Goal: Use online tool/utility: Utilize a website feature to perform a specific function

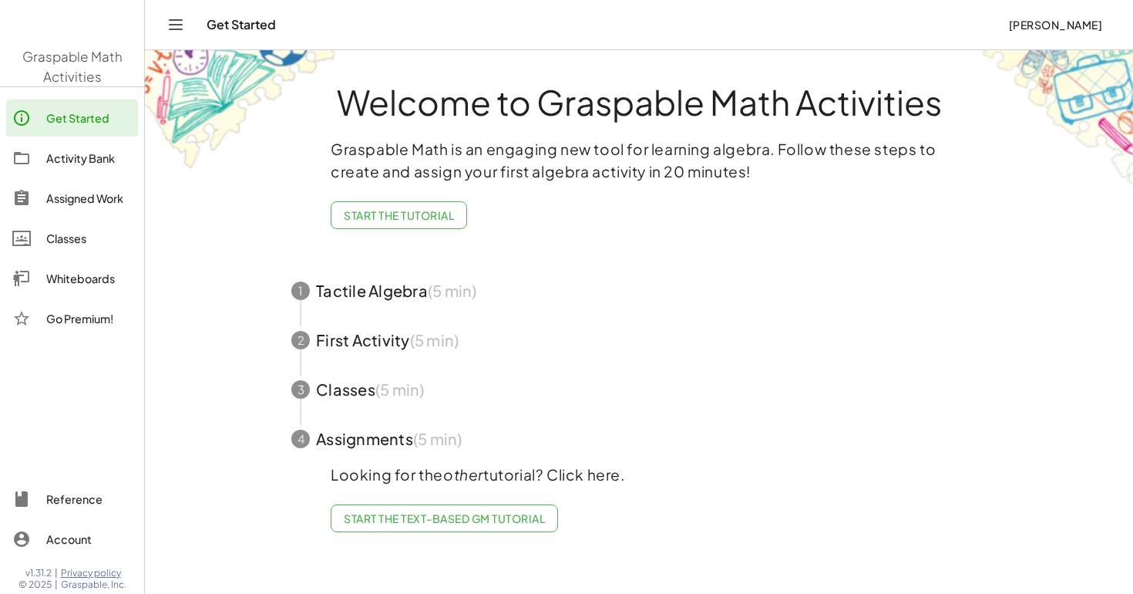
click at [210, 366] on main "Welcome to Graspable Math Activities Graspable Math is an engaging new tool for…" at bounding box center [639, 297] width 988 height 594
click at [72, 116] on div "Get Started" at bounding box center [89, 118] width 86 height 19
click at [72, 32] on img at bounding box center [72, 25] width 144 height 66
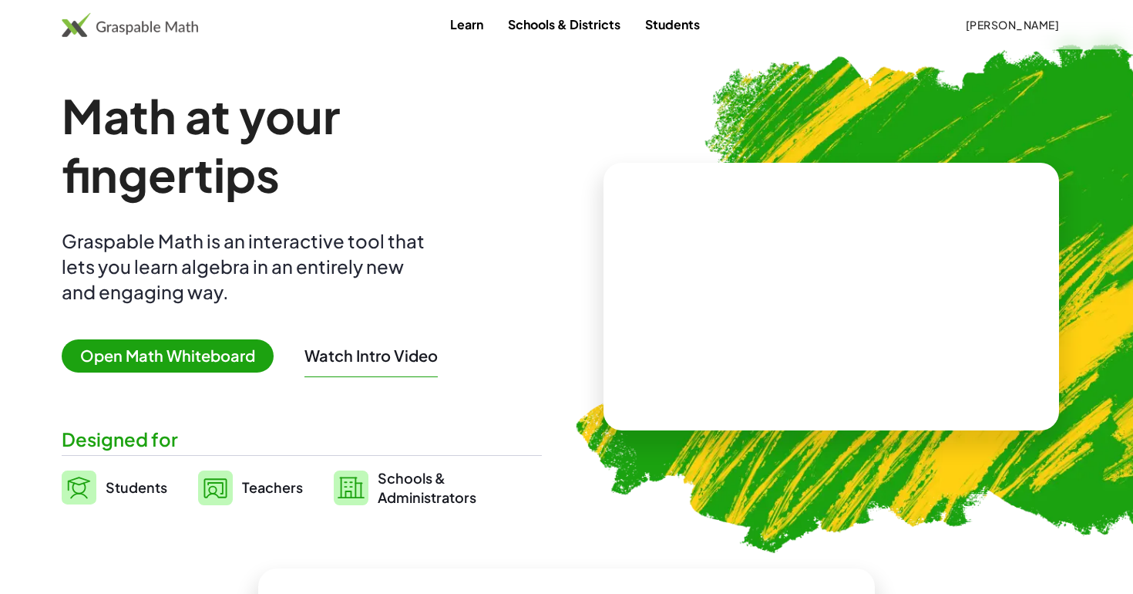
click at [122, 348] on span "Open Math Whiteboard" at bounding box center [168, 355] width 212 height 33
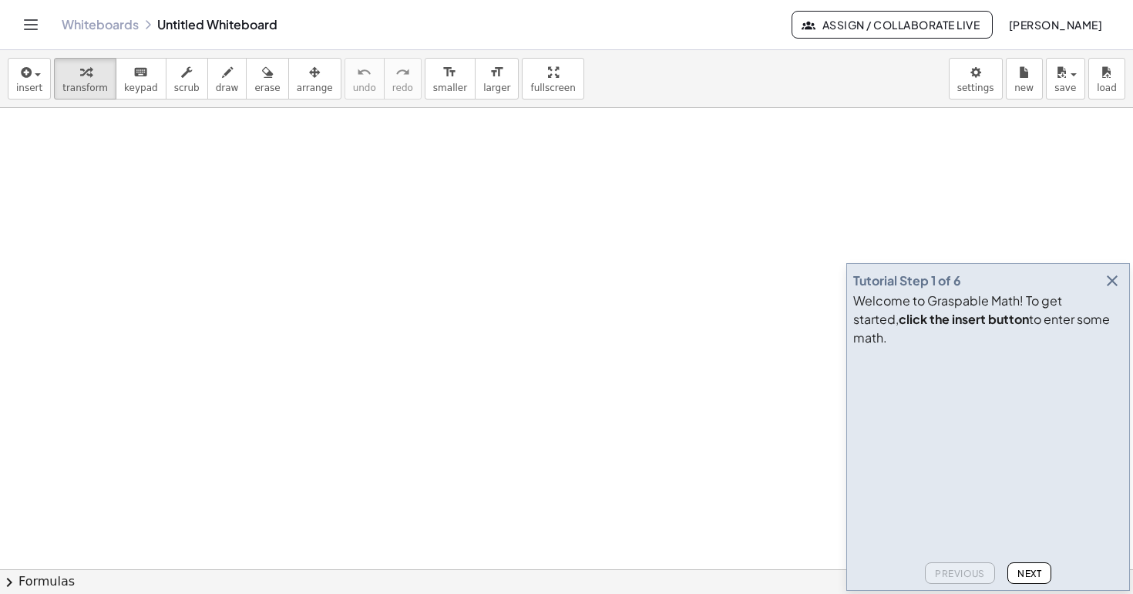
click at [1114, 290] on icon "button" at bounding box center [1112, 280] width 19 height 19
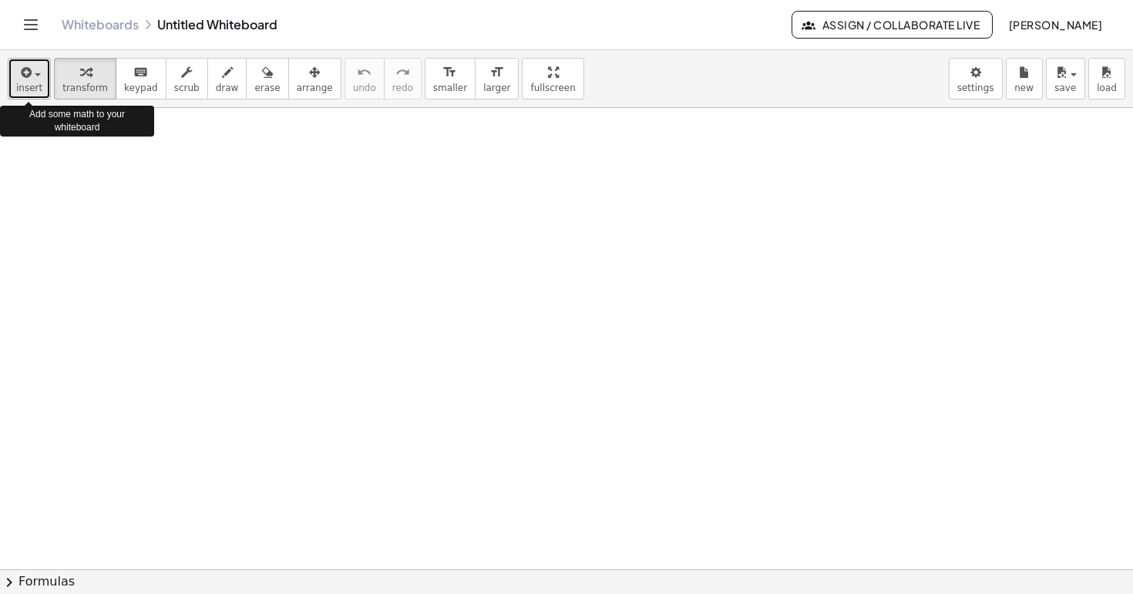
click at [39, 81] on button "insert" at bounding box center [29, 79] width 43 height 42
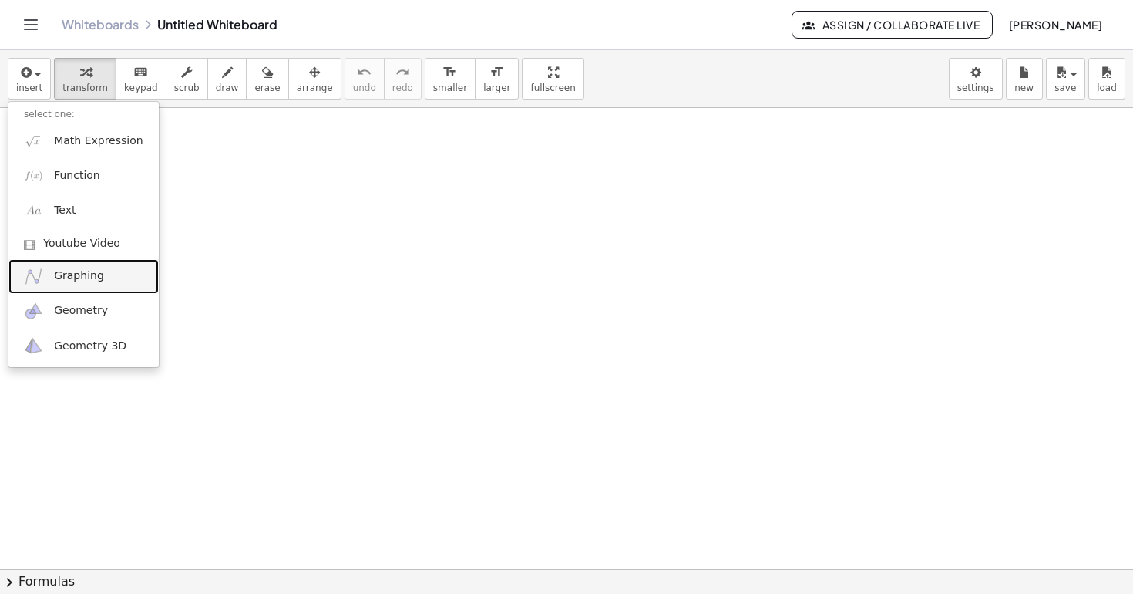
click at [66, 273] on span "Graphing" at bounding box center [79, 275] width 50 height 15
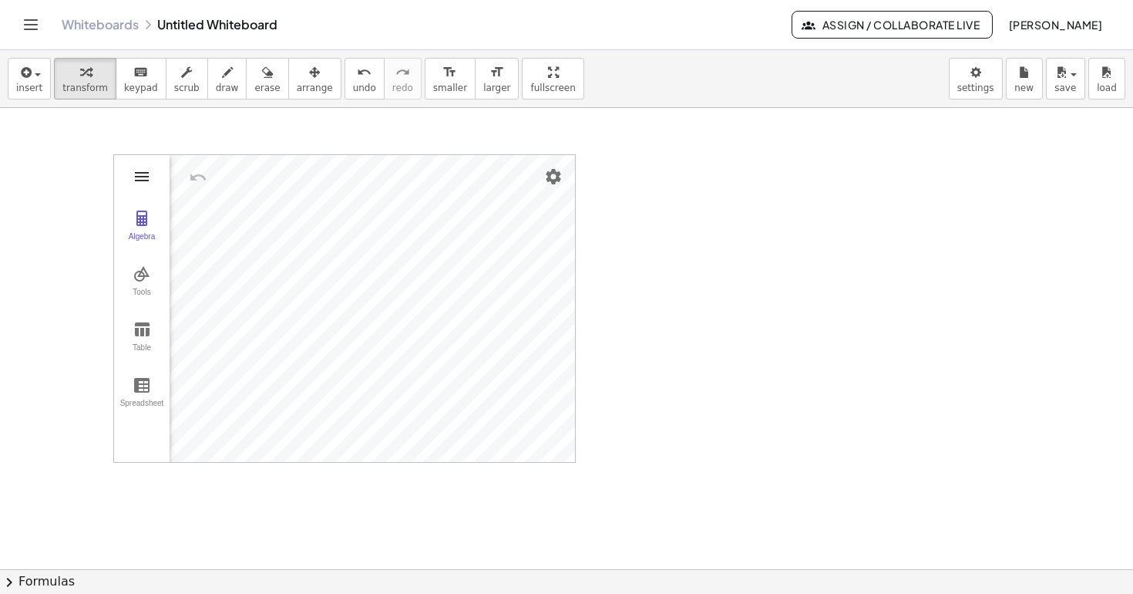
click at [136, 176] on img "Graphing Calculator" at bounding box center [142, 176] width 19 height 19
click at [150, 181] on img "Graphing Calculator" at bounding box center [142, 176] width 19 height 19
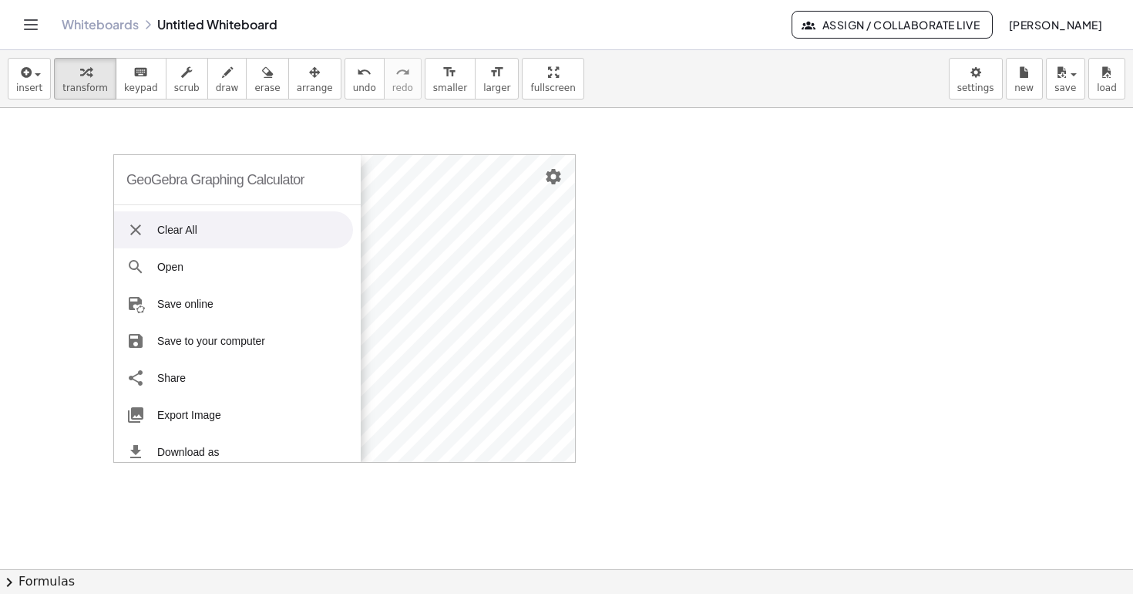
click at [150, 181] on div "GeoGebra Graphing Calculator" at bounding box center [215, 179] width 178 height 49
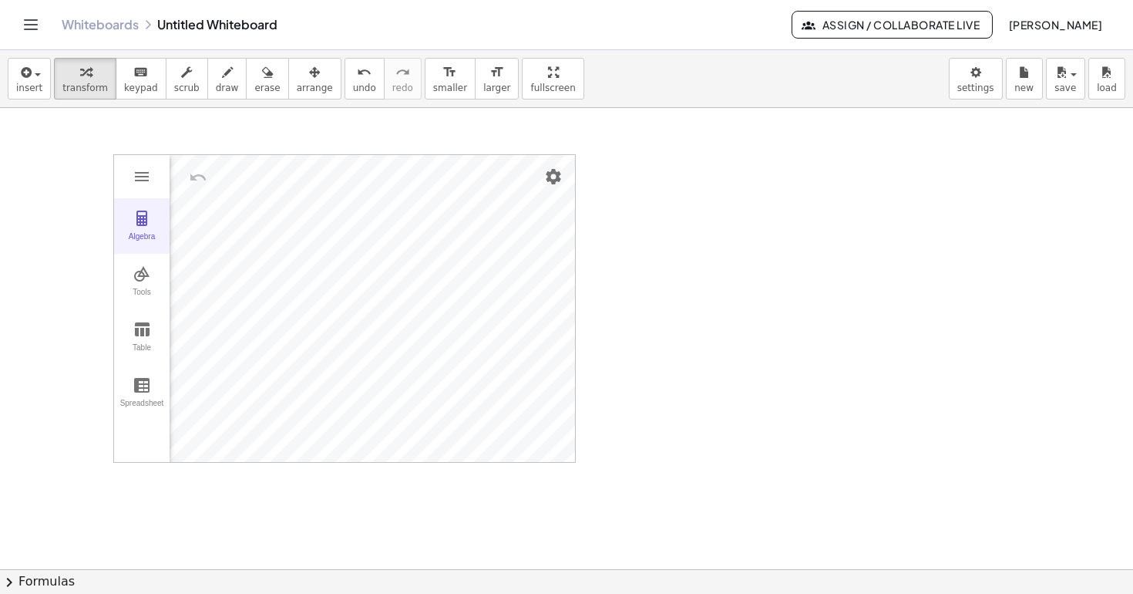
click at [146, 232] on div "Algebra" at bounding box center [141, 243] width 49 height 22
drag, startPoint x: 257, startPoint y: 220, endPoint x: 367, endPoint y: 231, distance: 110.0
click at [231, 177] on li "Expression" at bounding box center [259, 178] width 146 height 25
click at [298, 213] on div "Algebra" at bounding box center [263, 257] width 186 height 209
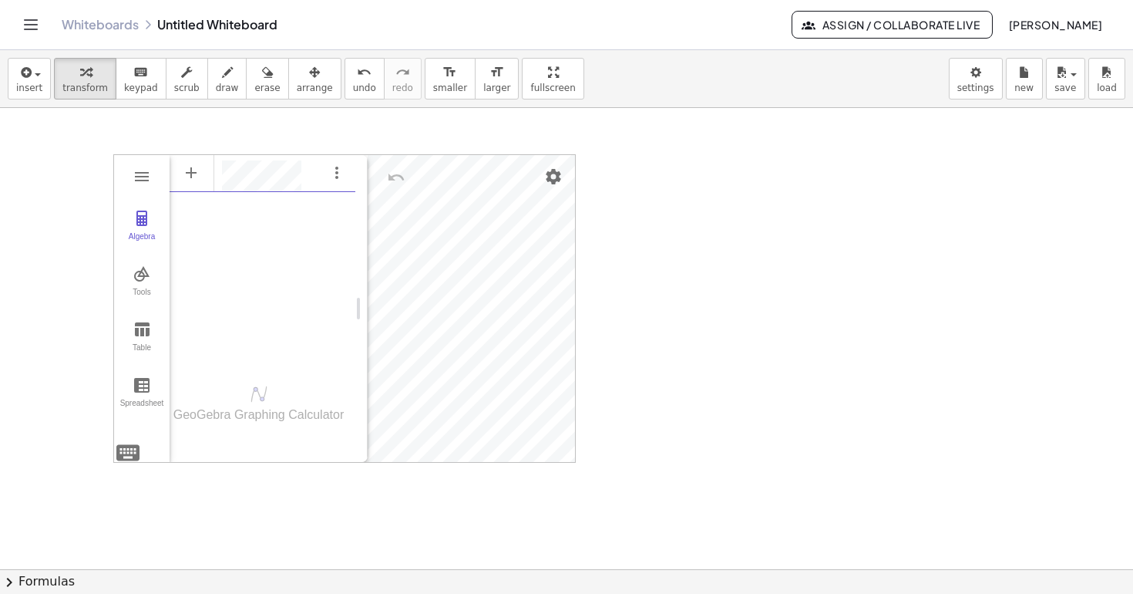
click at [318, 232] on div "Algebra" at bounding box center [263, 257] width 186 height 209
click at [229, 275] on div "Algebra" at bounding box center [263, 257] width 186 height 209
click at [288, 357] on div "Algebra" at bounding box center [263, 257] width 186 height 209
click at [674, 328] on div at bounding box center [566, 569] width 1133 height 922
click at [222, 330] on div "Algebra" at bounding box center [263, 257] width 186 height 209
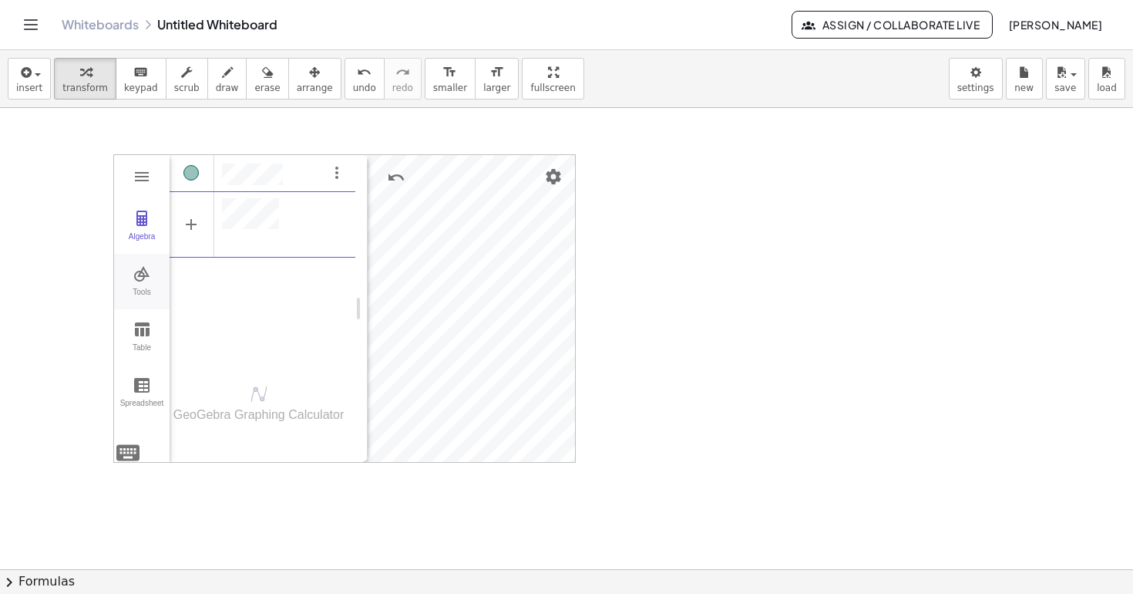
click at [138, 278] on img "Graphing Calculator" at bounding box center [142, 273] width 19 height 19
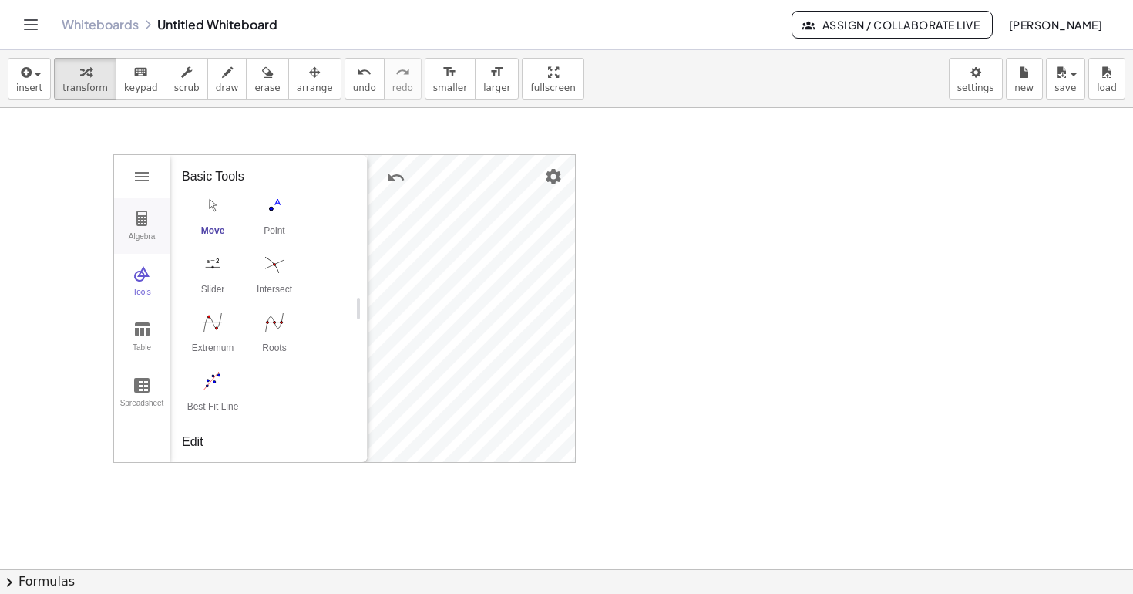
click at [137, 230] on button "Algebra" at bounding box center [142, 226] width 56 height 56
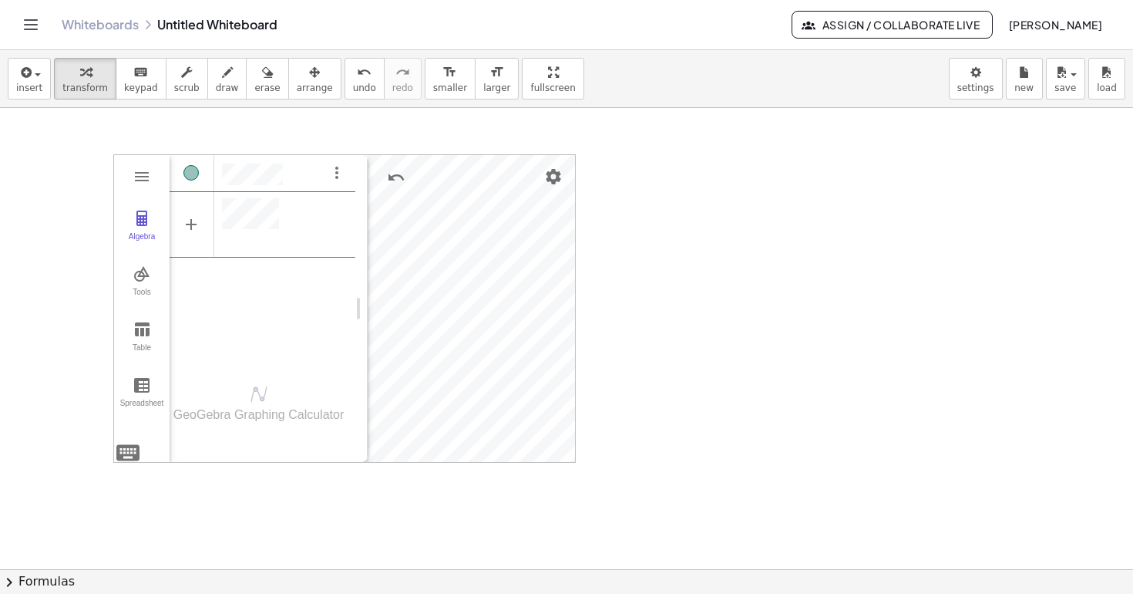
click at [261, 295] on div "Algebra" at bounding box center [263, 257] width 186 height 209
click at [272, 238] on li "Expression" at bounding box center [259, 229] width 146 height 25
click at [263, 298] on div "Algebra" at bounding box center [263, 257] width 186 height 209
click at [34, 82] on span "insert" at bounding box center [29, 87] width 26 height 11
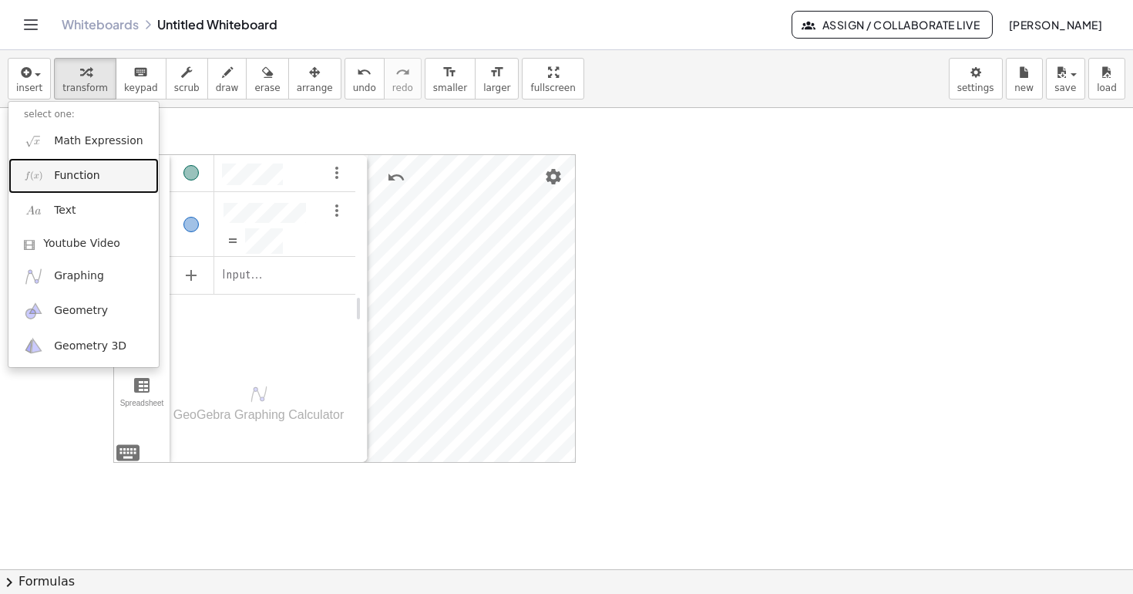
click at [76, 177] on span "Function" at bounding box center [77, 175] width 46 height 15
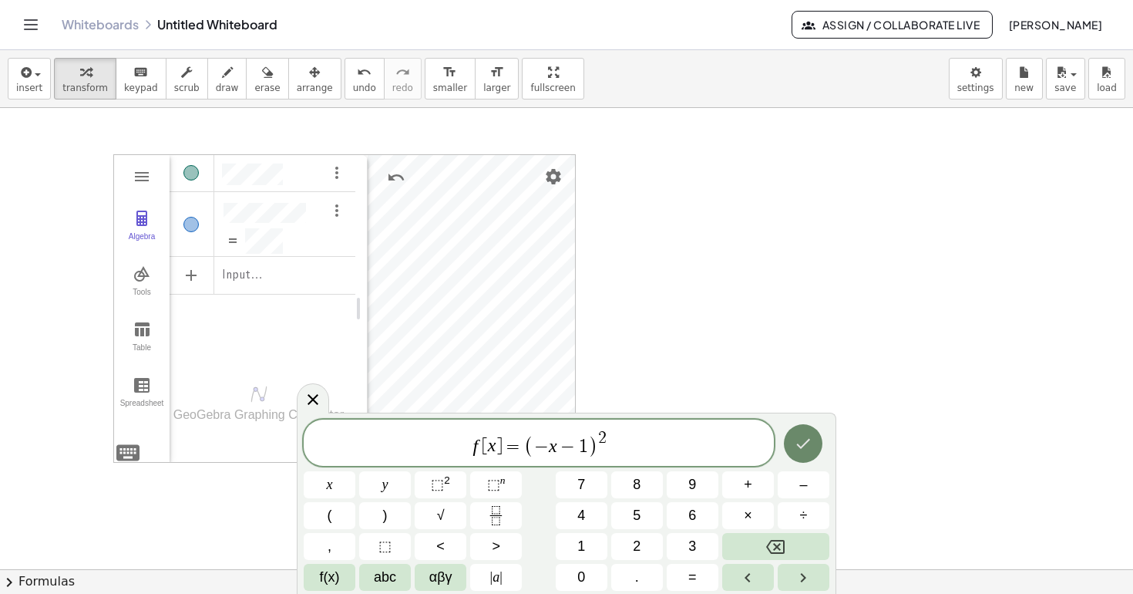
click at [797, 444] on icon "Done" at bounding box center [804, 444] width 14 height 10
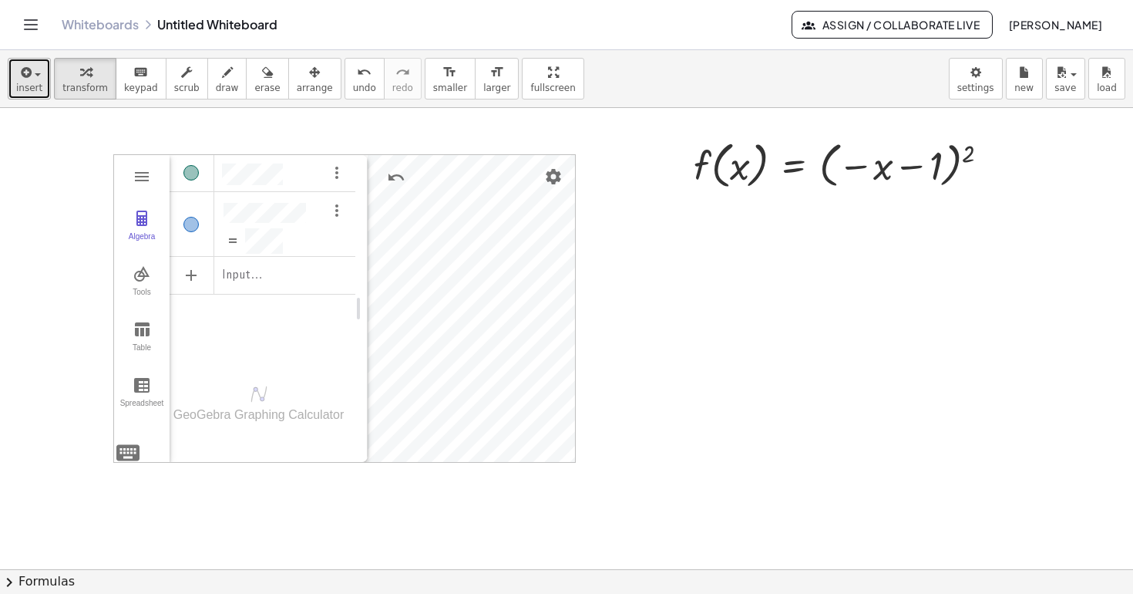
click at [27, 88] on span "insert" at bounding box center [29, 87] width 26 height 11
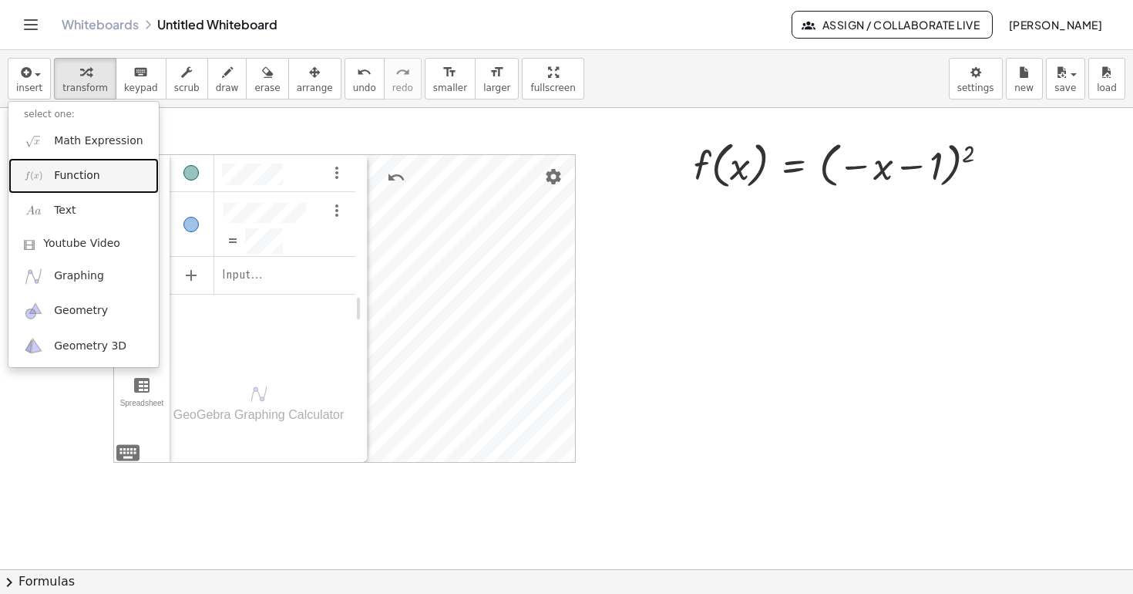
click at [76, 182] on span "Function" at bounding box center [77, 175] width 46 height 15
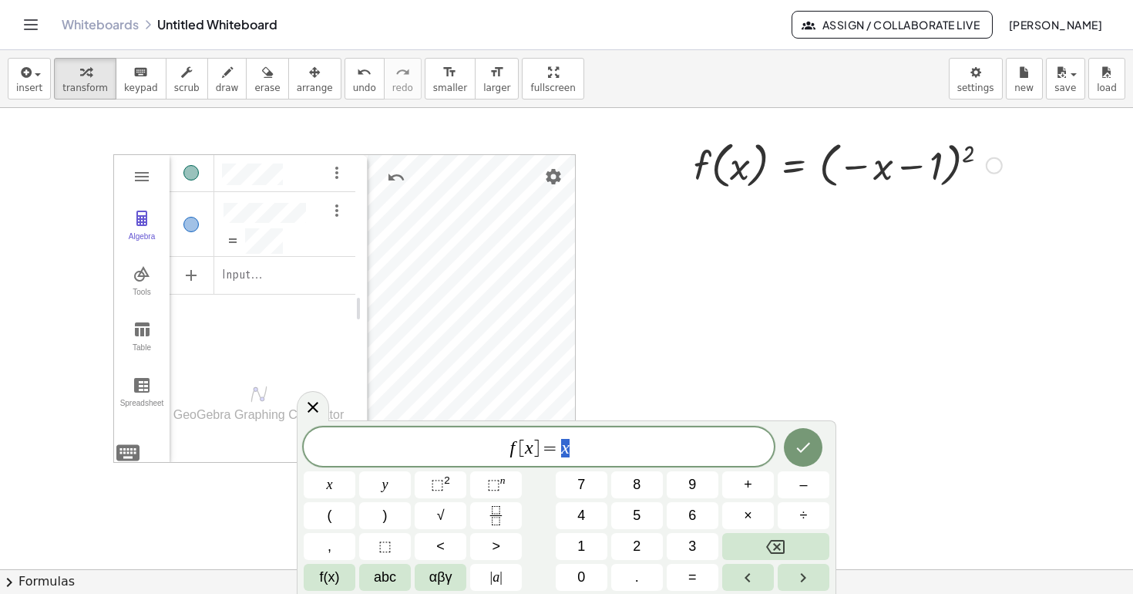
click at [730, 169] on div at bounding box center [848, 164] width 324 height 59
click at [309, 77] on icon "button" at bounding box center [314, 72] width 11 height 19
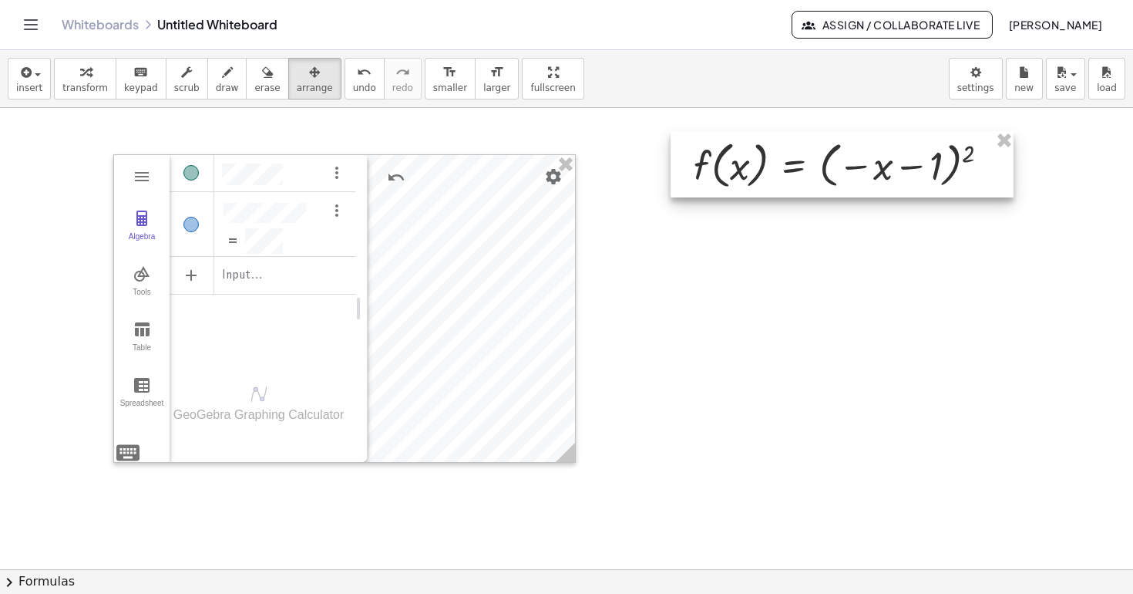
click at [748, 170] on div at bounding box center [842, 164] width 343 height 66
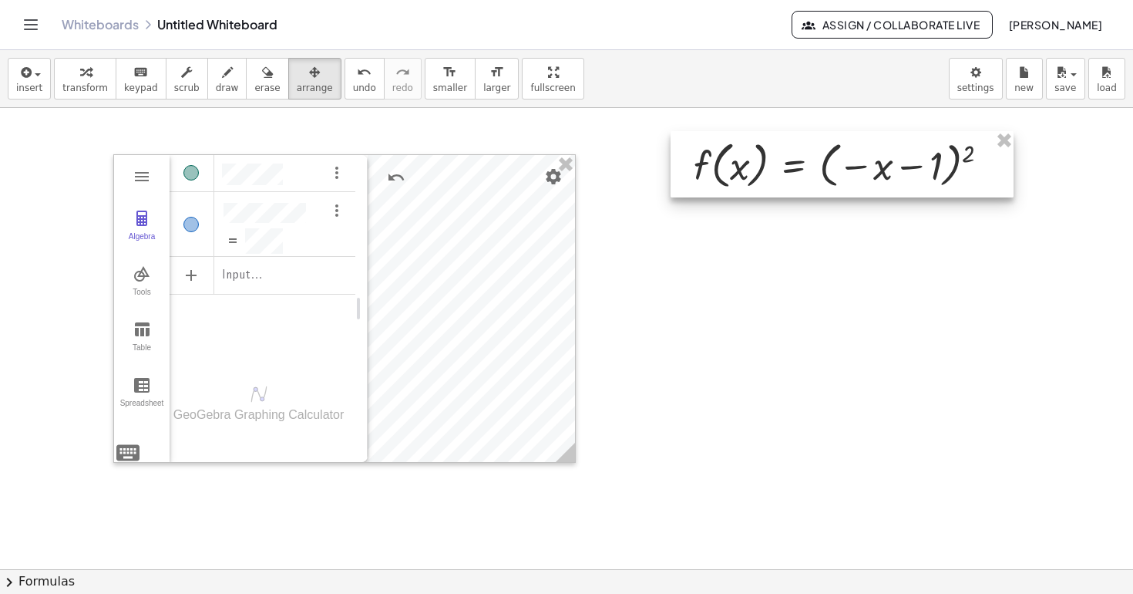
click at [748, 170] on div at bounding box center [842, 164] width 343 height 66
click at [752, 193] on div at bounding box center [842, 164] width 343 height 66
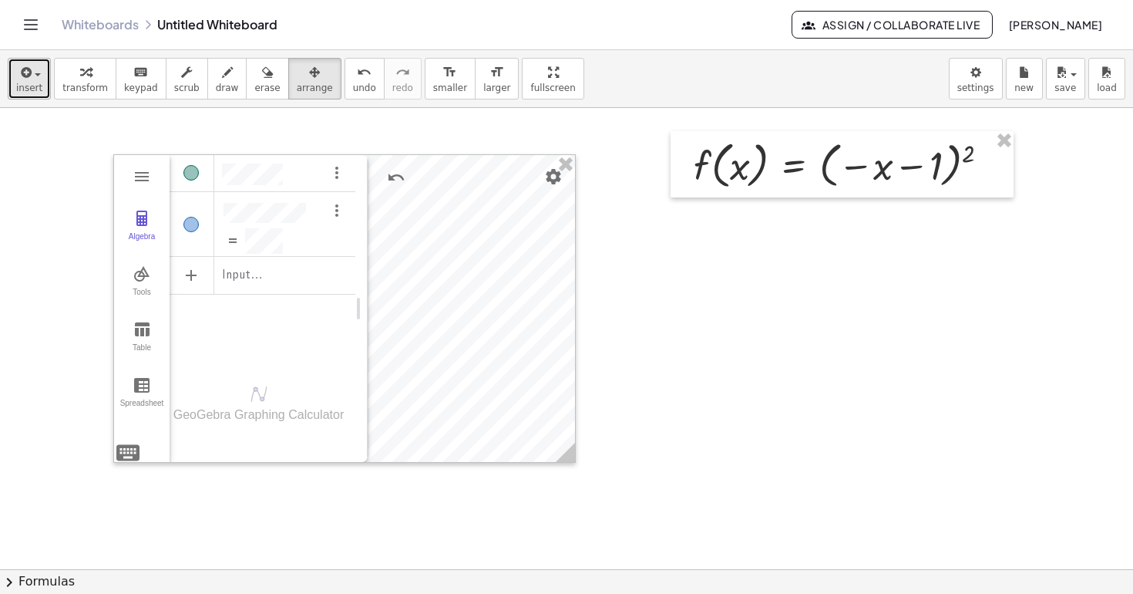
click at [18, 72] on icon "button" at bounding box center [25, 72] width 14 height 19
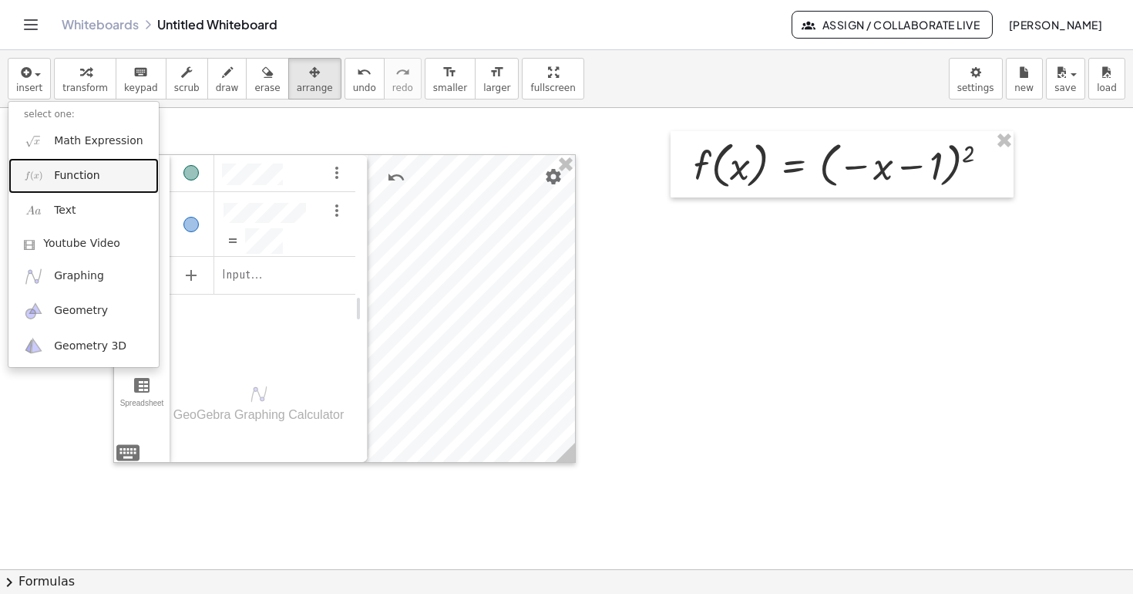
click at [84, 176] on span "Function" at bounding box center [77, 175] width 46 height 15
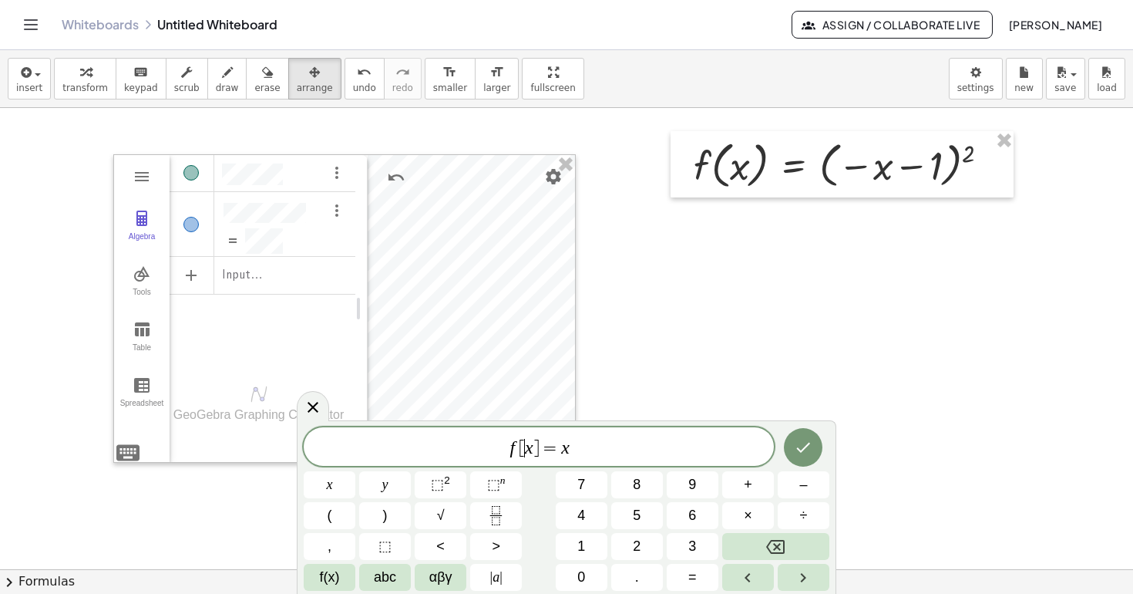
click at [527, 447] on var "x" at bounding box center [529, 447] width 8 height 20
click at [808, 446] on icon "Done" at bounding box center [803, 443] width 19 height 19
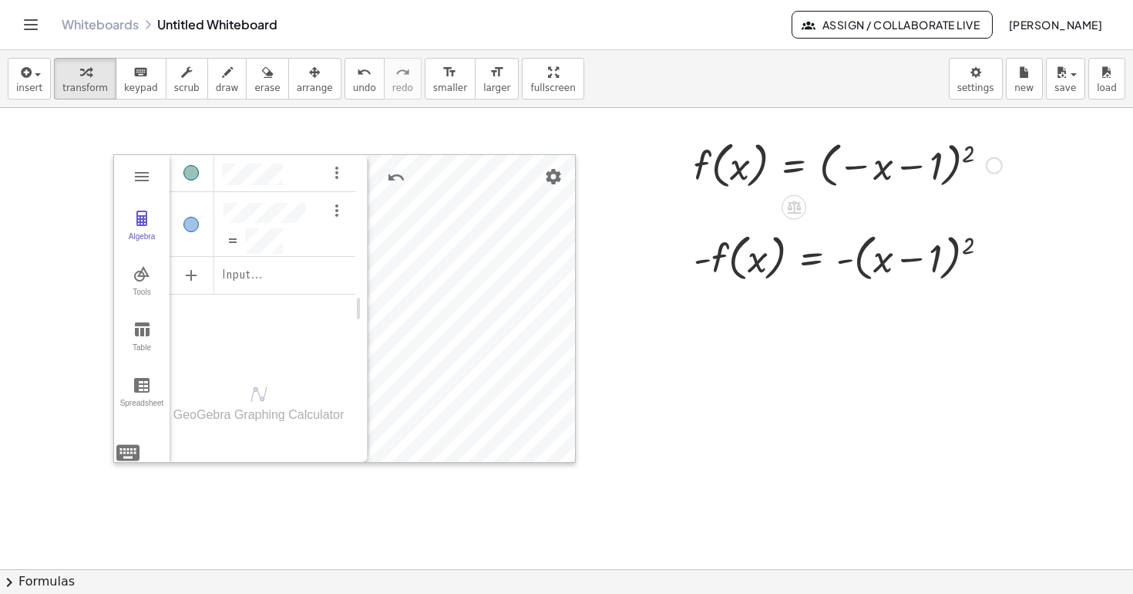
click at [750, 178] on div at bounding box center [848, 164] width 324 height 59
click at [794, 207] on icon at bounding box center [794, 207] width 14 height 13
click at [736, 209] on span "+" at bounding box center [732, 208] width 9 height 22
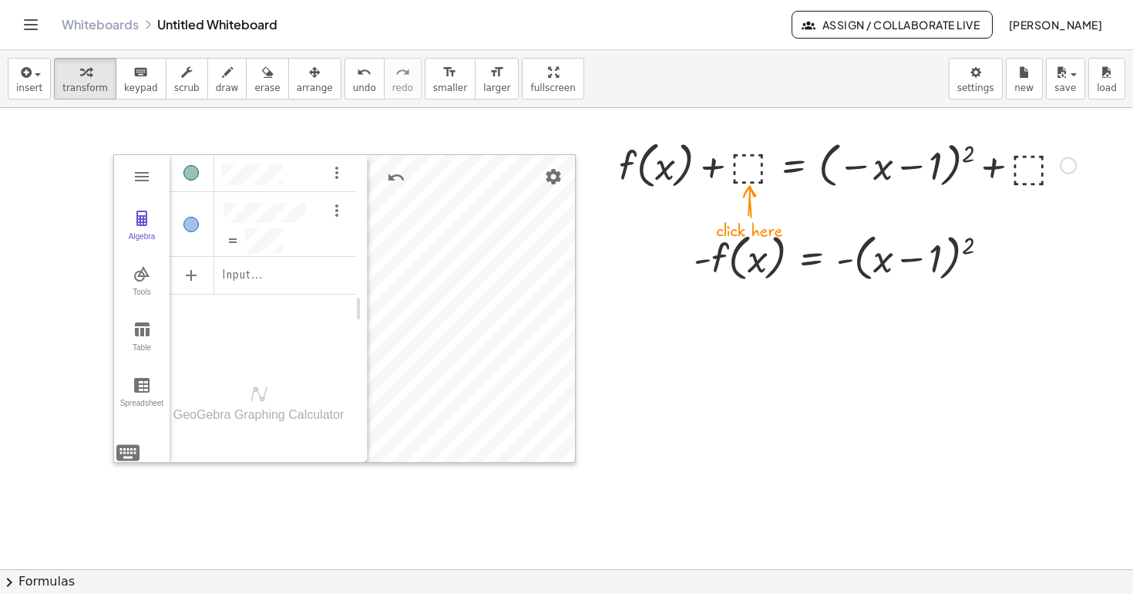
click at [752, 167] on div at bounding box center [847, 164] width 473 height 59
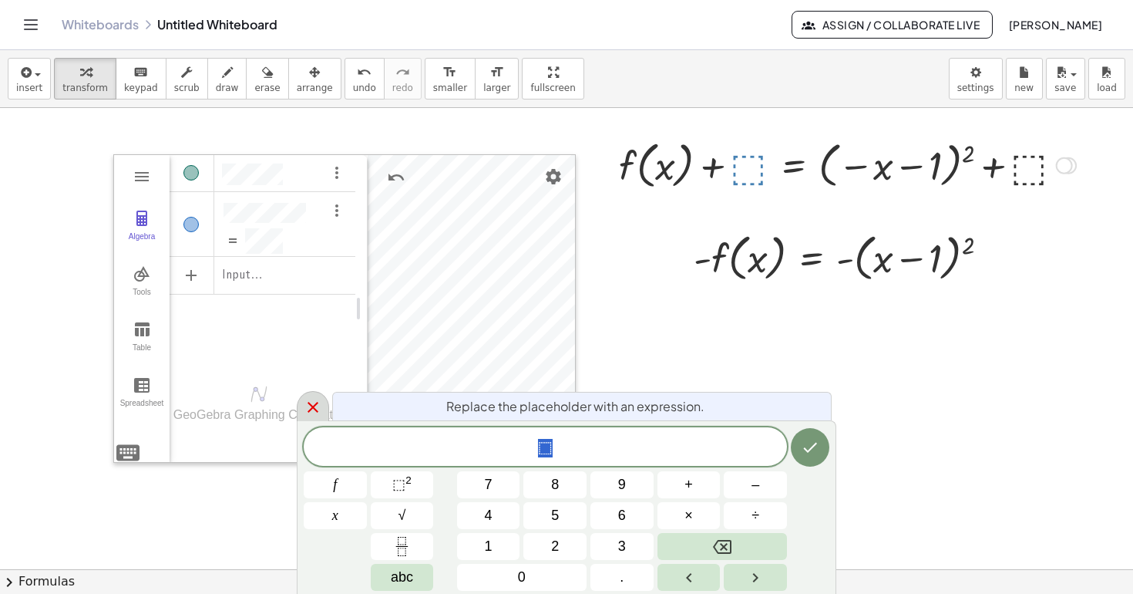
click at [310, 407] on icon at bounding box center [313, 407] width 19 height 19
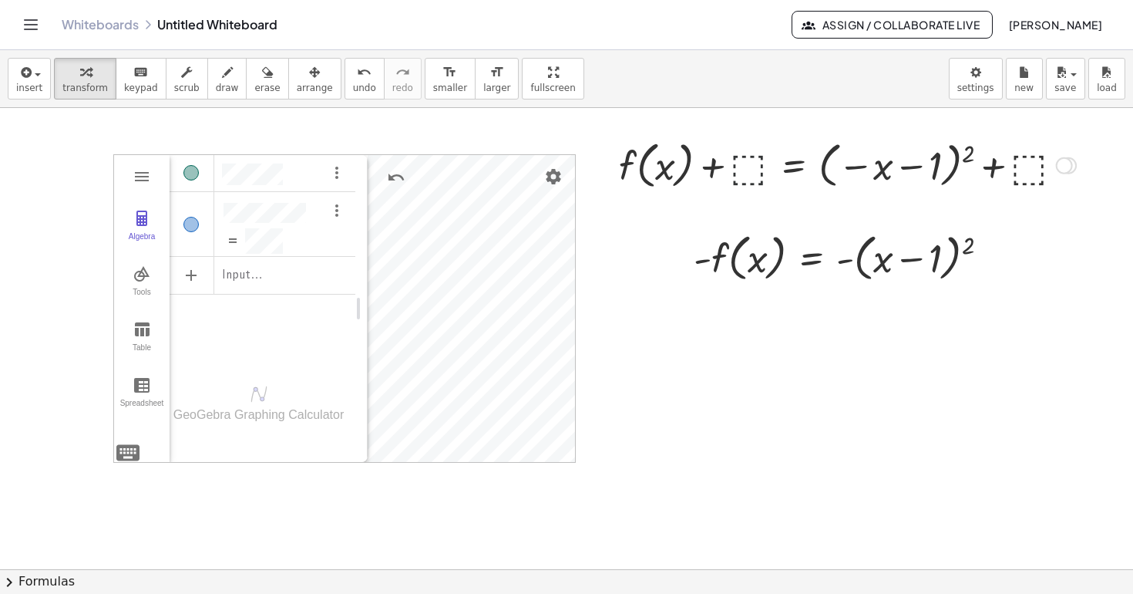
click at [746, 179] on div at bounding box center [847, 164] width 473 height 59
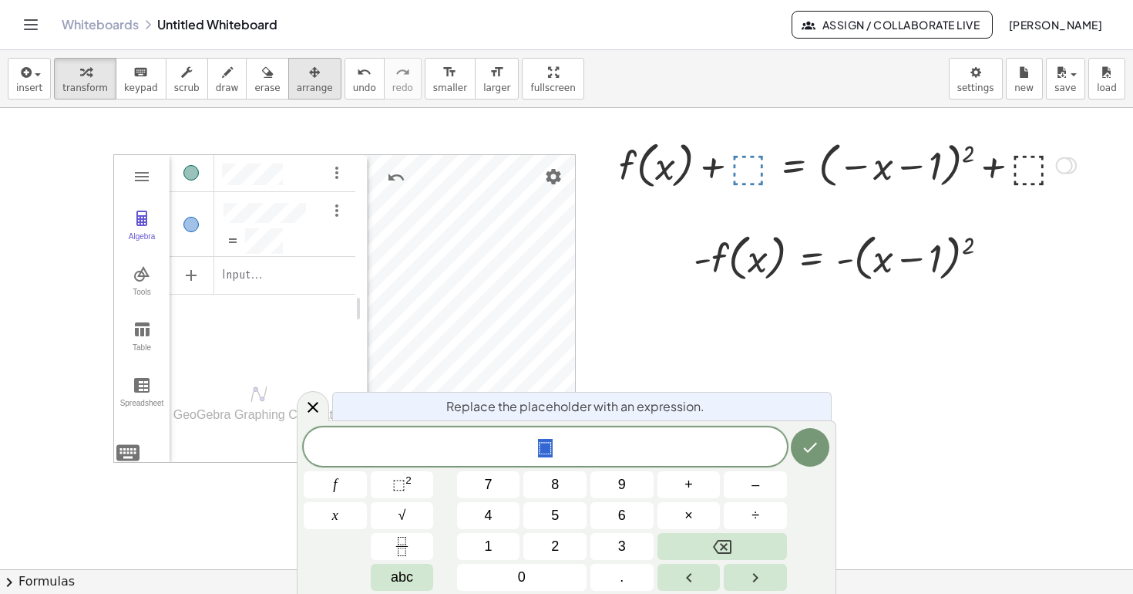
click at [302, 82] on span "arrange" at bounding box center [315, 87] width 36 height 11
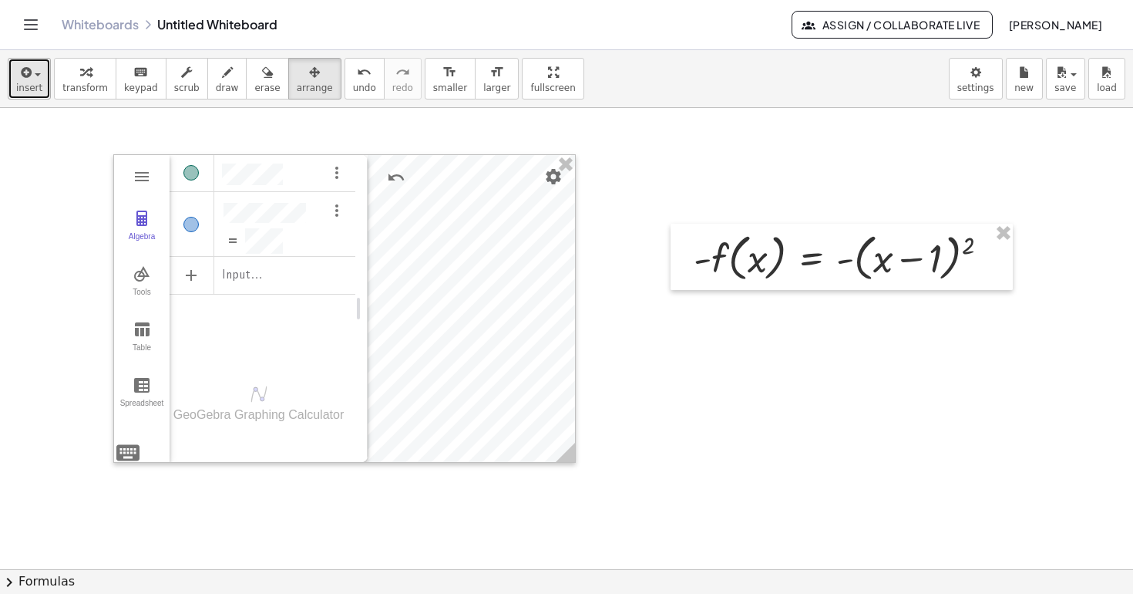
click at [35, 77] on div "button" at bounding box center [29, 71] width 26 height 19
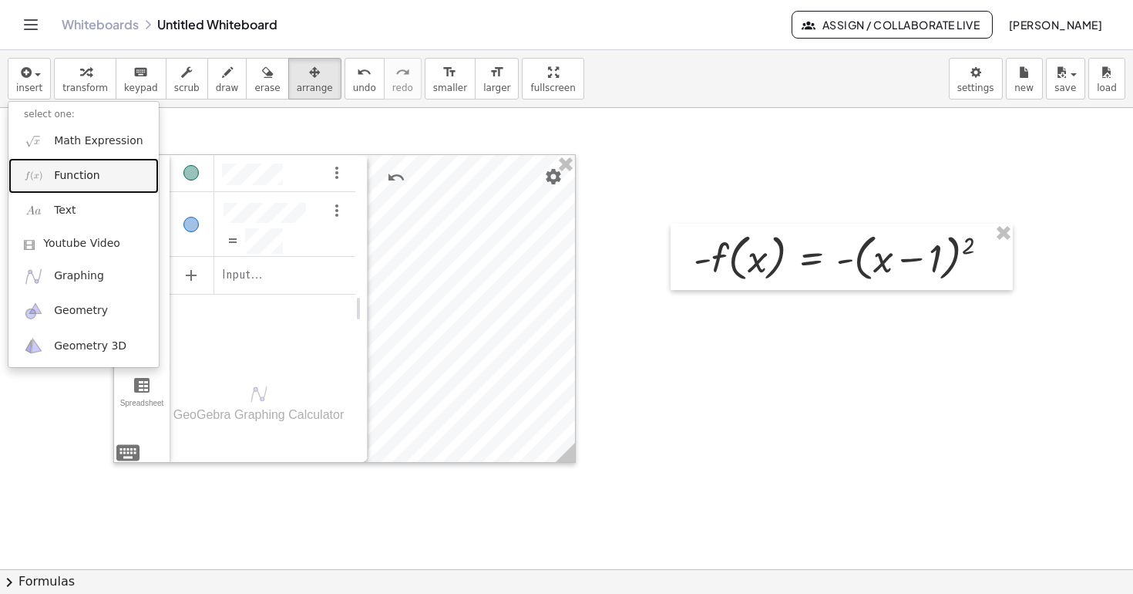
click at [61, 179] on span "Function" at bounding box center [77, 175] width 46 height 15
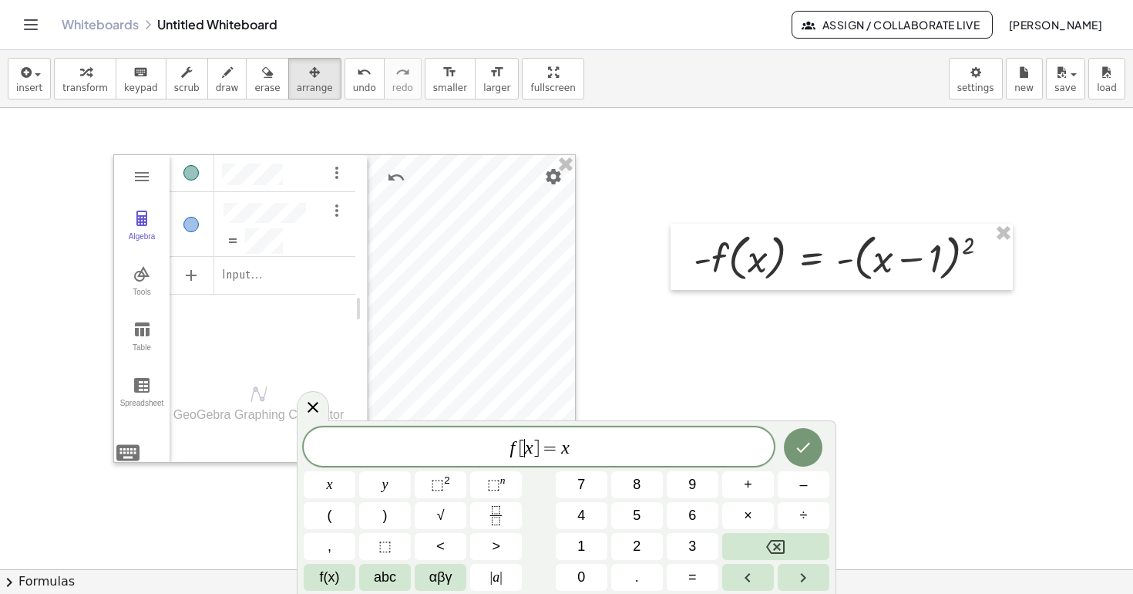
click at [527, 448] on var "x" at bounding box center [529, 447] width 8 height 20
click at [574, 451] on var "x" at bounding box center [576, 447] width 8 height 20
click at [809, 433] on icon "Done" at bounding box center [803, 442] width 19 height 19
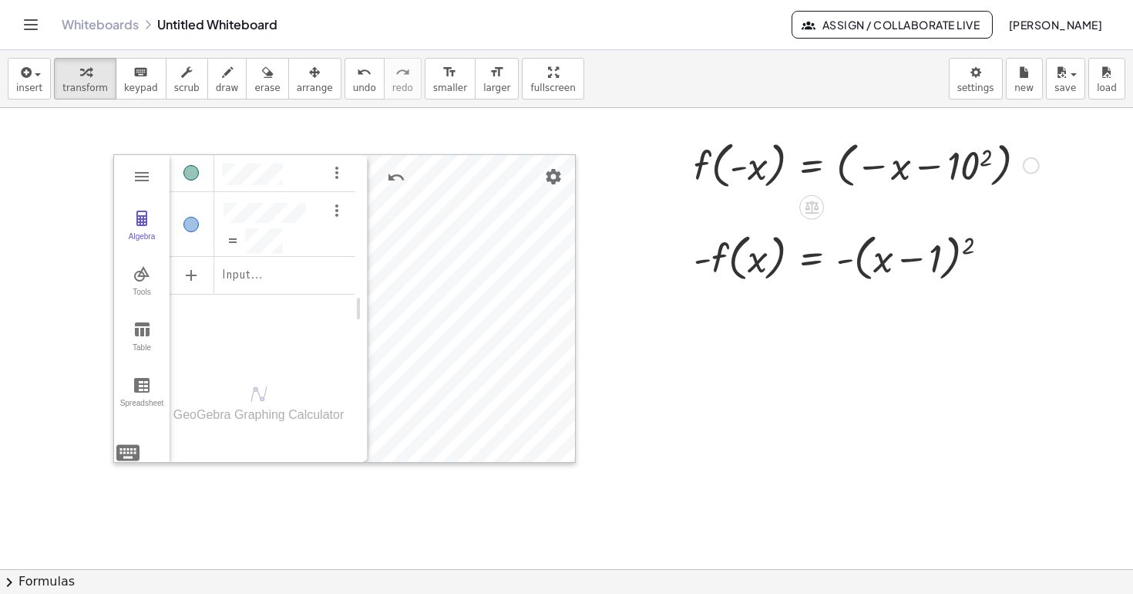
click at [973, 169] on div at bounding box center [866, 164] width 361 height 59
click at [973, 169] on div at bounding box center [869, 164] width 367 height 59
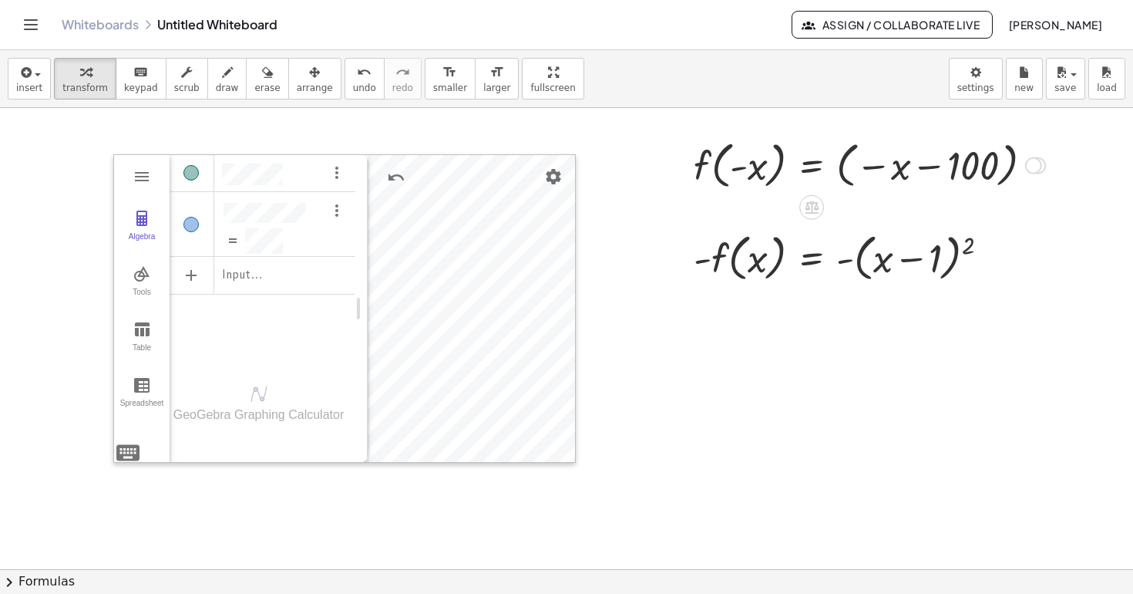
click at [973, 169] on div at bounding box center [869, 164] width 367 height 59
click at [960, 157] on div at bounding box center [869, 164] width 367 height 59
click at [997, 171] on div at bounding box center [869, 164] width 367 height 59
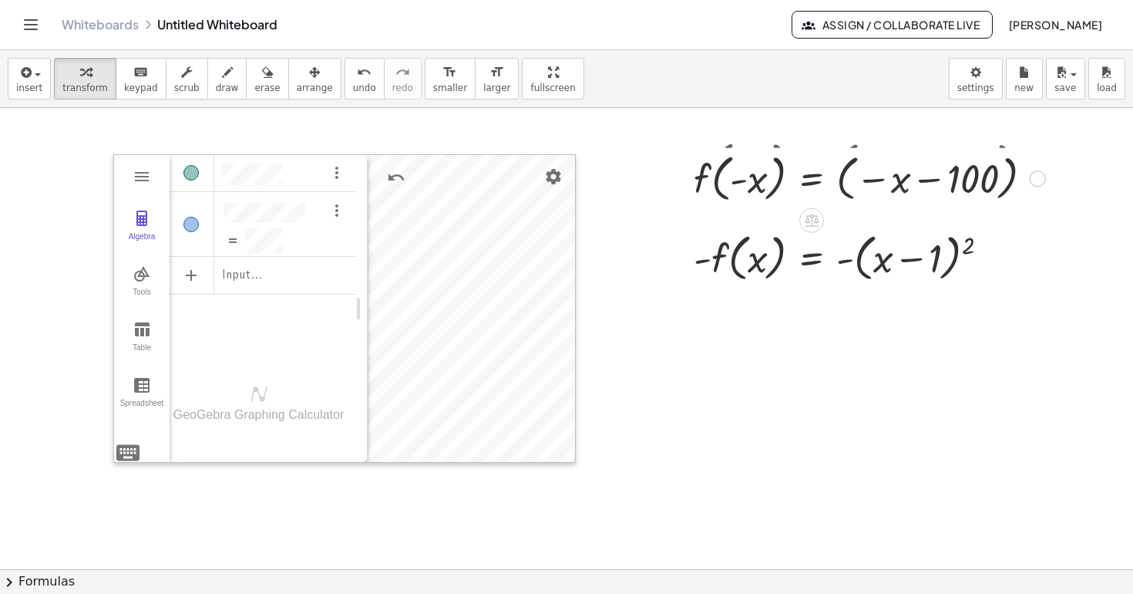
drag, startPoint x: 1035, startPoint y: 163, endPoint x: 1035, endPoint y: 183, distance: 20.1
click at [812, 179] on div "f ( , - x ) = ( − x − ) 100" at bounding box center [812, 179] width 0 height 0
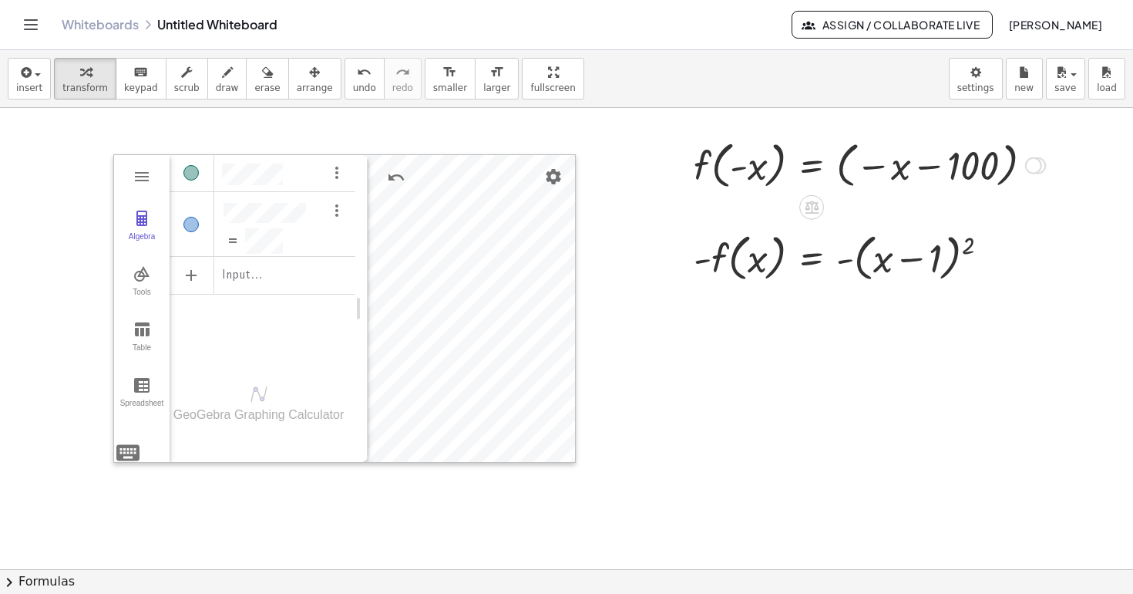
drag, startPoint x: 1034, startPoint y: 170, endPoint x: 1043, endPoint y: 258, distance: 89.1
click at [1043, 258] on div "GeoGebra Graphing Calculator Clear All Open Save online Save to your computer S…" at bounding box center [566, 569] width 1133 height 922
click at [820, 160] on div at bounding box center [869, 164] width 367 height 59
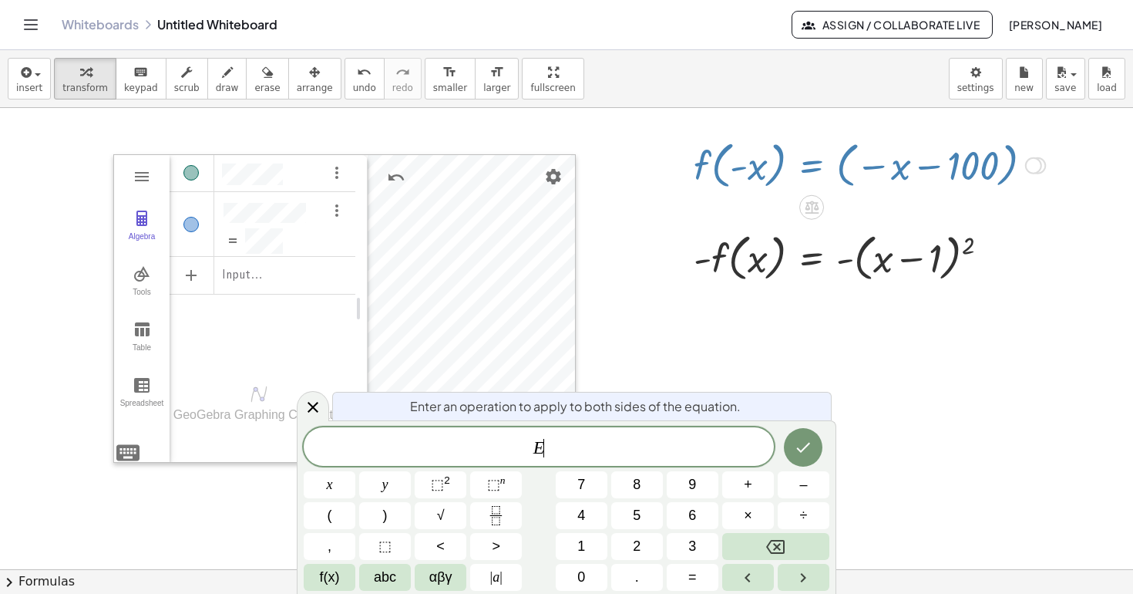
click at [837, 161] on div at bounding box center [869, 164] width 367 height 59
click at [788, 161] on div at bounding box center [869, 164] width 367 height 59
click at [766, 166] on div at bounding box center [869, 164] width 367 height 59
click at [827, 173] on div at bounding box center [869, 164] width 367 height 59
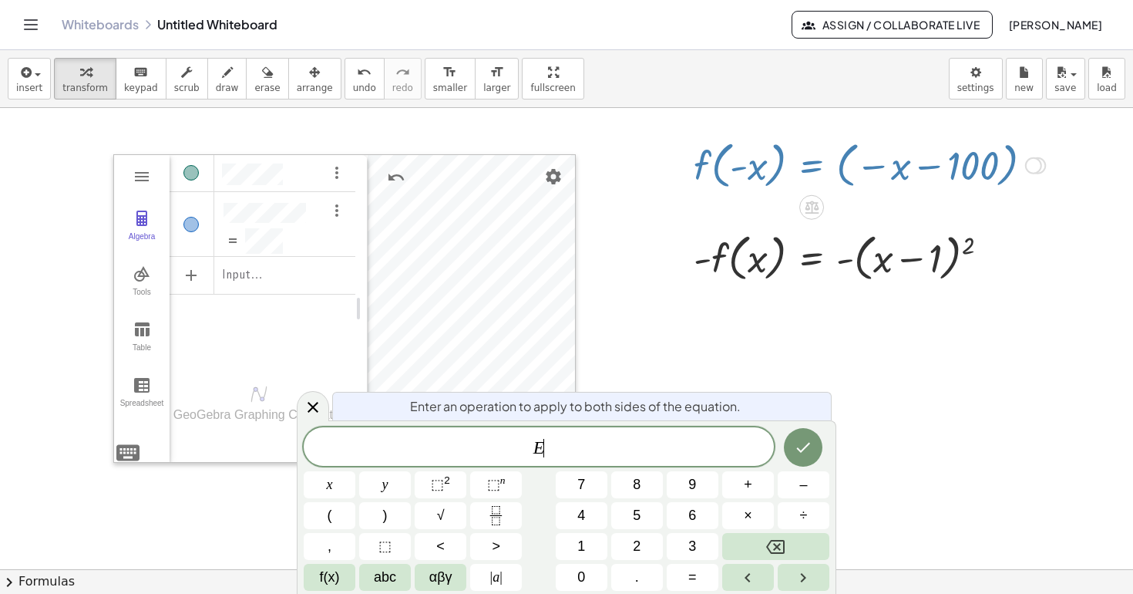
click at [827, 173] on div at bounding box center [869, 164] width 367 height 59
drag, startPoint x: 837, startPoint y: 173, endPoint x: 846, endPoint y: 173, distance: 8.5
click at [837, 173] on div at bounding box center [869, 164] width 367 height 59
click at [846, 173] on div at bounding box center [869, 164] width 367 height 59
click at [914, 165] on div at bounding box center [869, 164] width 367 height 59
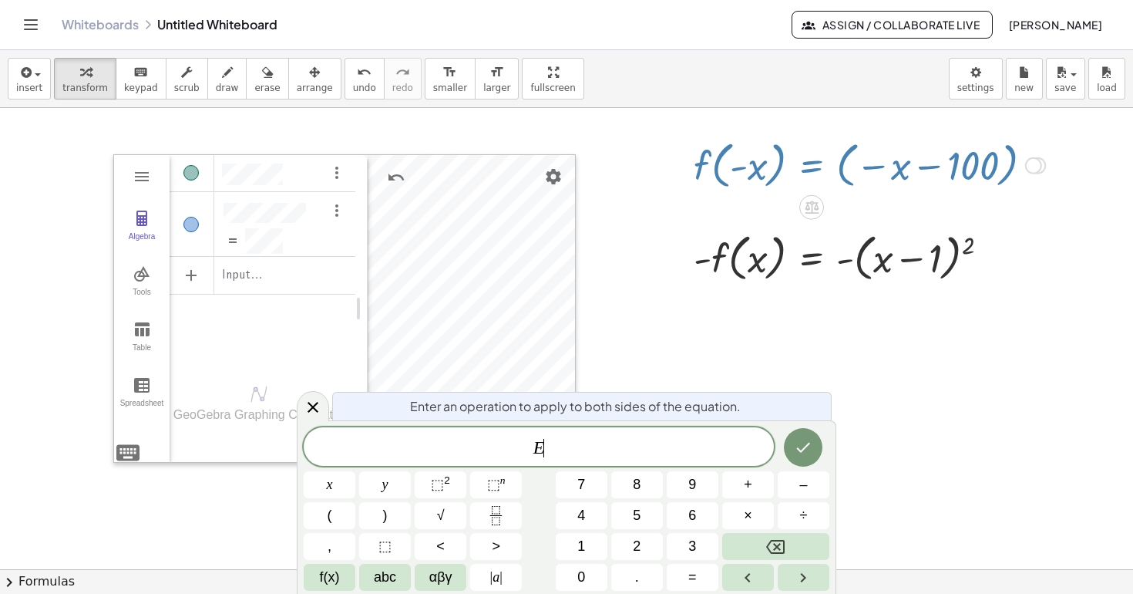
click at [914, 165] on div at bounding box center [869, 164] width 367 height 59
click at [313, 410] on icon at bounding box center [313, 407] width 19 height 19
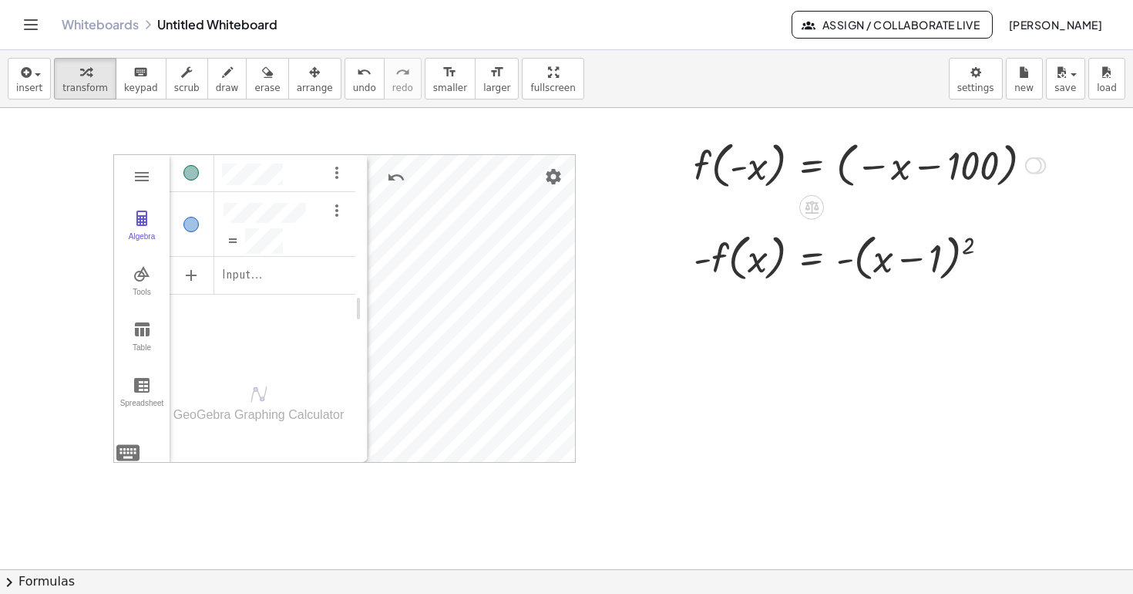
click at [873, 169] on div at bounding box center [869, 164] width 367 height 59
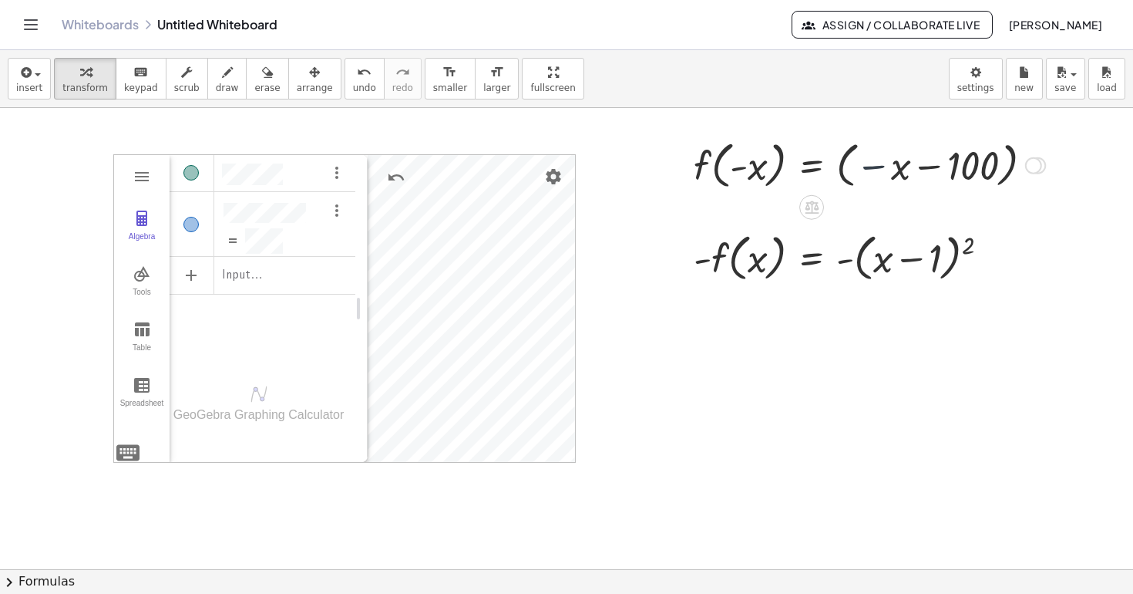
click at [873, 169] on div at bounding box center [869, 164] width 367 height 59
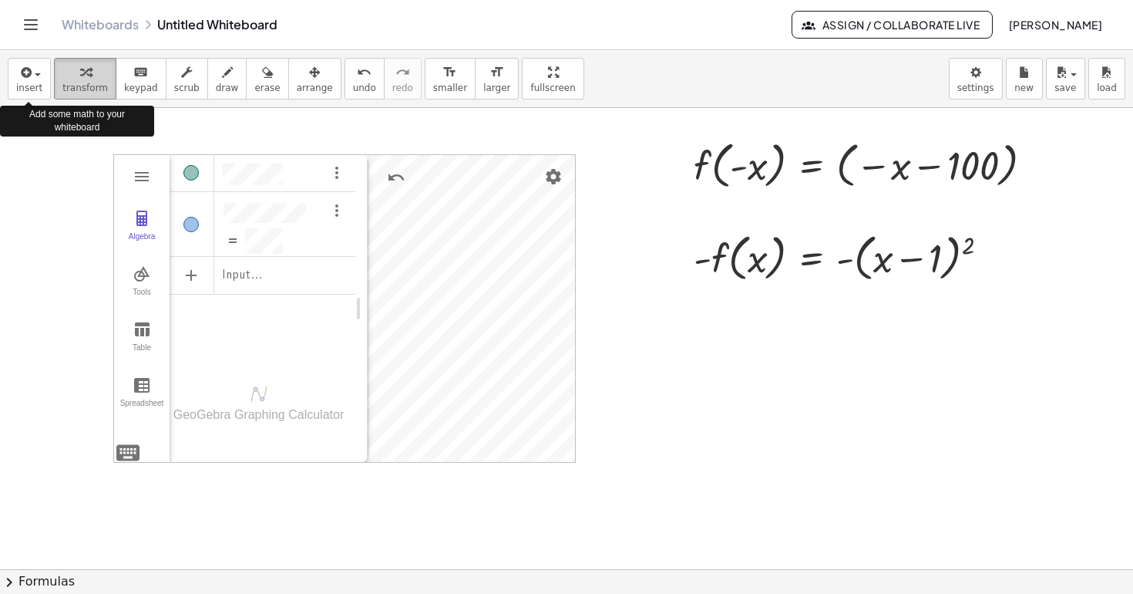
click at [74, 81] on button "transform" at bounding box center [85, 79] width 62 height 42
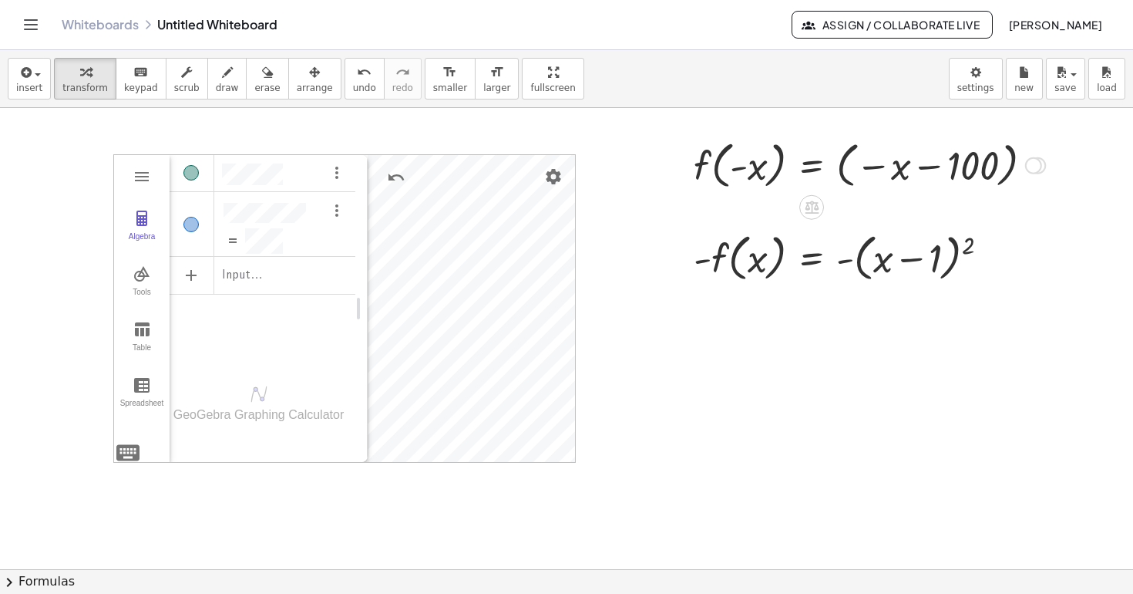
click at [731, 181] on div at bounding box center [869, 164] width 367 height 59
click at [793, 156] on div at bounding box center [869, 164] width 367 height 59
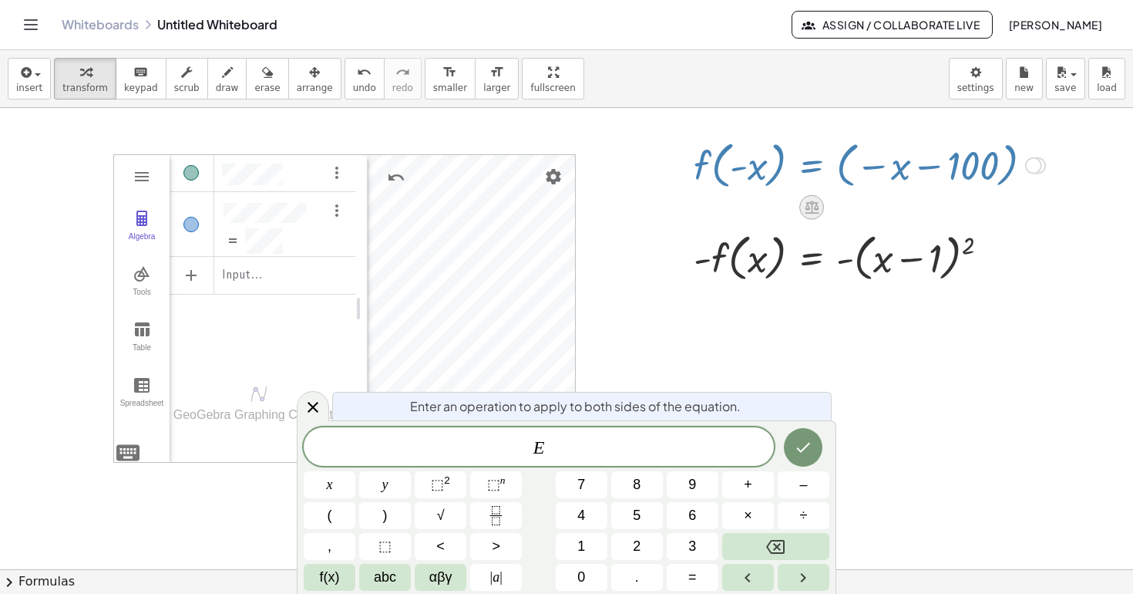
click at [816, 214] on icon at bounding box center [812, 207] width 14 height 13
click at [880, 211] on icon at bounding box center [874, 207] width 14 height 14
click at [320, 407] on icon at bounding box center [313, 407] width 19 height 19
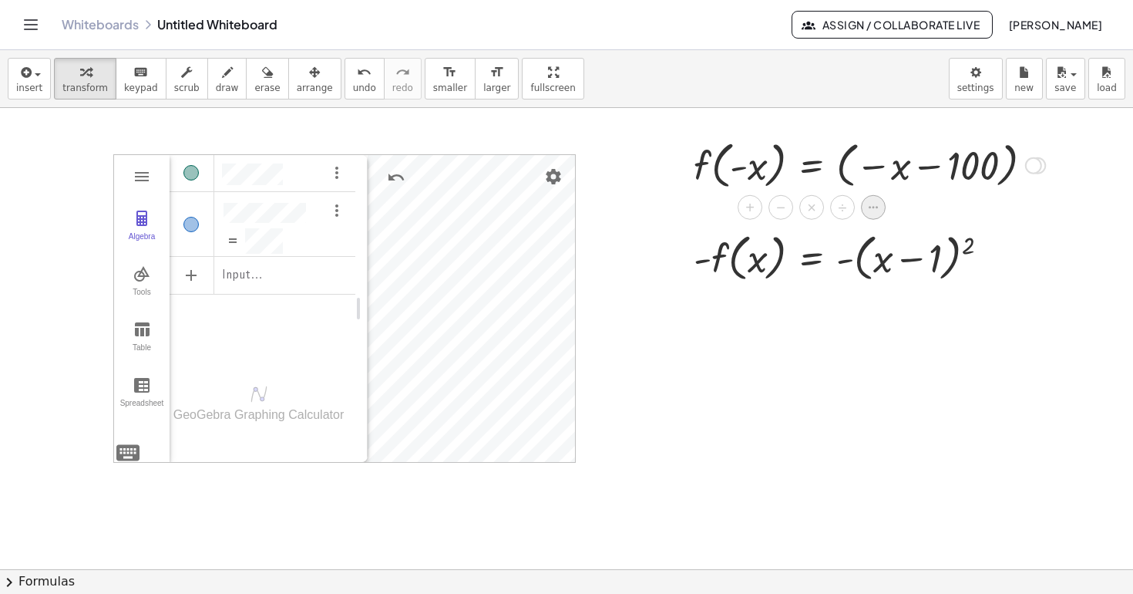
click at [870, 211] on icon at bounding box center [874, 207] width 14 height 14
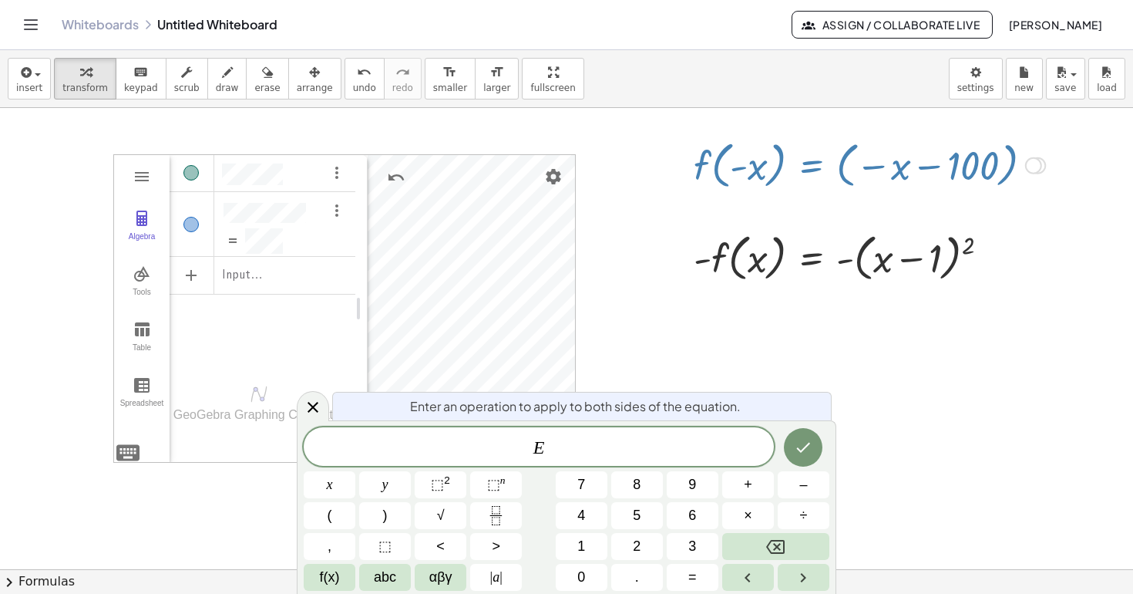
click at [870, 211] on div at bounding box center [566, 569] width 1133 height 922
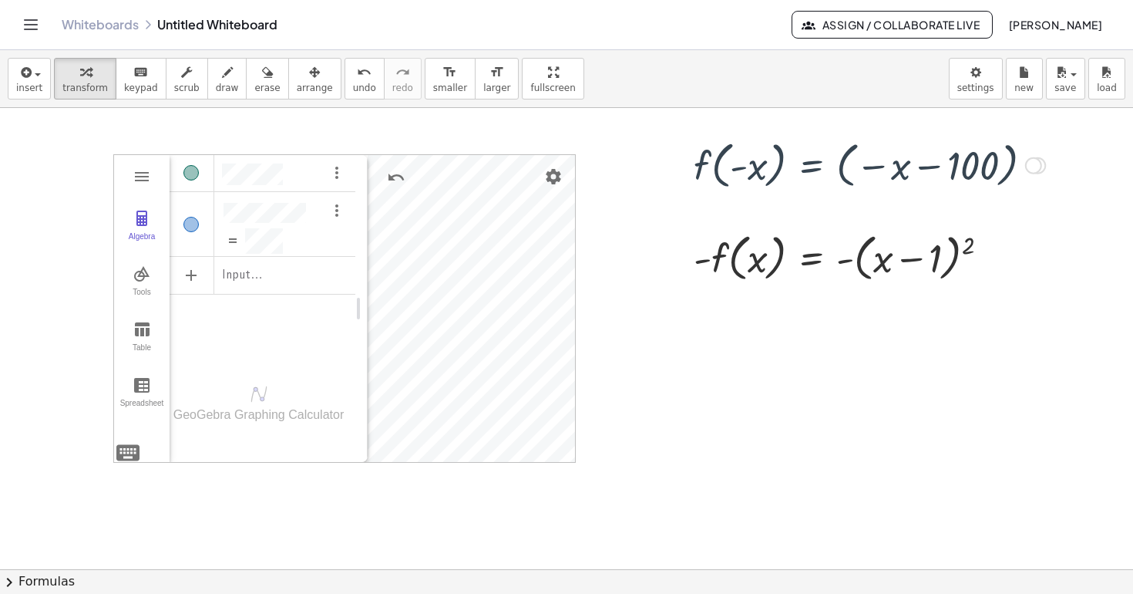
click at [821, 204] on div at bounding box center [566, 569] width 1133 height 922
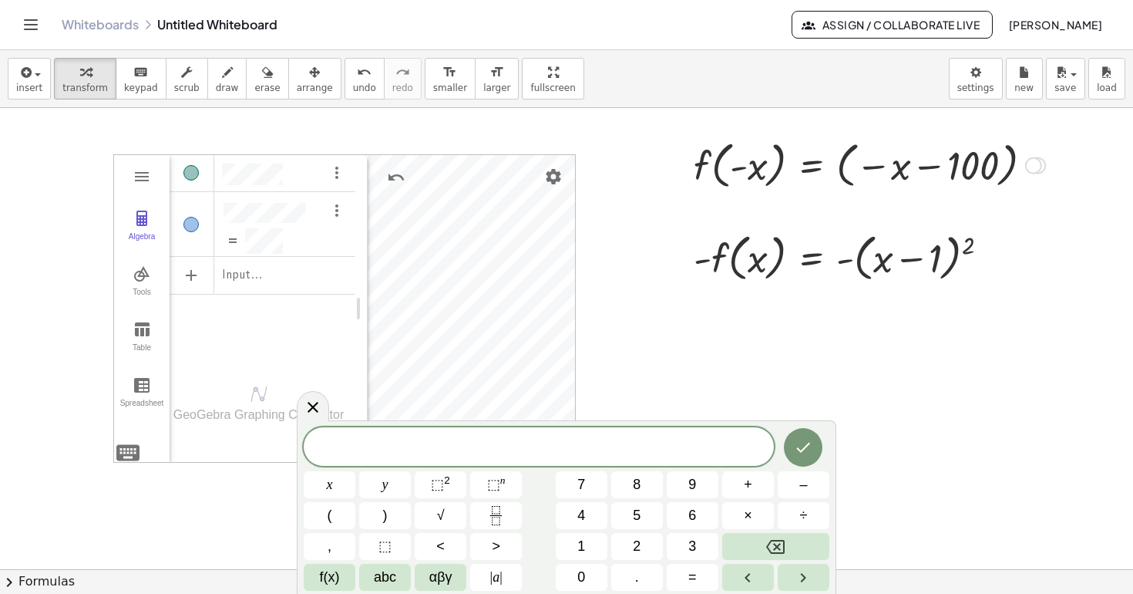
click at [865, 169] on div at bounding box center [869, 164] width 367 height 59
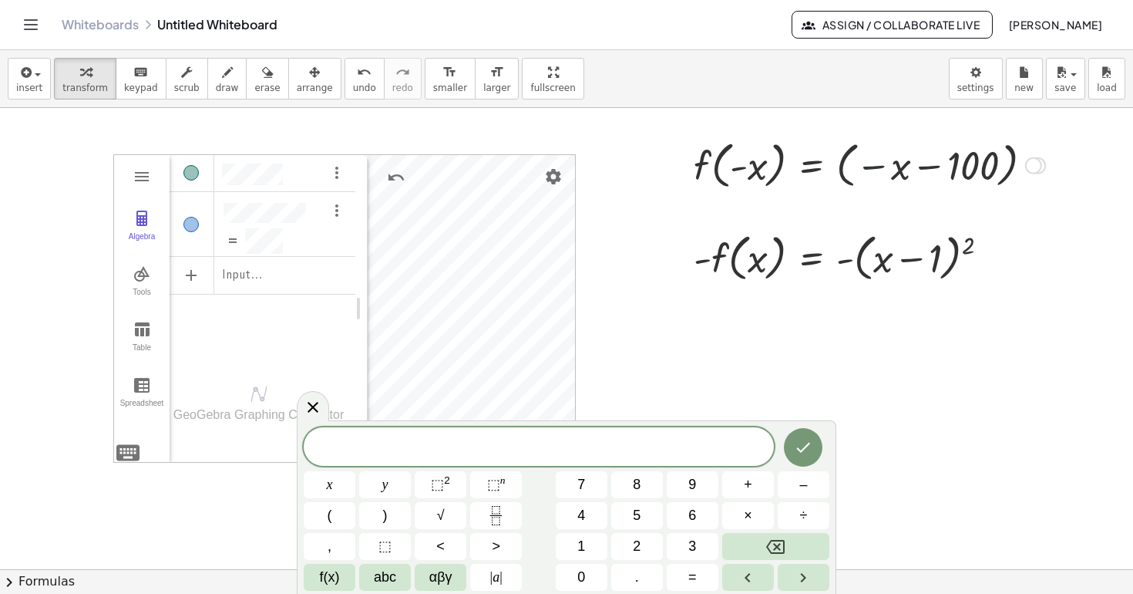
click at [865, 169] on div at bounding box center [869, 164] width 367 height 59
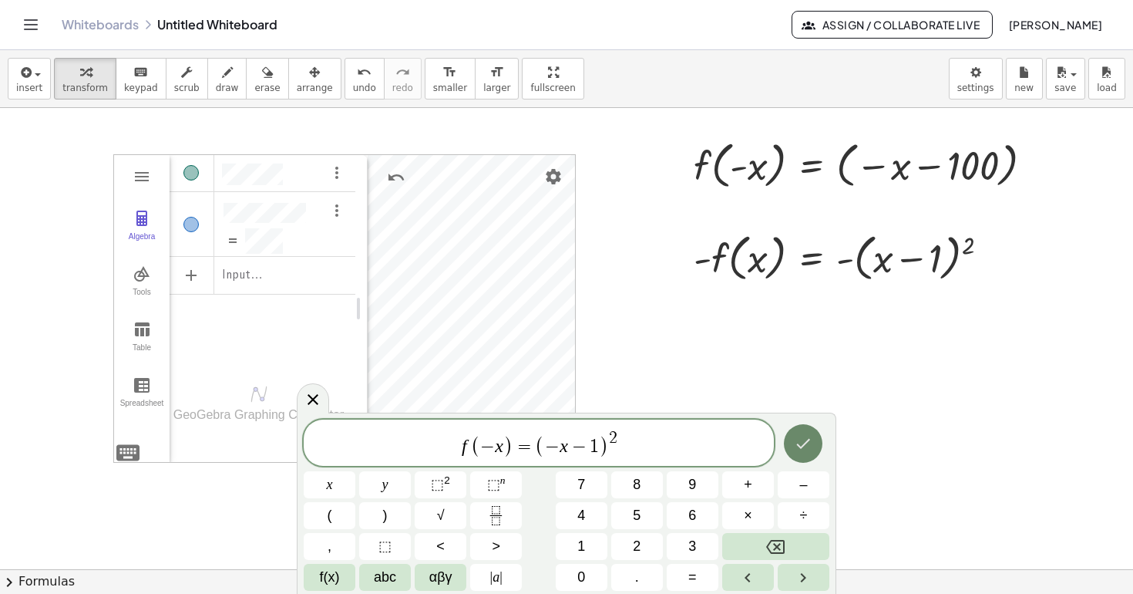
click at [801, 440] on icon "Done" at bounding box center [803, 443] width 19 height 19
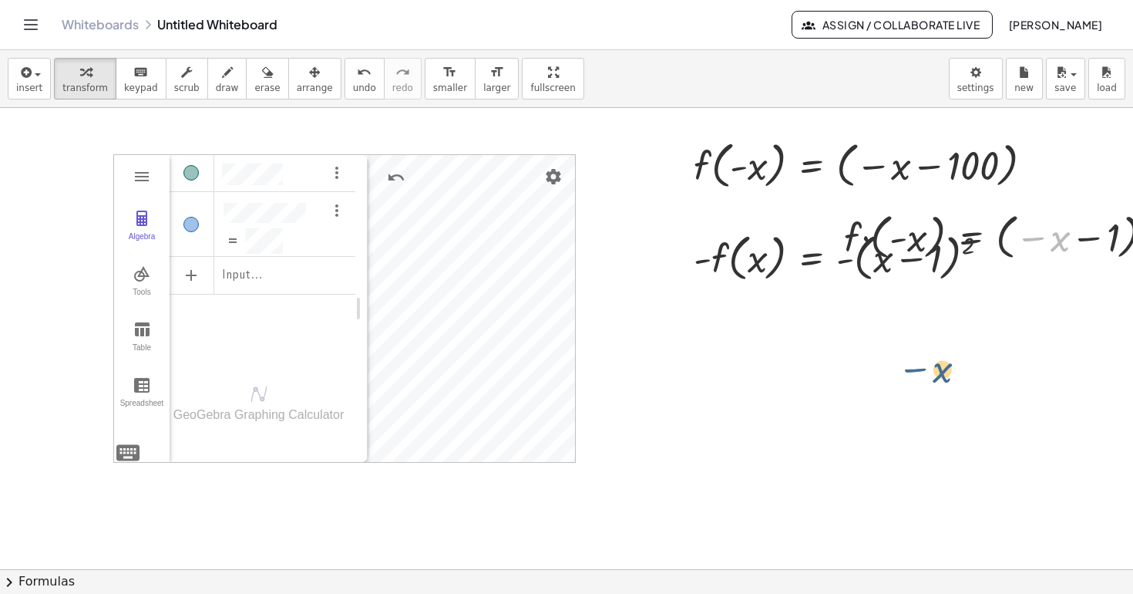
drag, startPoint x: 1038, startPoint y: 239, endPoint x: 905, endPoint y: 378, distance: 191.9
click at [905, 378] on div "GeoGebra Graphing Calculator Clear All Open Save online Save to your computer S…" at bounding box center [597, 569] width 1195 height 922
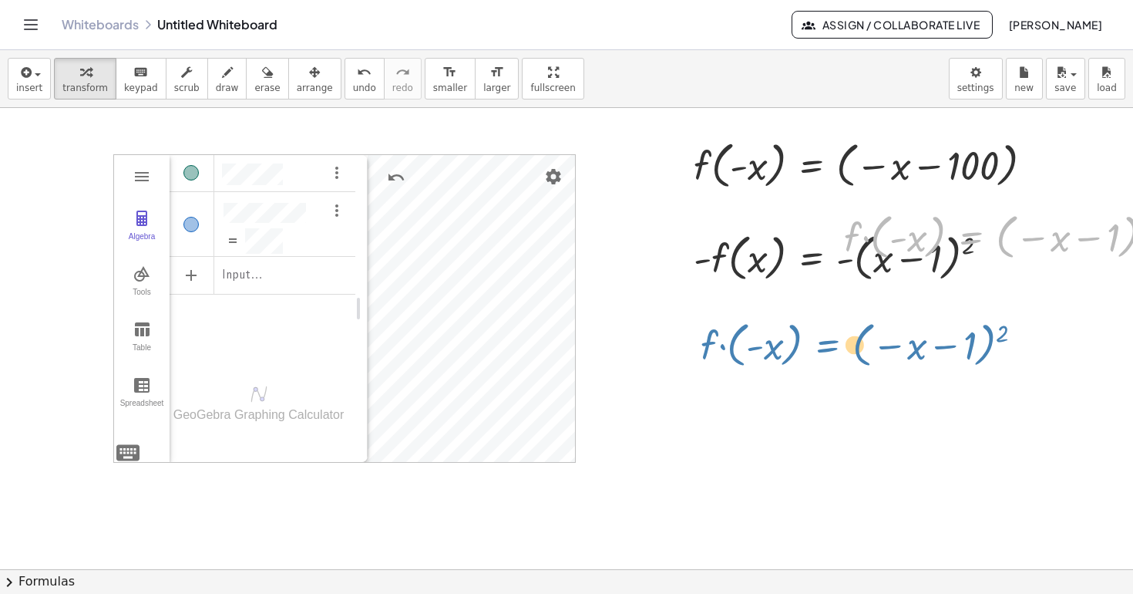
drag, startPoint x: 967, startPoint y: 230, endPoint x: 825, endPoint y: 338, distance: 178.2
click at [825, 338] on div "GeoGebra Graphing Calculator Clear All Open Save online Save to your computer S…" at bounding box center [597, 569] width 1195 height 922
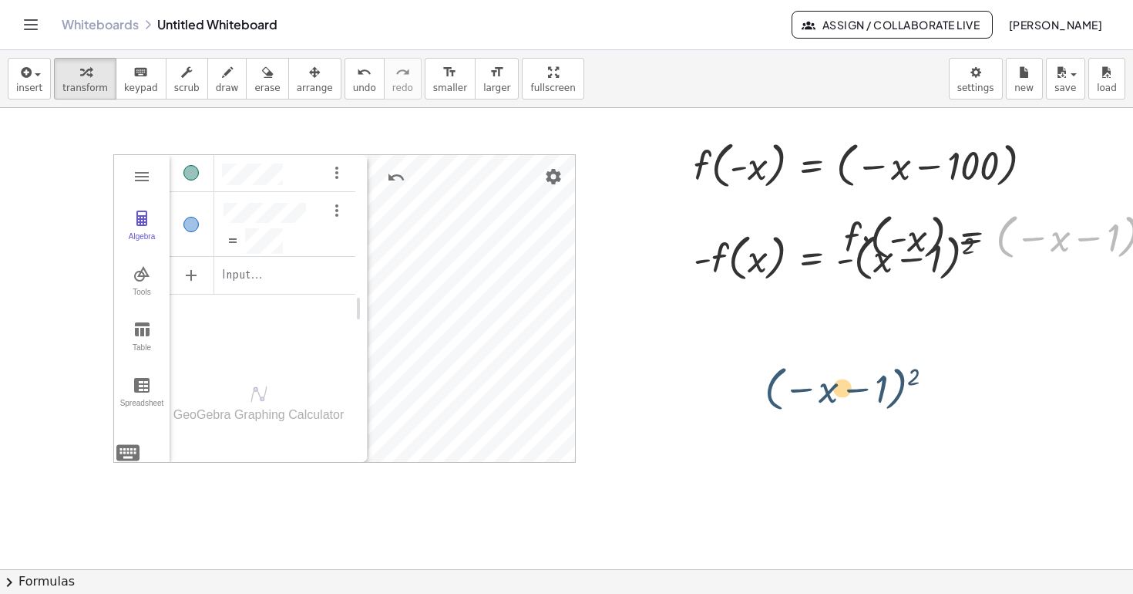
drag, startPoint x: 1013, startPoint y: 226, endPoint x: 781, endPoint y: 376, distance: 276.5
click at [781, 376] on div "GeoGebra Graphing Calculator Clear All Open Save online Save to your computer S…" at bounding box center [597, 569] width 1195 height 922
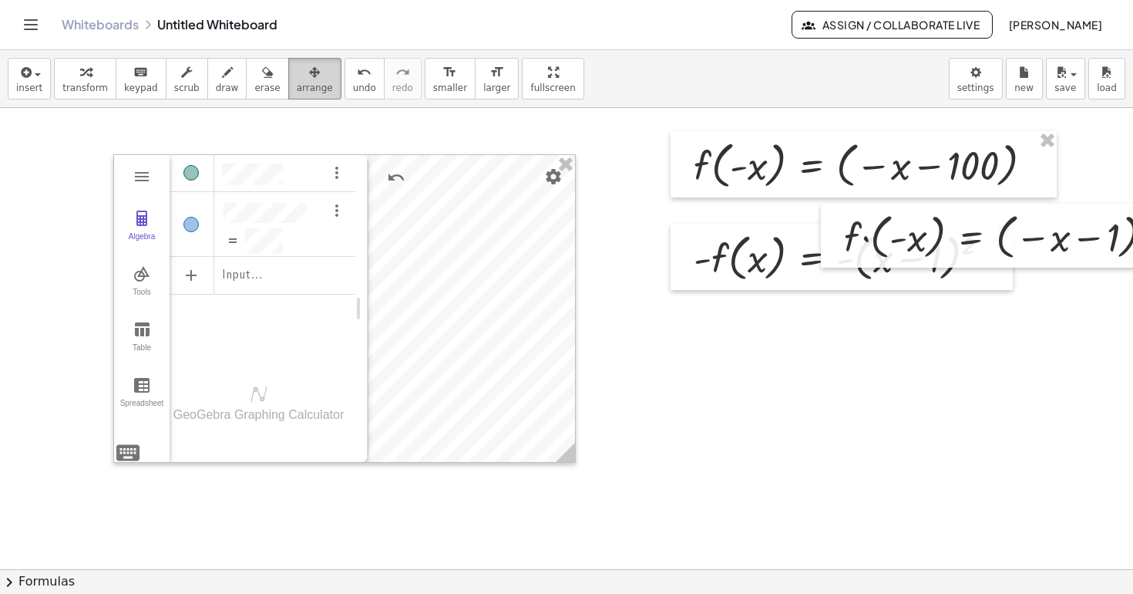
click at [303, 86] on span "arrange" at bounding box center [315, 87] width 36 height 11
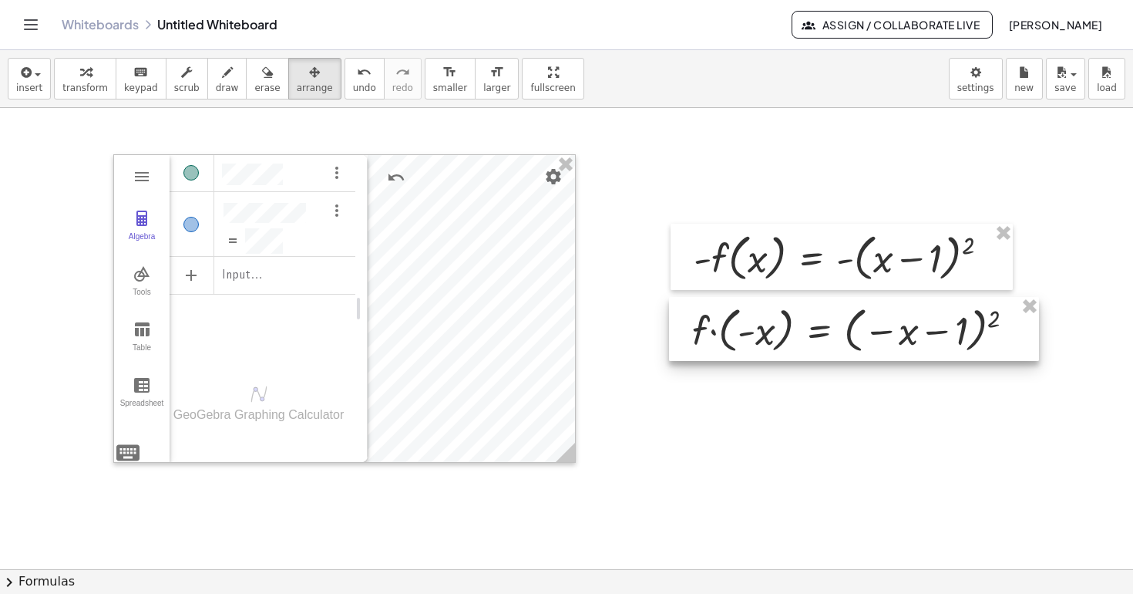
drag, startPoint x: 990, startPoint y: 224, endPoint x: 836, endPoint y: 317, distance: 179.6
click at [836, 317] on div at bounding box center [854, 329] width 370 height 64
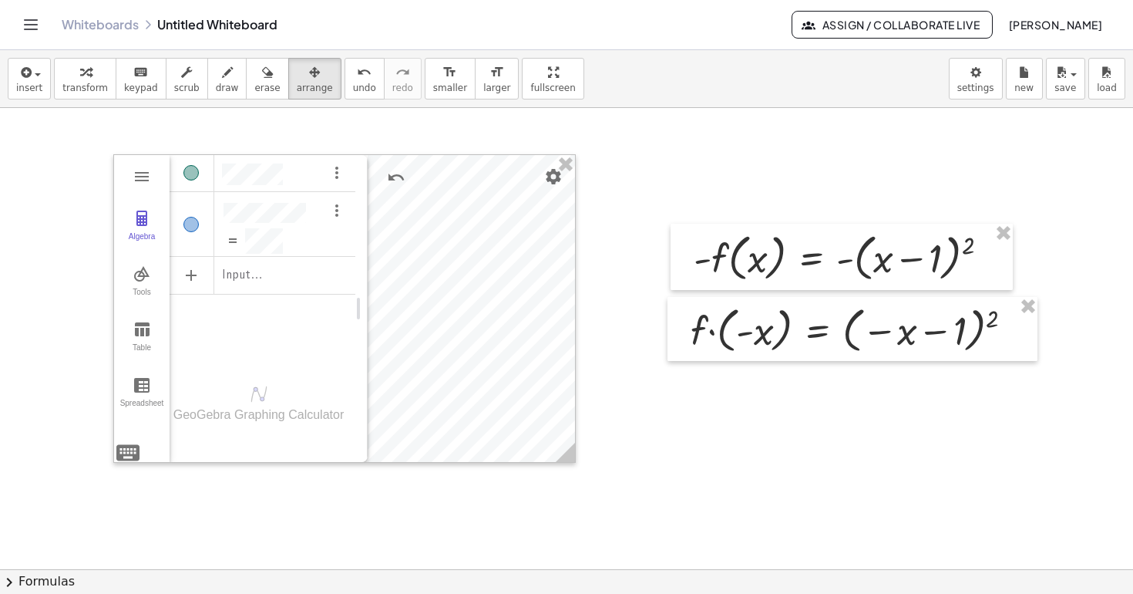
click at [885, 431] on div at bounding box center [597, 569] width 1195 height 922
click at [297, 79] on div "button" at bounding box center [315, 71] width 36 height 19
click at [89, 79] on div "button" at bounding box center [84, 71] width 45 height 19
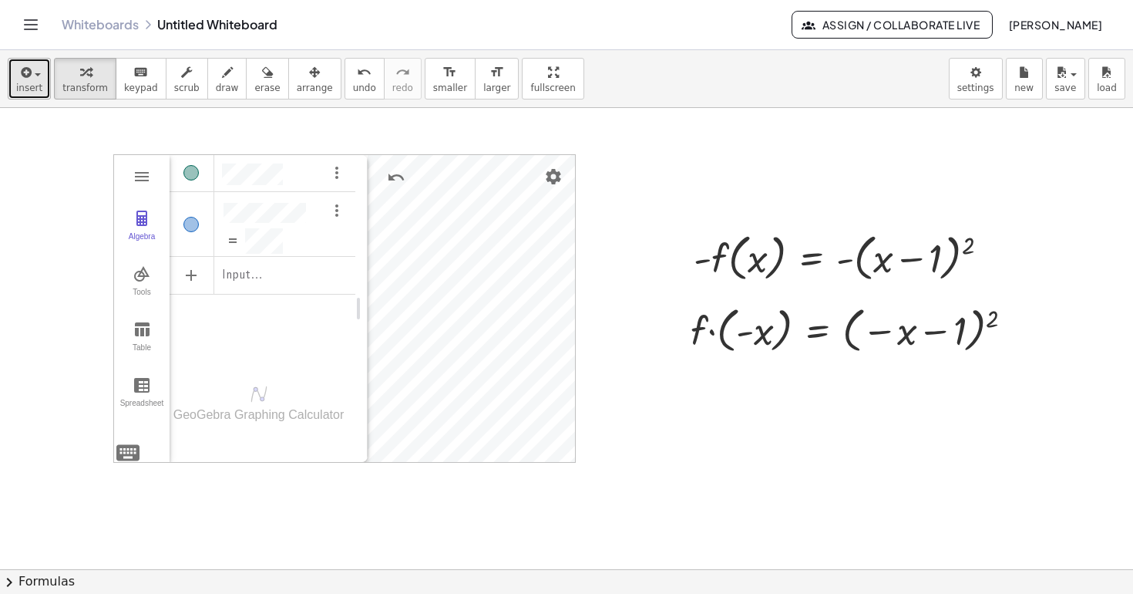
click at [37, 78] on div "button" at bounding box center [29, 71] width 26 height 19
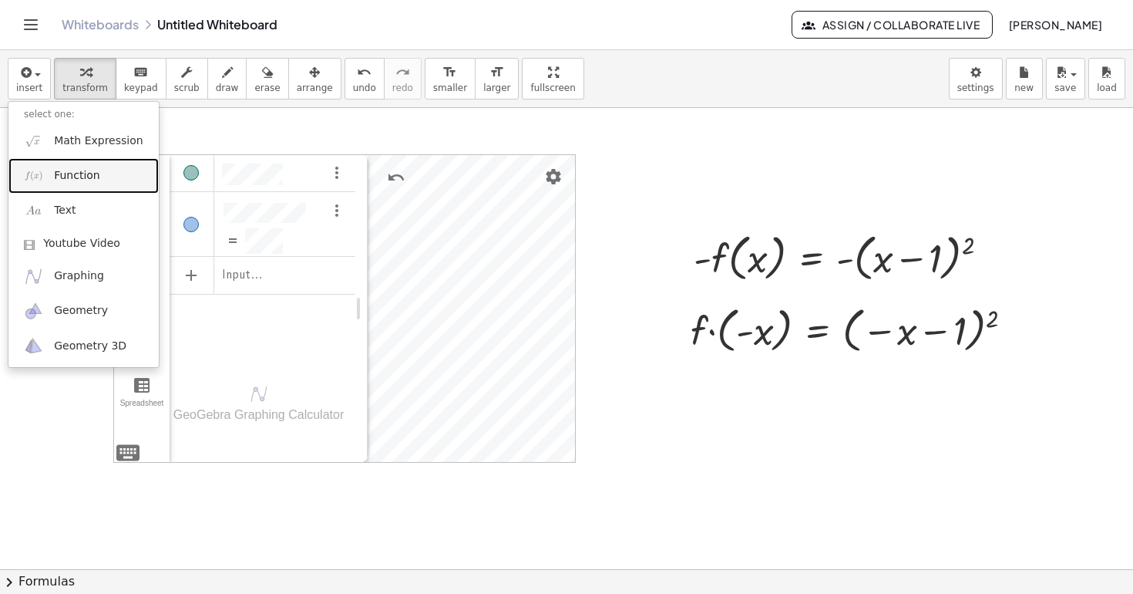
click at [83, 181] on span "Function" at bounding box center [77, 175] width 46 height 15
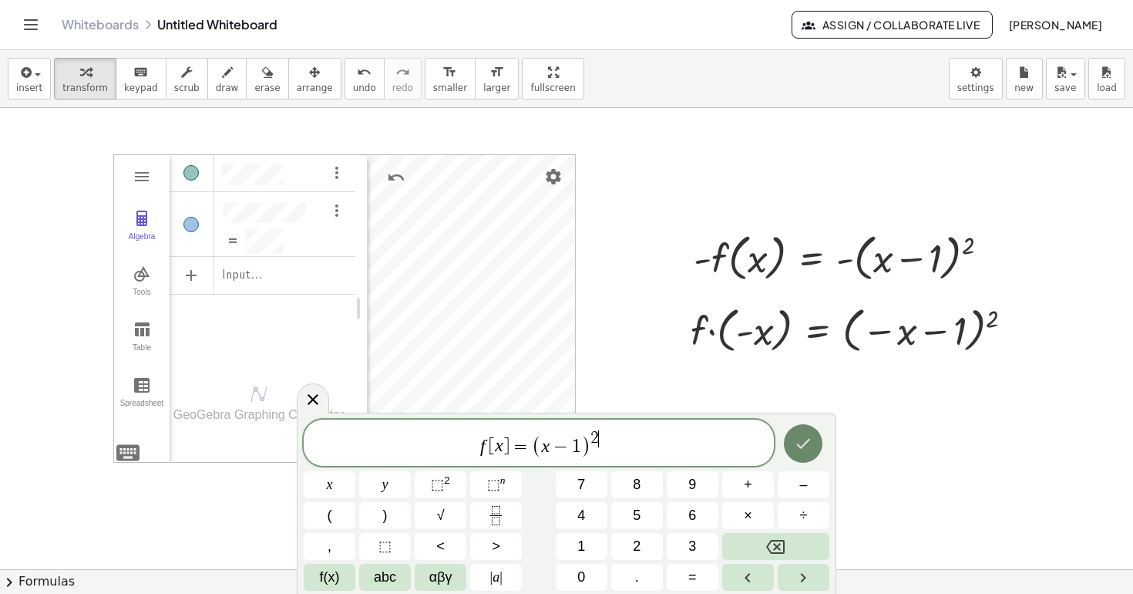
click at [802, 449] on icon "Done" at bounding box center [803, 443] width 19 height 19
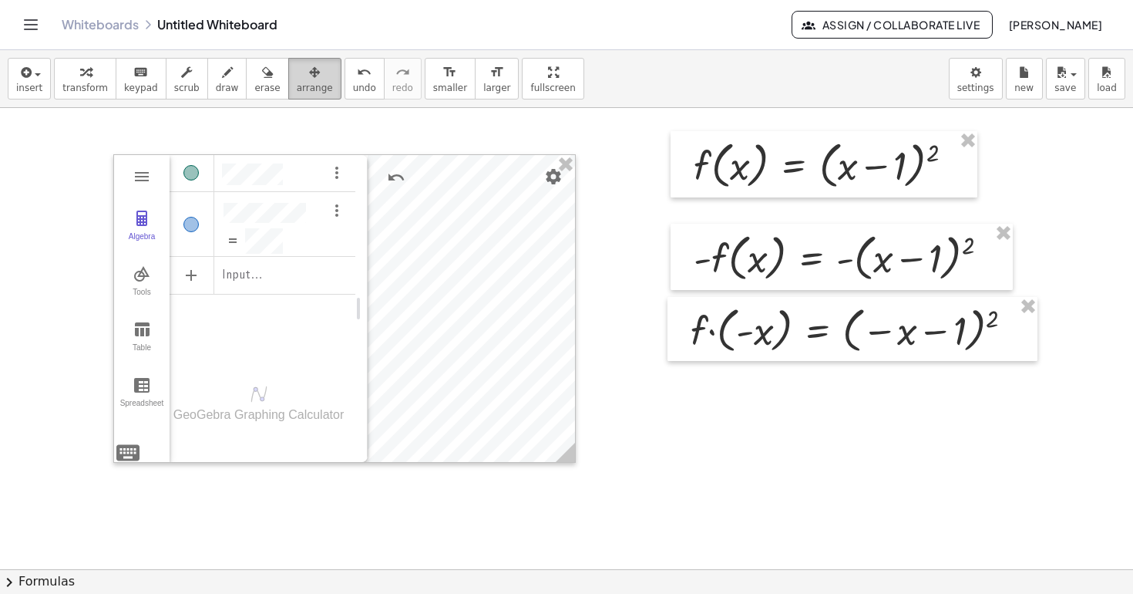
click at [311, 86] on span "arrange" at bounding box center [315, 87] width 36 height 11
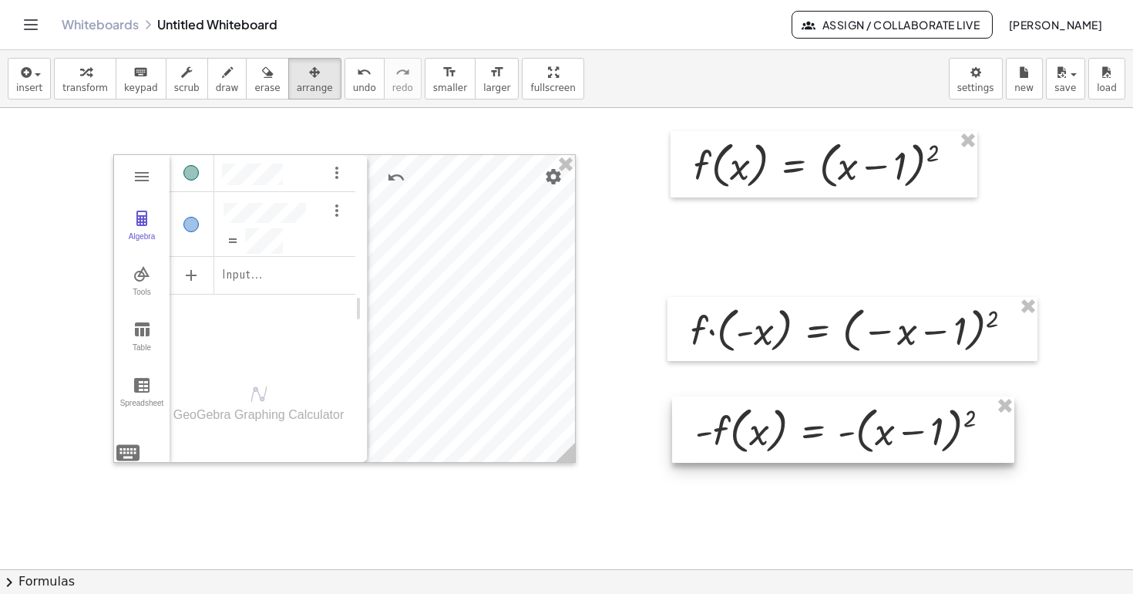
drag, startPoint x: 809, startPoint y: 259, endPoint x: 813, endPoint y: 436, distance: 177.3
click at [813, 437] on div at bounding box center [843, 429] width 342 height 66
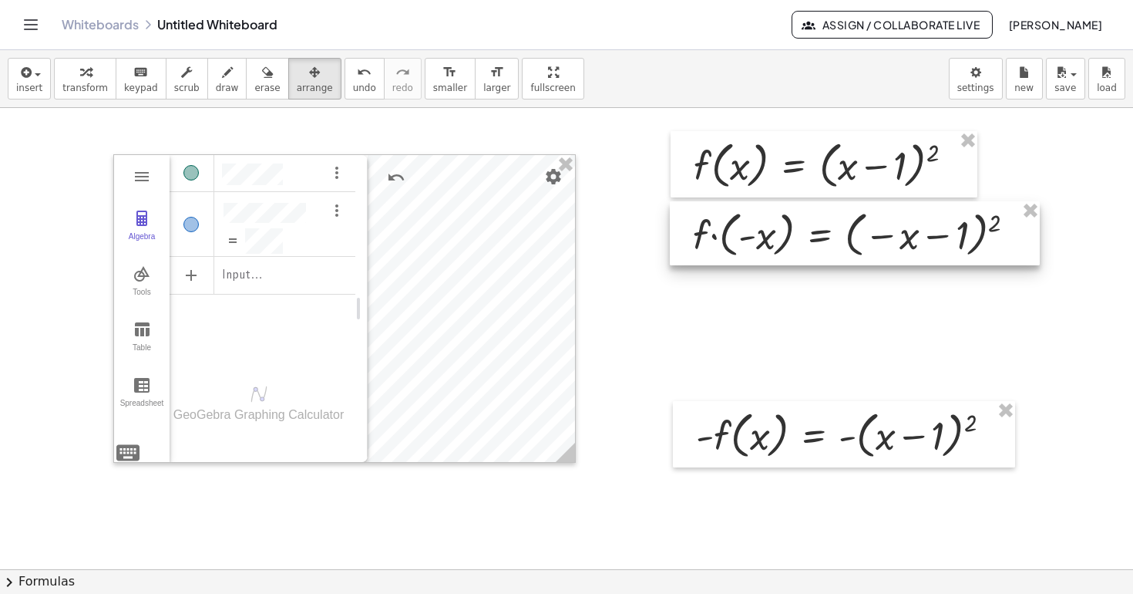
drag, startPoint x: 792, startPoint y: 337, endPoint x: 794, endPoint y: 241, distance: 95.6
click at [794, 241] on div at bounding box center [855, 233] width 370 height 64
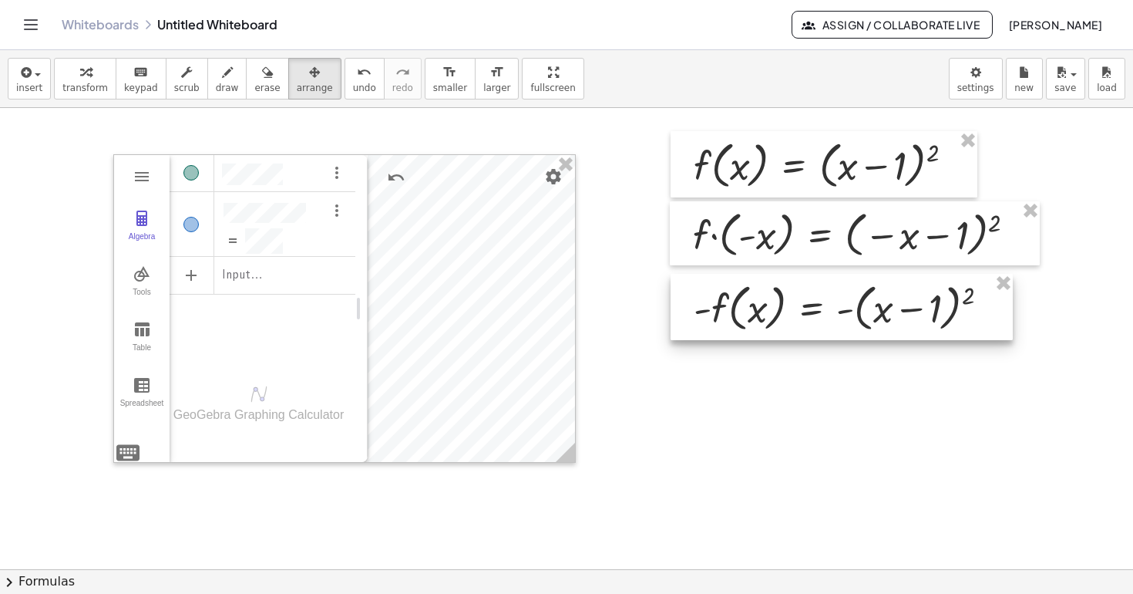
drag, startPoint x: 773, startPoint y: 436, endPoint x: 770, endPoint y: 308, distance: 127.2
click at [770, 308] on div at bounding box center [842, 307] width 342 height 66
click at [767, 468] on div at bounding box center [597, 569] width 1195 height 922
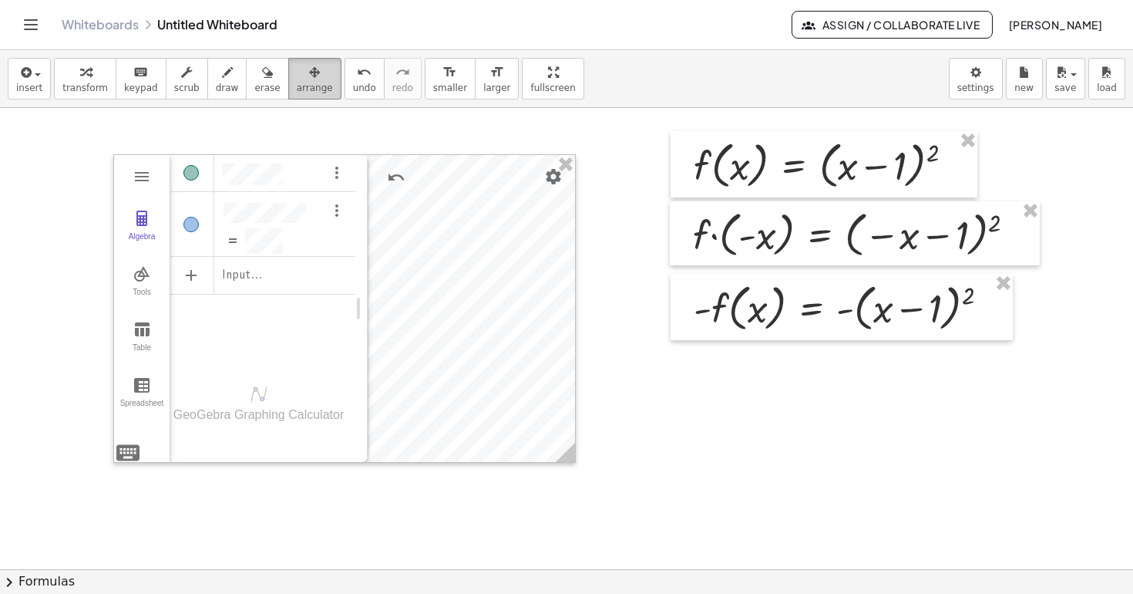
click at [303, 86] on span "arrange" at bounding box center [315, 87] width 36 height 11
click at [85, 89] on span "transform" at bounding box center [84, 87] width 45 height 11
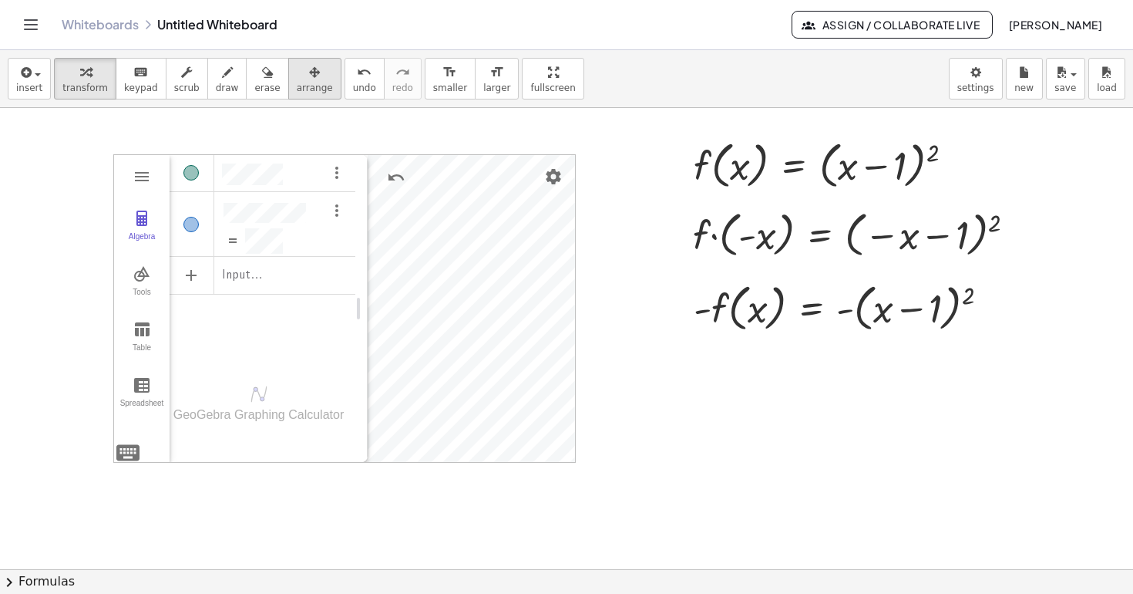
click at [311, 74] on div "button" at bounding box center [315, 71] width 36 height 19
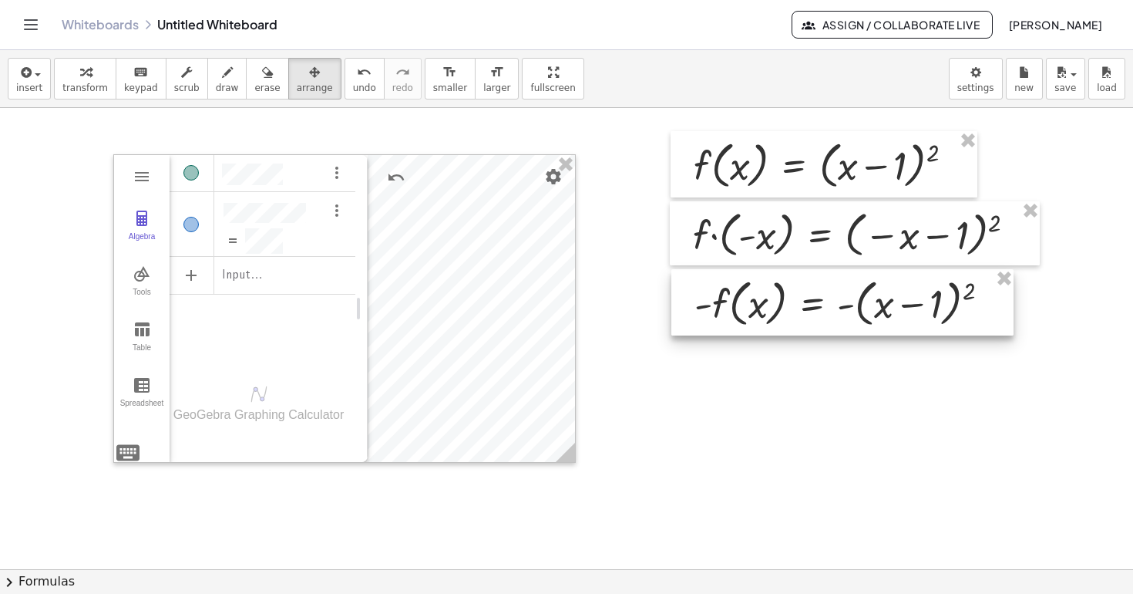
click at [725, 291] on div at bounding box center [842, 302] width 342 height 66
click at [717, 404] on div at bounding box center [597, 569] width 1195 height 922
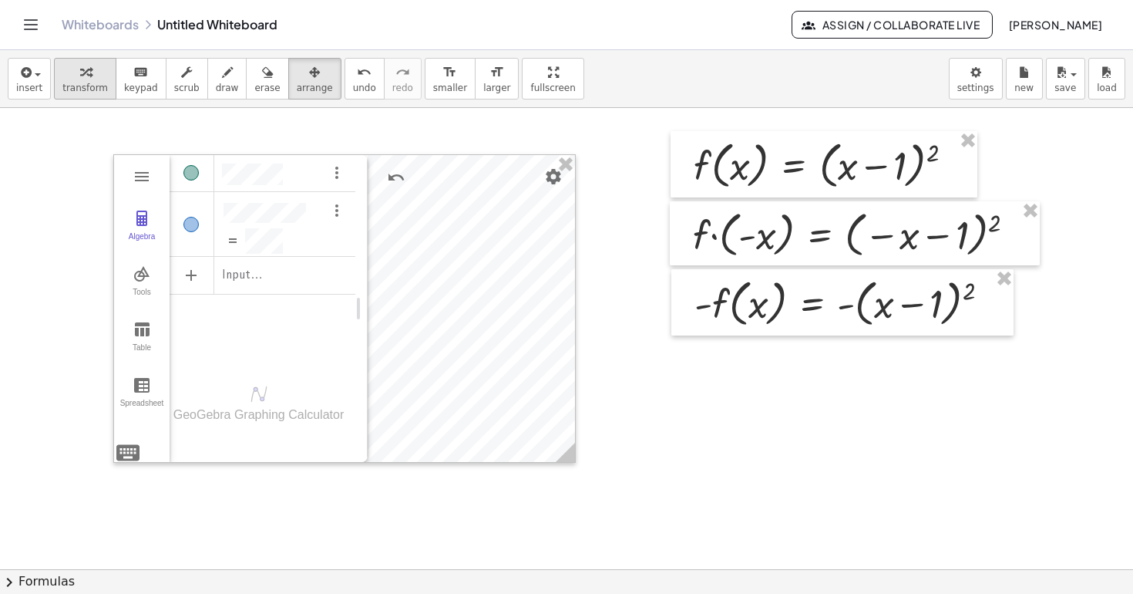
click at [80, 78] on icon "button" at bounding box center [85, 72] width 11 height 19
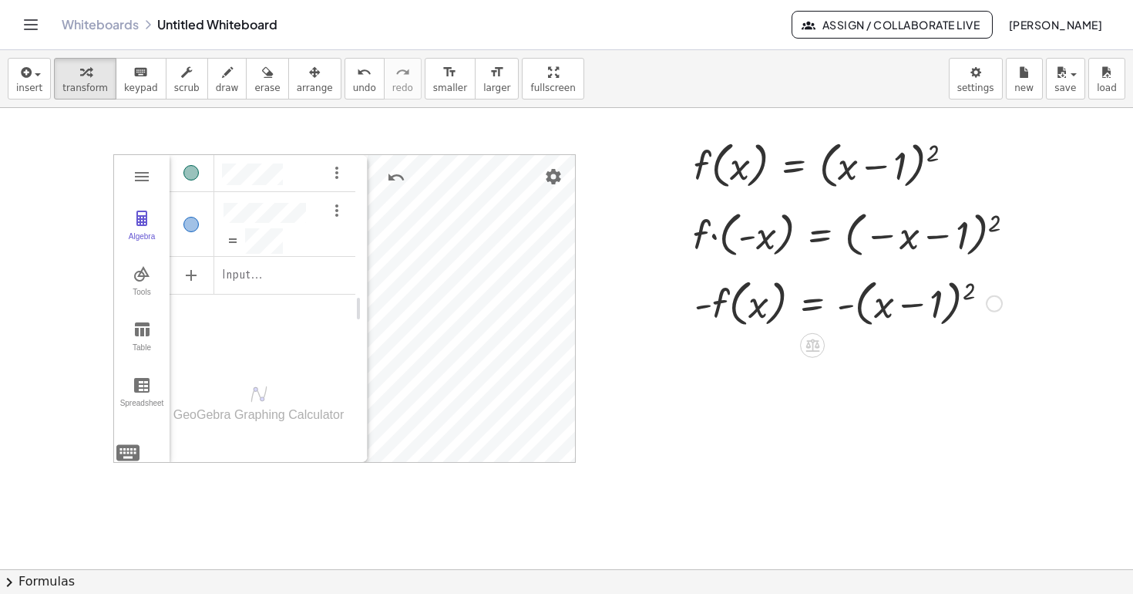
click at [776, 301] on div at bounding box center [848, 302] width 323 height 59
click at [308, 82] on button "arrange" at bounding box center [314, 79] width 53 height 42
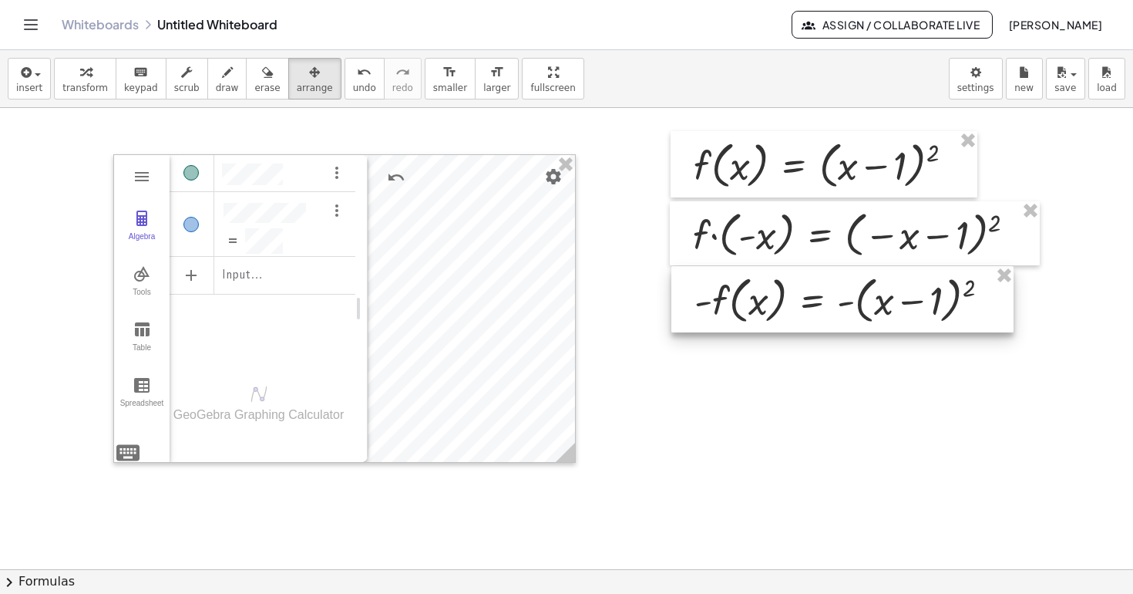
click at [720, 306] on div at bounding box center [842, 299] width 342 height 66
click at [82, 83] on span "transform" at bounding box center [84, 87] width 45 height 11
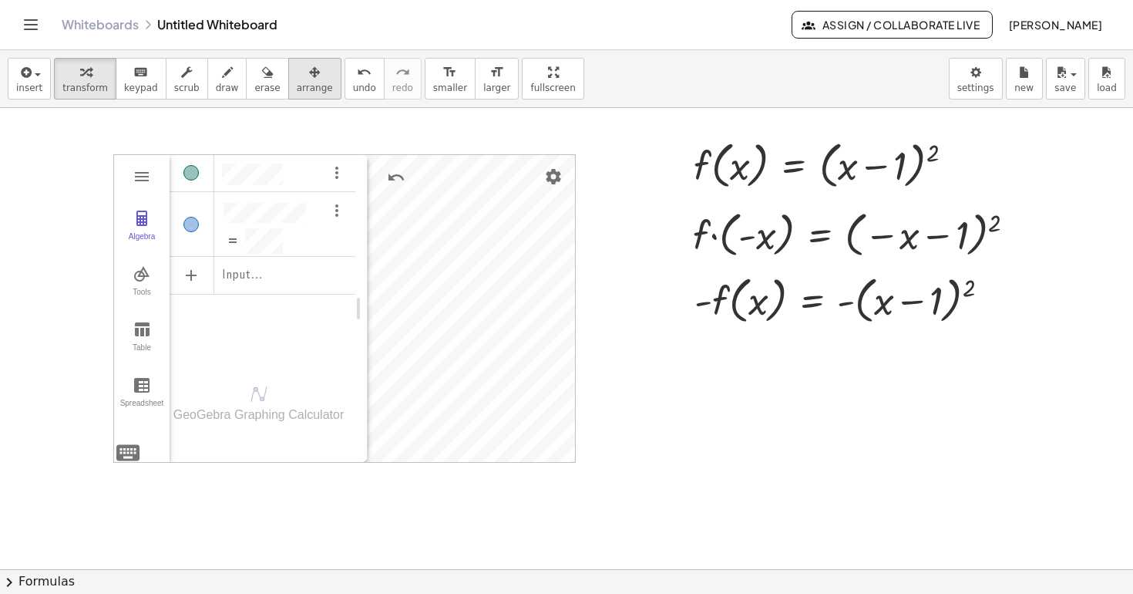
click at [309, 78] on icon "button" at bounding box center [314, 72] width 11 height 19
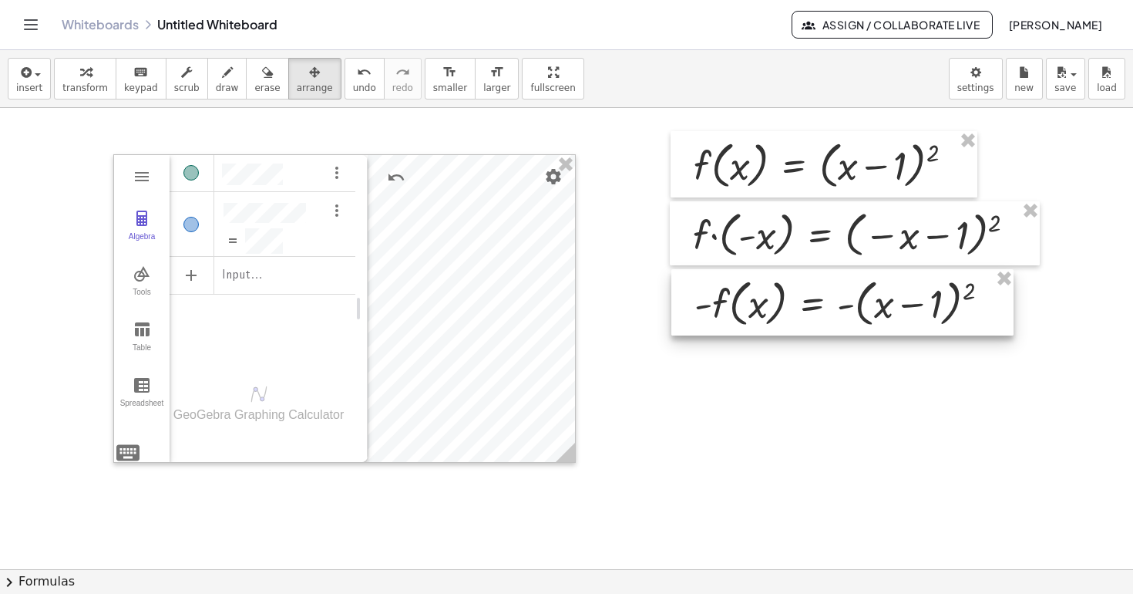
click at [708, 299] on div at bounding box center [842, 302] width 342 height 66
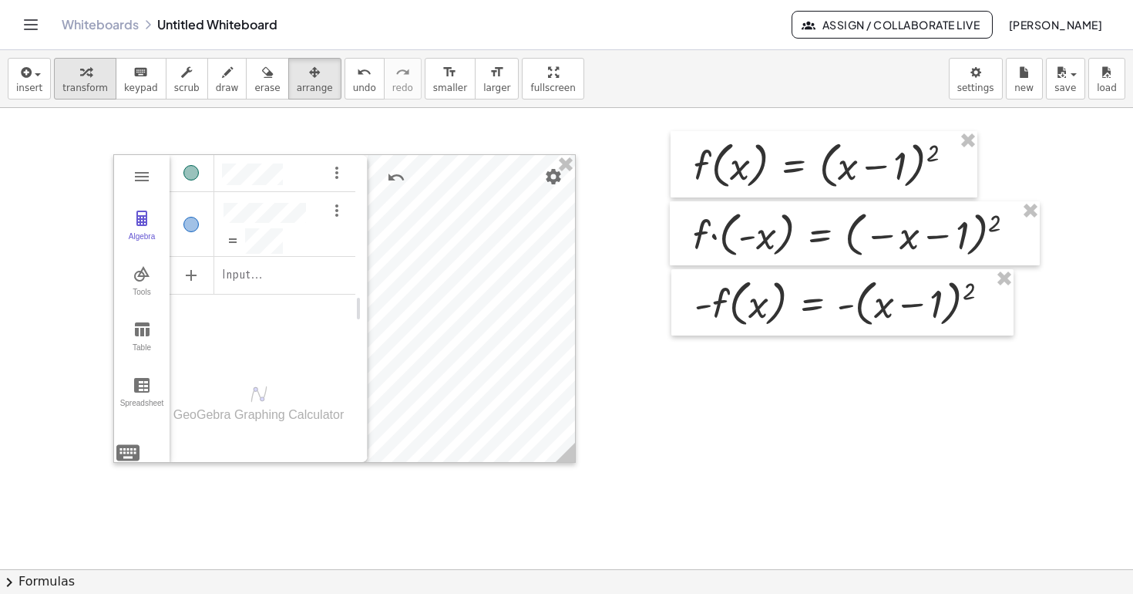
click at [82, 96] on button "transform" at bounding box center [85, 79] width 62 height 42
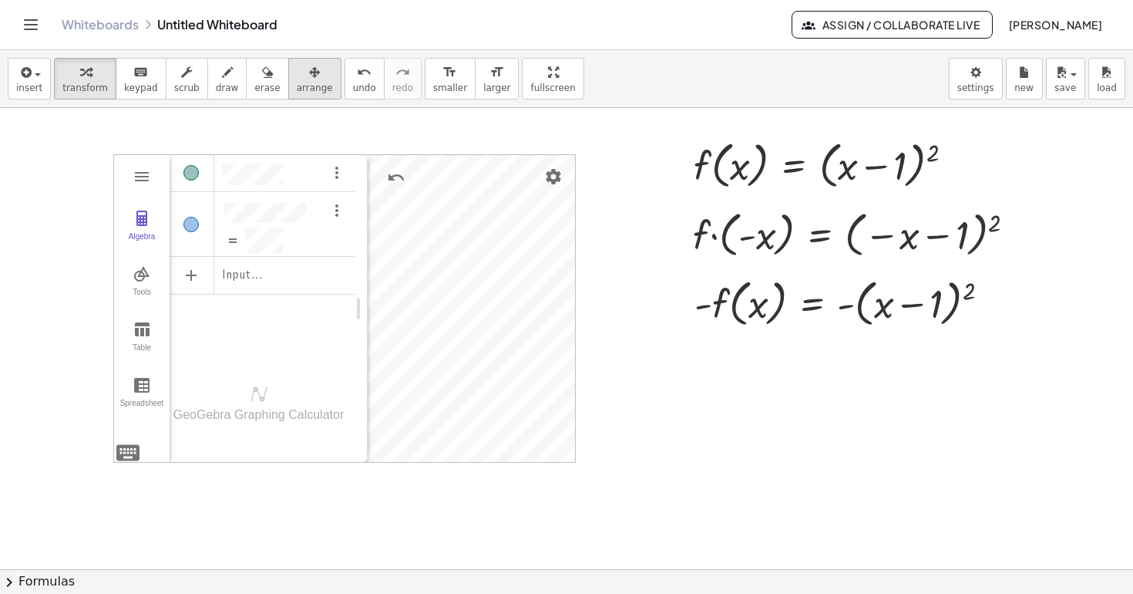
click at [297, 83] on span "arrange" at bounding box center [315, 87] width 36 height 11
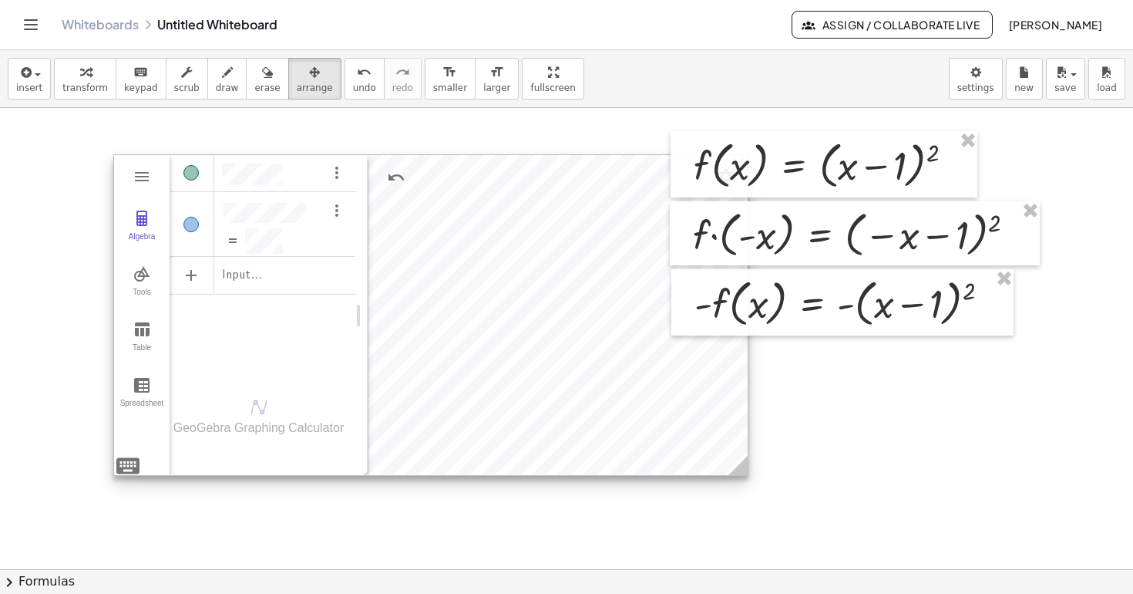
drag, startPoint x: 572, startPoint y: 457, endPoint x: 746, endPoint y: 470, distance: 174.0
click at [746, 470] on icon at bounding box center [738, 465] width 19 height 19
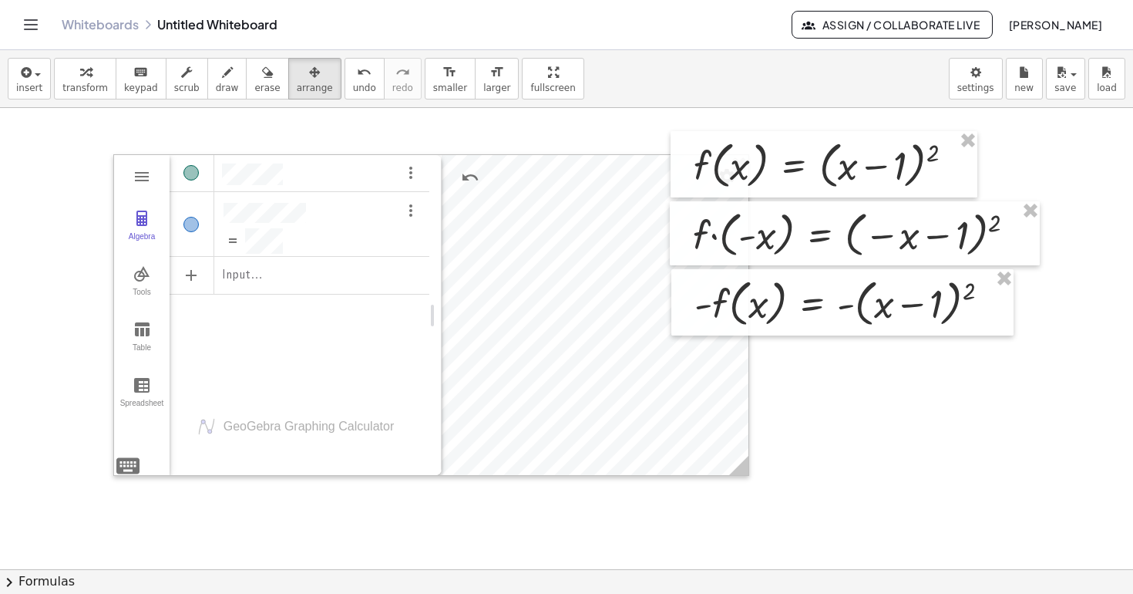
drag, startPoint x: 362, startPoint y: 315, endPoint x: 436, endPoint y: 321, distance: 74.2
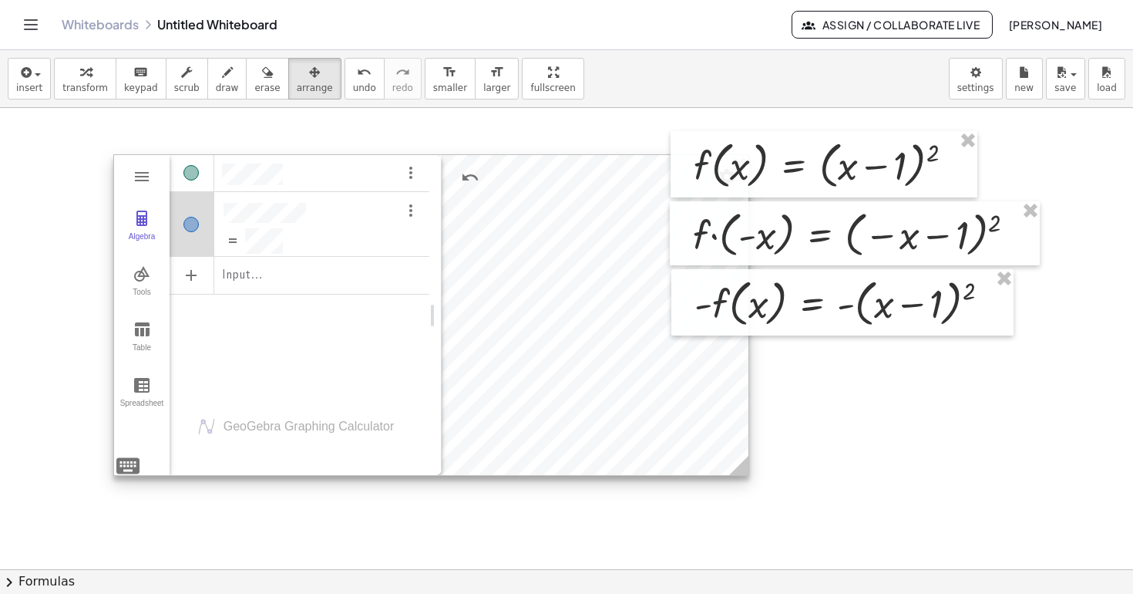
click at [357, 376] on div "Input…" at bounding box center [300, 273] width 260 height 241
click at [406, 210] on img "Options" at bounding box center [411, 210] width 19 height 19
click at [305, 342] on div "Input…" at bounding box center [300, 273] width 260 height 241
drag, startPoint x: 440, startPoint y: 222, endPoint x: 577, endPoint y: 228, distance: 136.6
click at [308, 369] on div "Input…" at bounding box center [369, 273] width 399 height 241
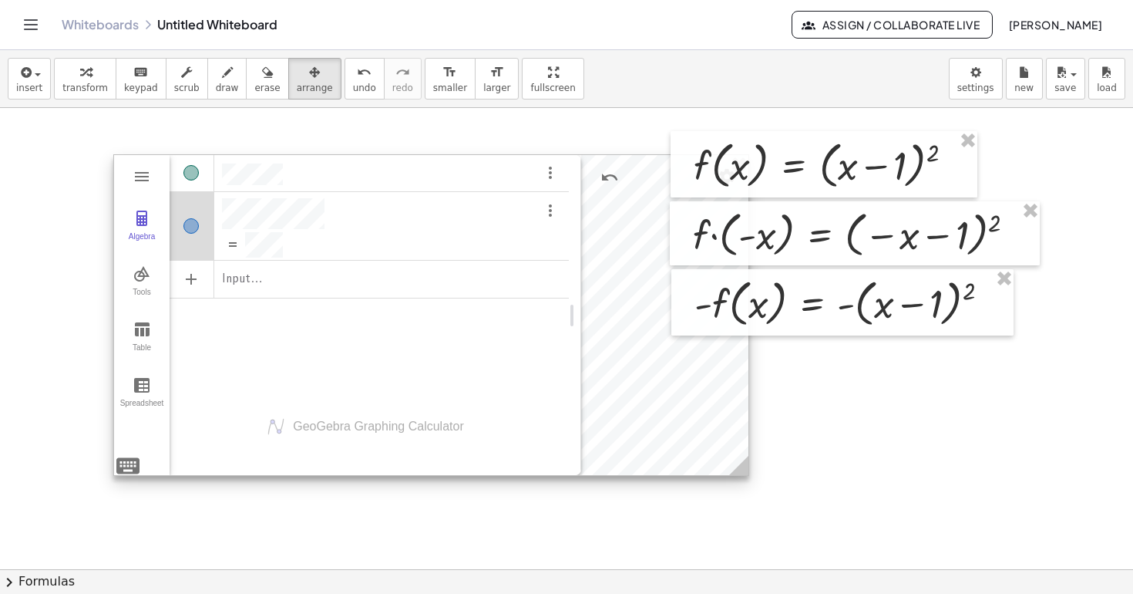
click at [308, 234] on div "Algebra" at bounding box center [396, 245] width 344 height 28
click at [314, 213] on div "Algebra" at bounding box center [369, 226] width 399 height 68
click at [331, 351] on div "Input…" at bounding box center [369, 273] width 399 height 241
click at [157, 178] on div "Algebra Tools Table Spreadsheet" at bounding box center [142, 315] width 56 height 320
click at [146, 178] on img "Graphing Calculator" at bounding box center [142, 176] width 19 height 19
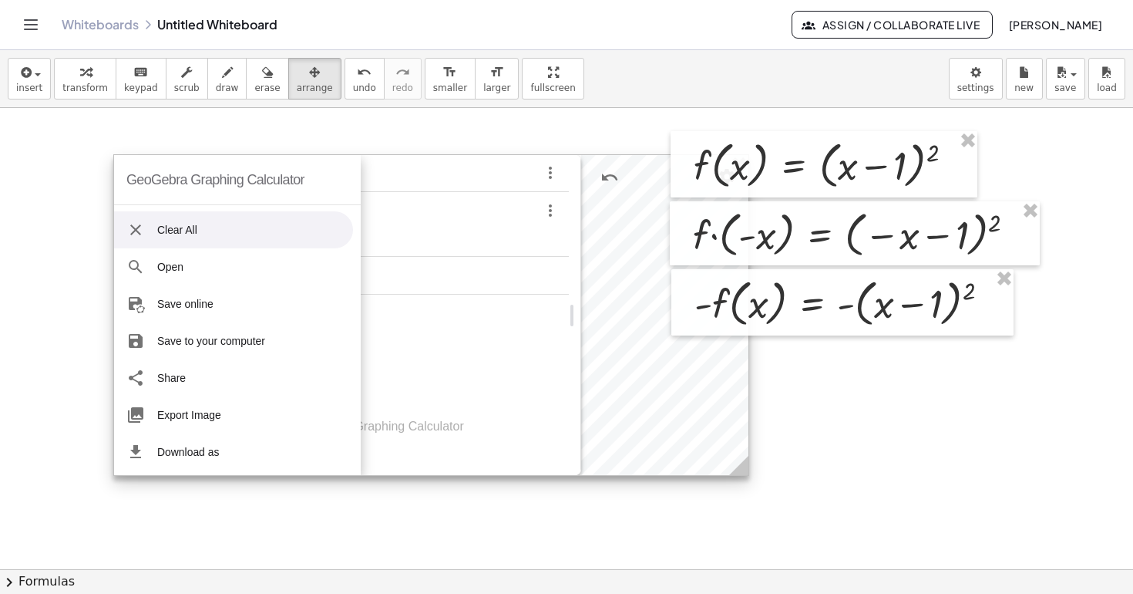
click at [182, 242] on li "Clear All" at bounding box center [233, 229] width 239 height 37
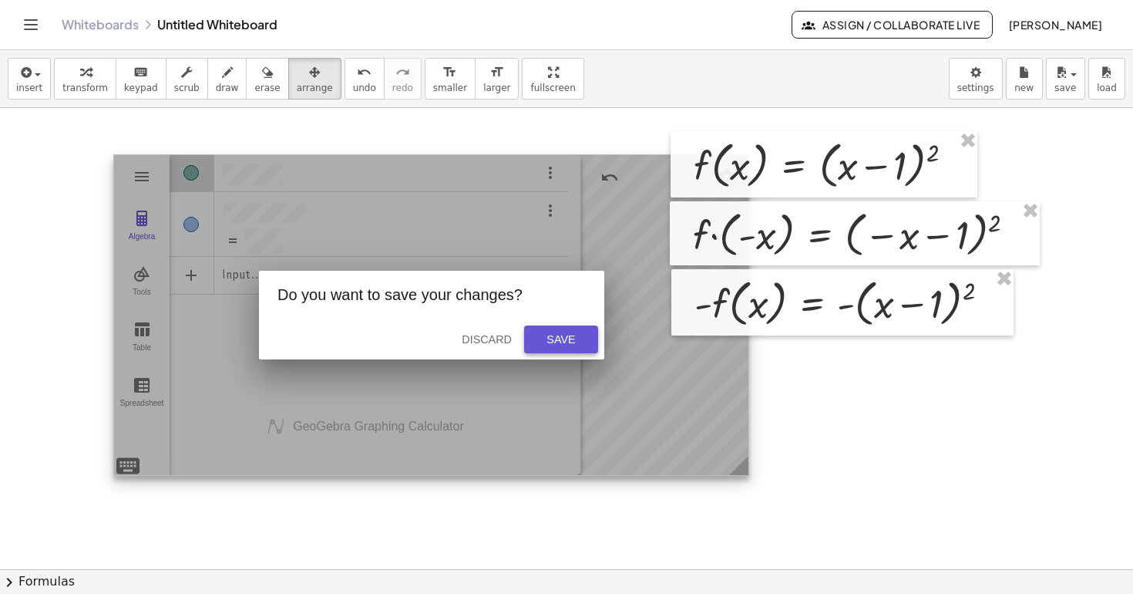
click at [564, 344] on div "Save" at bounding box center [561, 339] width 49 height 12
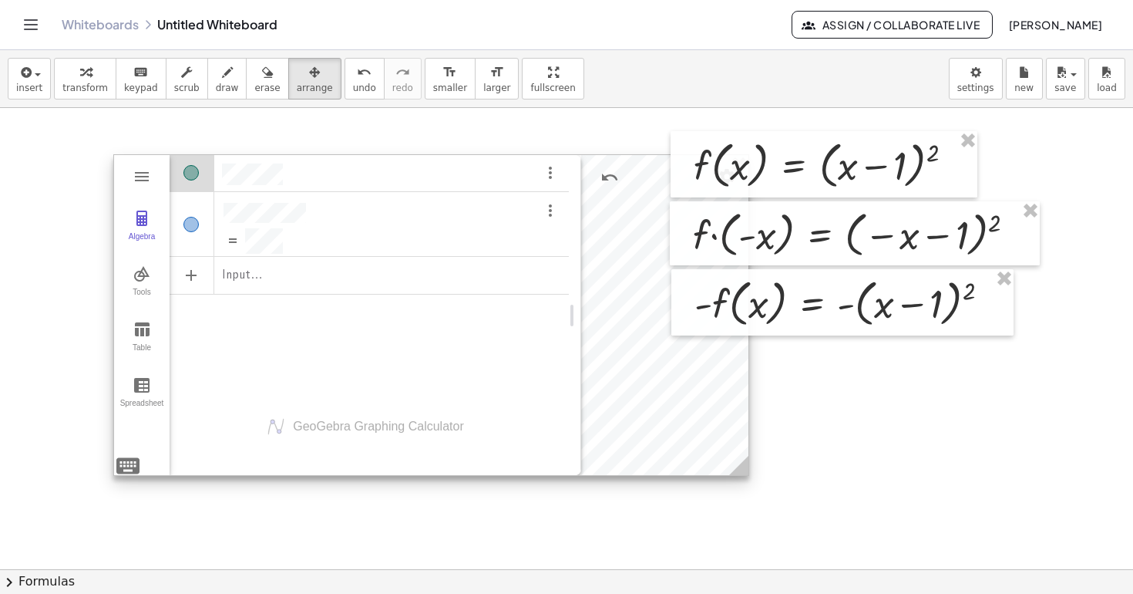
drag, startPoint x: 374, startPoint y: 342, endPoint x: 278, endPoint y: 349, distance: 96.7
click at [278, 357] on div "Input…" at bounding box center [369, 273] width 399 height 241
drag, startPoint x: 658, startPoint y: 456, endPoint x: 633, endPoint y: 463, distance: 26.6
click at [634, 463] on div at bounding box center [426, 317] width 634 height 320
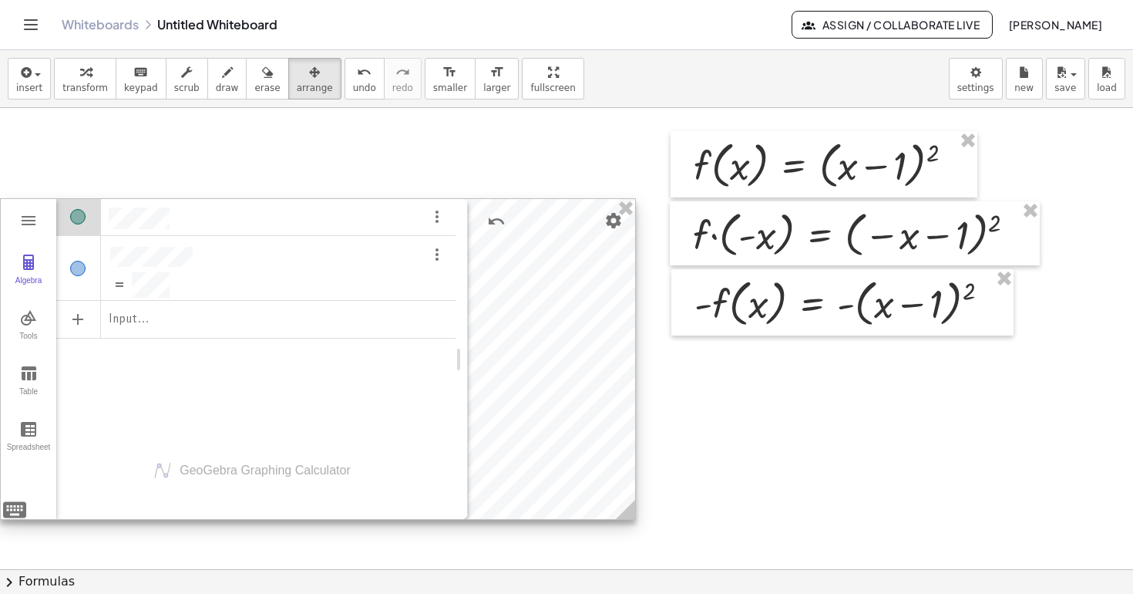
drag, startPoint x: 633, startPoint y: 463, endPoint x: 400, endPoint y: 500, distance: 235.7
click at [399, 502] on div "GeoGebra Graphing Calculator Clear All Open Save online Save to your computer S…" at bounding box center [318, 358] width 636 height 321
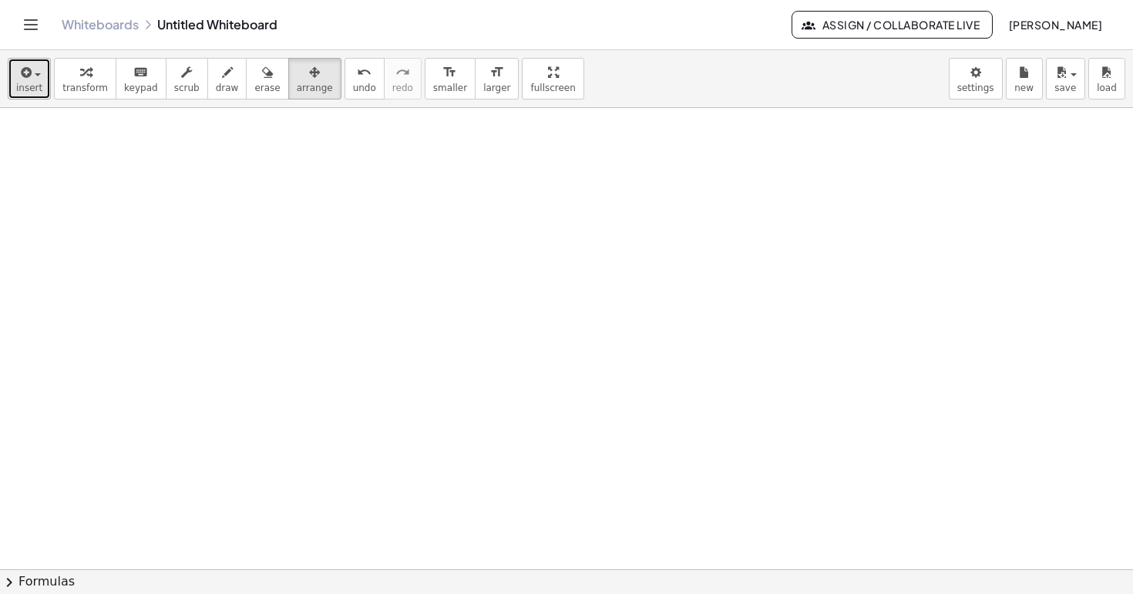
click at [21, 89] on span "insert" at bounding box center [29, 87] width 26 height 11
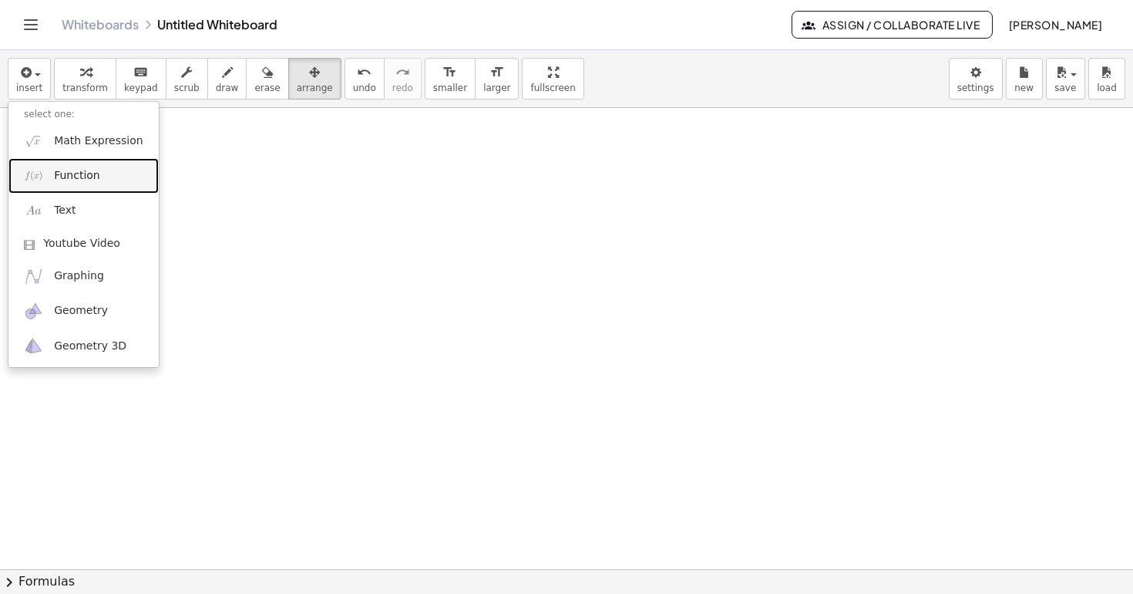
click at [85, 182] on span "Function" at bounding box center [77, 175] width 46 height 15
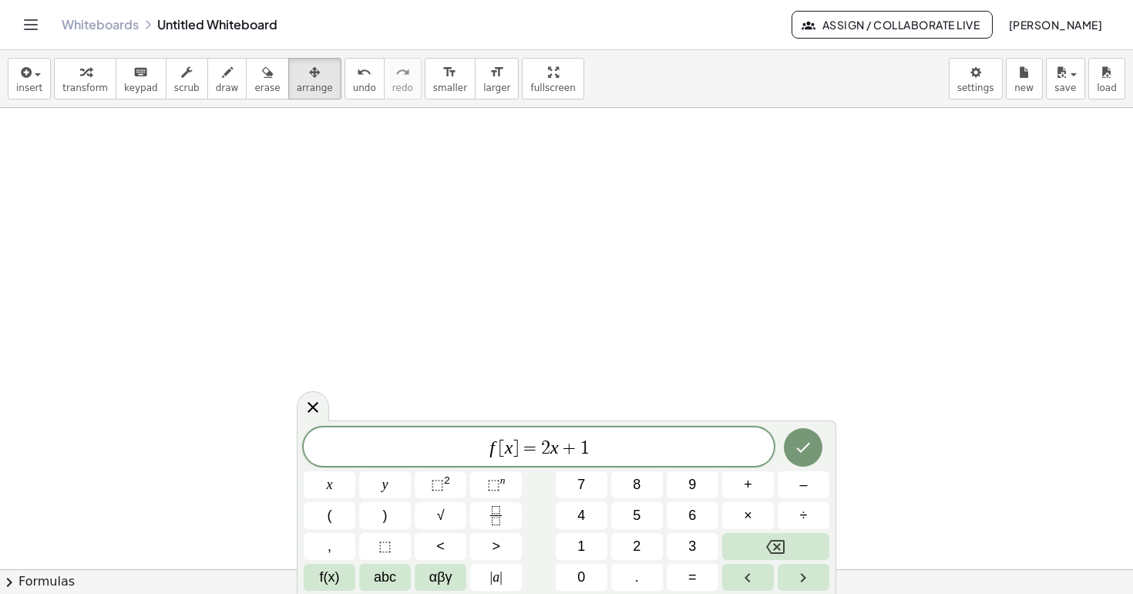
click at [596, 450] on span "f [ x ] = 2 x + 1 ​" at bounding box center [539, 448] width 470 height 22
drag, startPoint x: 596, startPoint y: 450, endPoint x: 542, endPoint y: 450, distance: 54.0
click at [542, 450] on span "f [ x ] = 2 x + 1" at bounding box center [539, 448] width 470 height 22
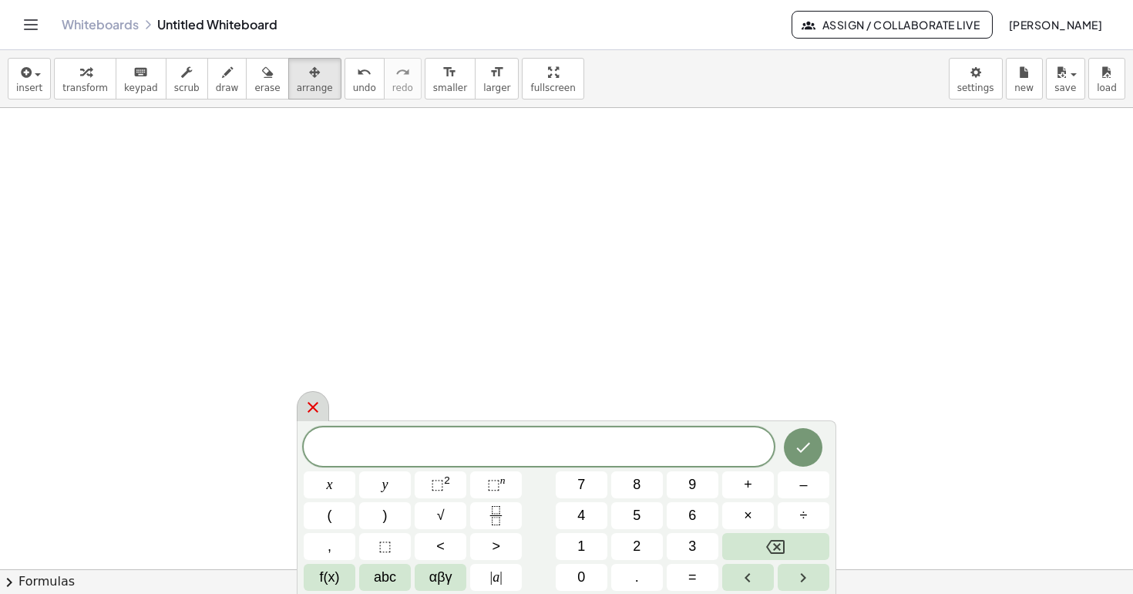
click at [308, 399] on icon at bounding box center [313, 407] width 19 height 19
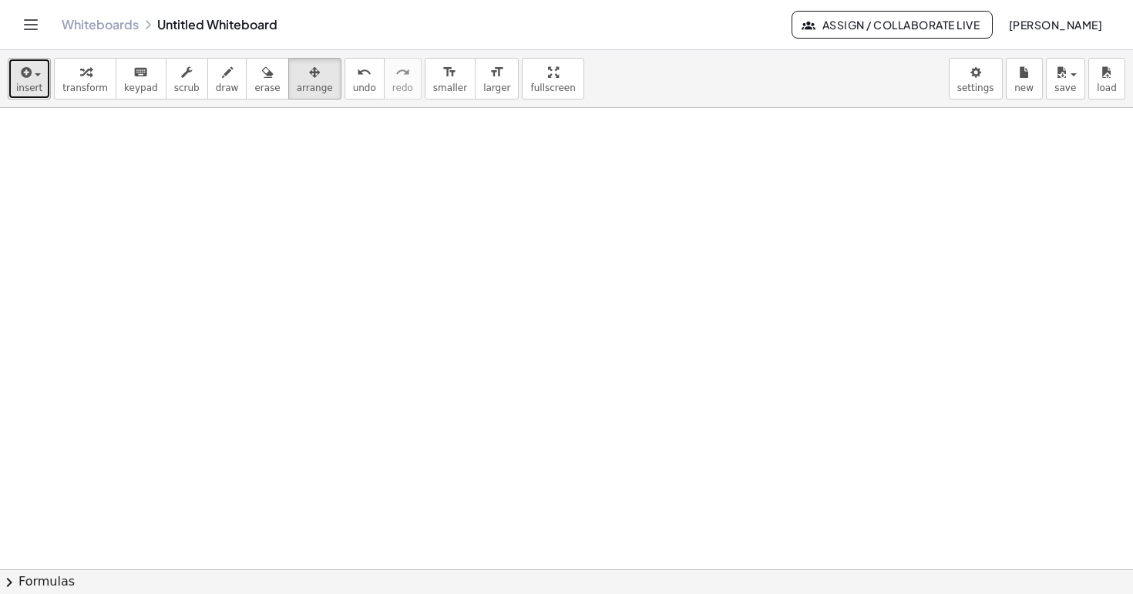
click at [43, 93] on button "insert" at bounding box center [29, 79] width 43 height 42
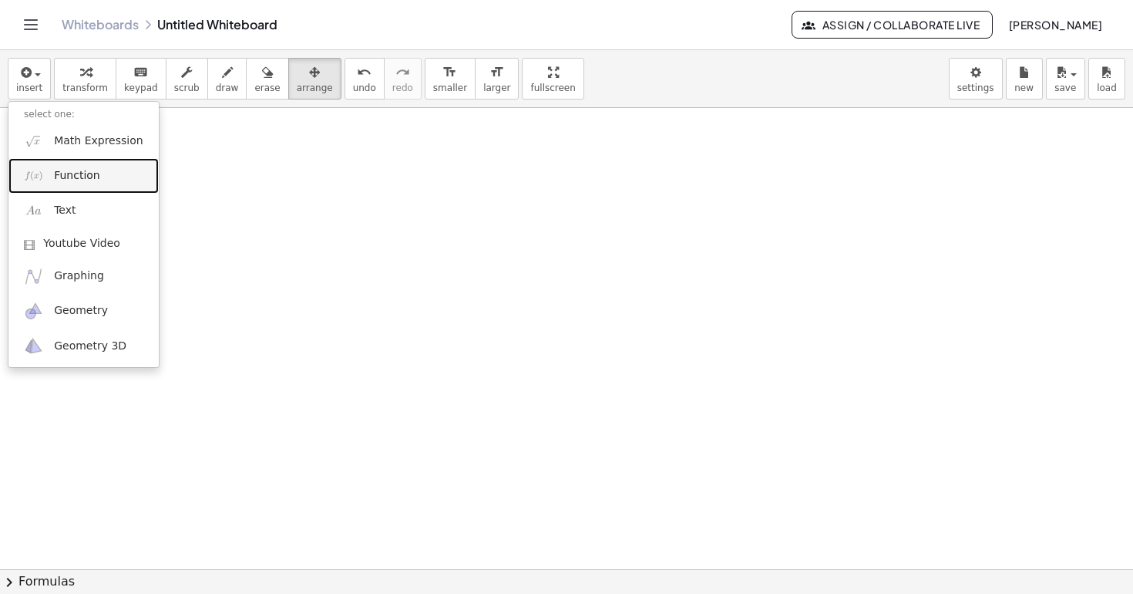
click at [73, 172] on span "Function" at bounding box center [77, 175] width 46 height 15
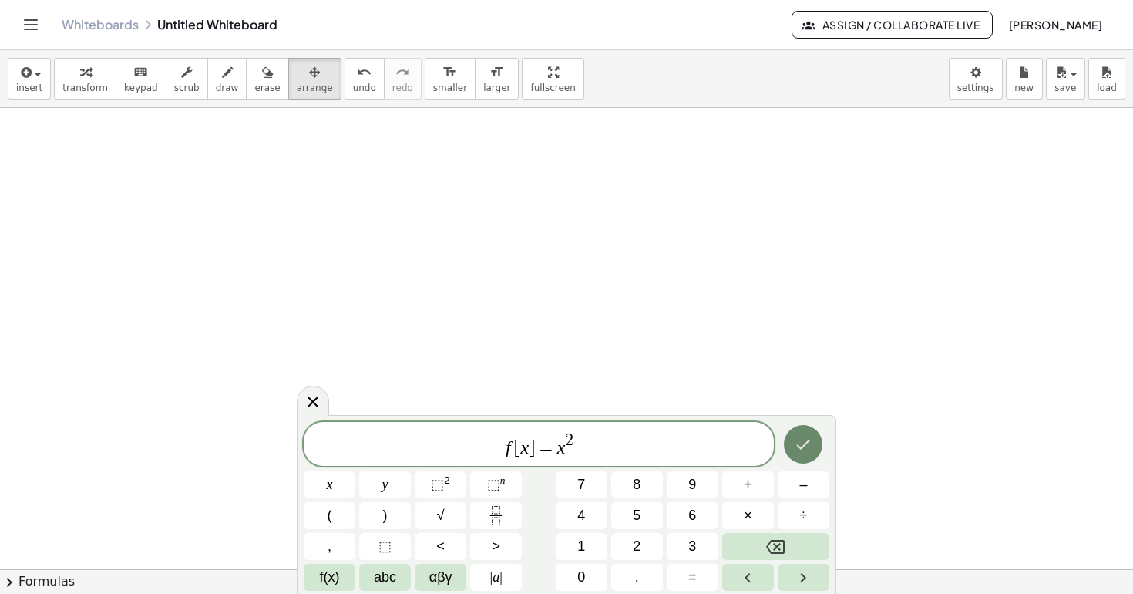
click at [811, 445] on icon "Done" at bounding box center [803, 444] width 19 height 19
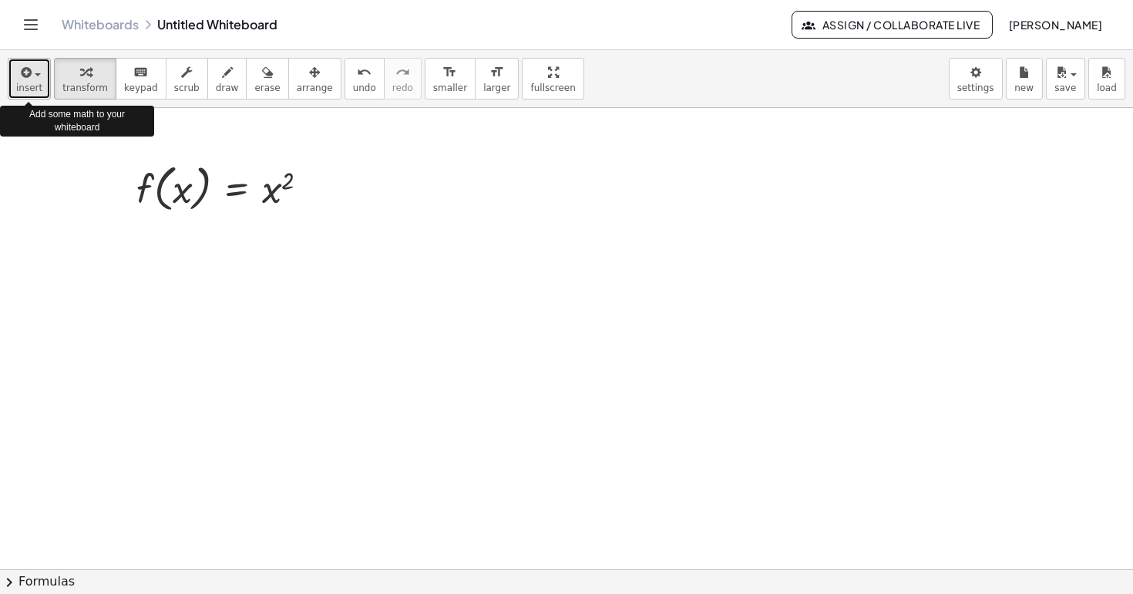
click at [27, 82] on span "insert" at bounding box center [29, 87] width 26 height 11
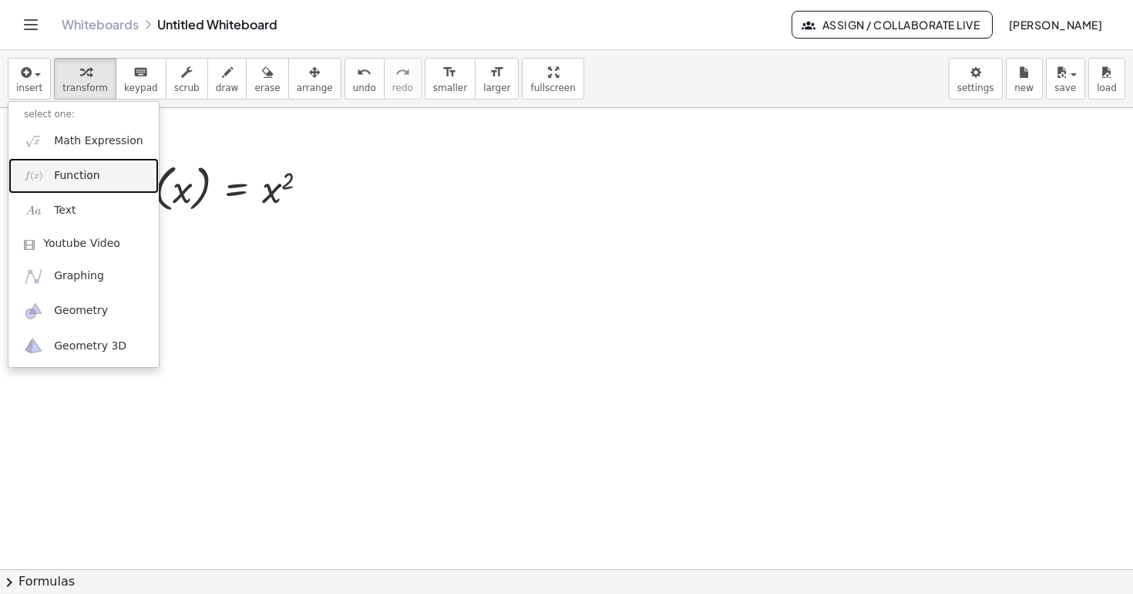
click at [79, 177] on span "Function" at bounding box center [77, 175] width 46 height 15
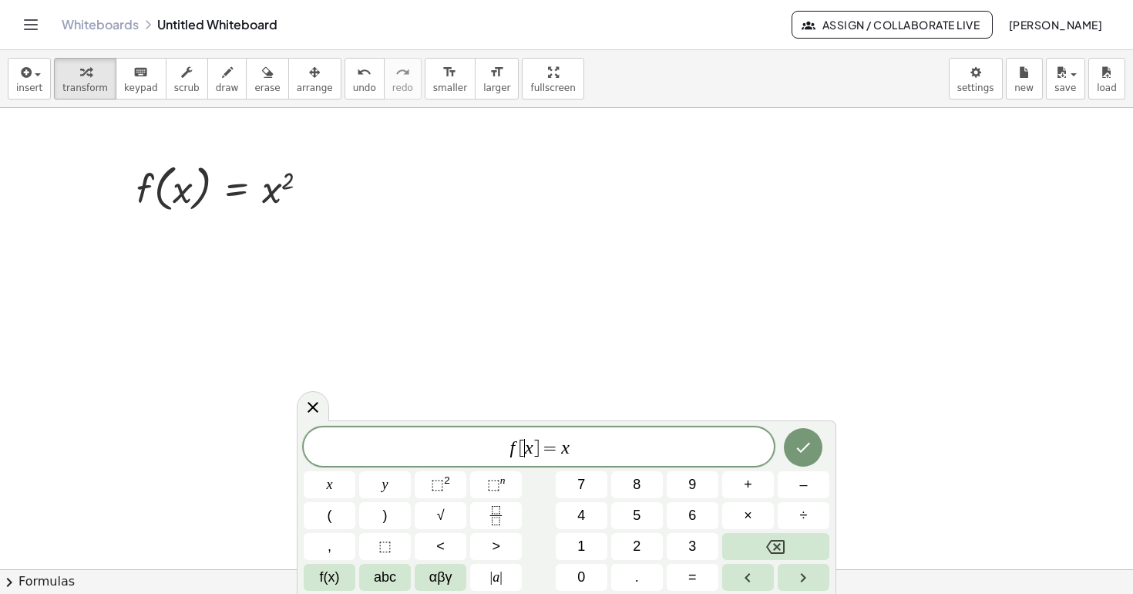
click at [524, 449] on span "f [ ​ x ] = x" at bounding box center [539, 448] width 470 height 22
click at [616, 456] on span "f [ 2 x − 4 ] = x ​" at bounding box center [539, 448] width 470 height 22
click at [812, 443] on icon "Done" at bounding box center [803, 447] width 19 height 19
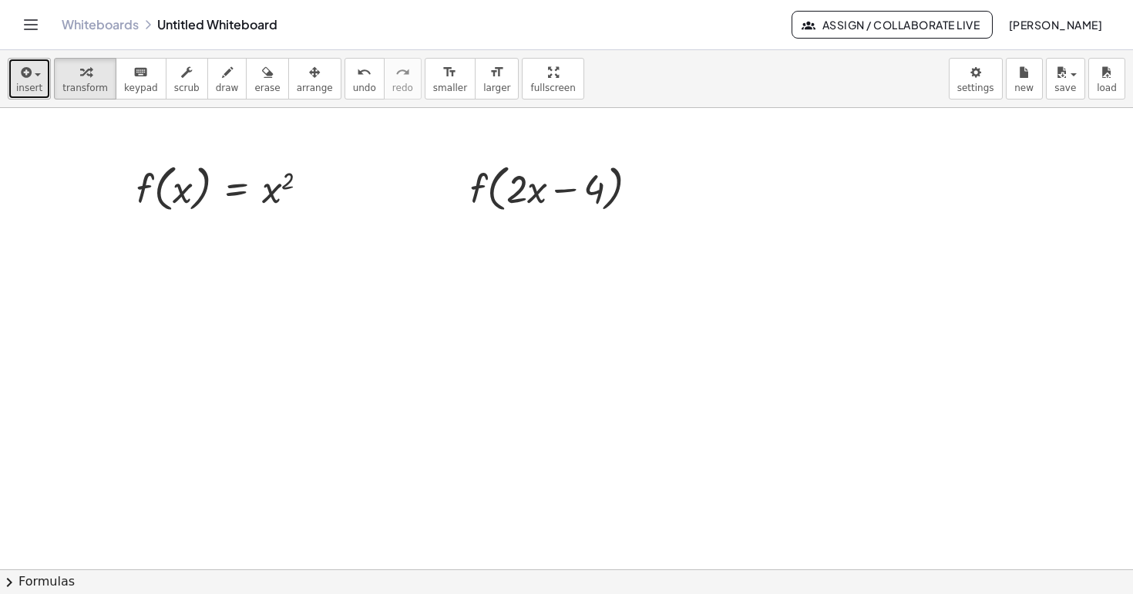
click at [39, 82] on button "insert" at bounding box center [29, 79] width 43 height 42
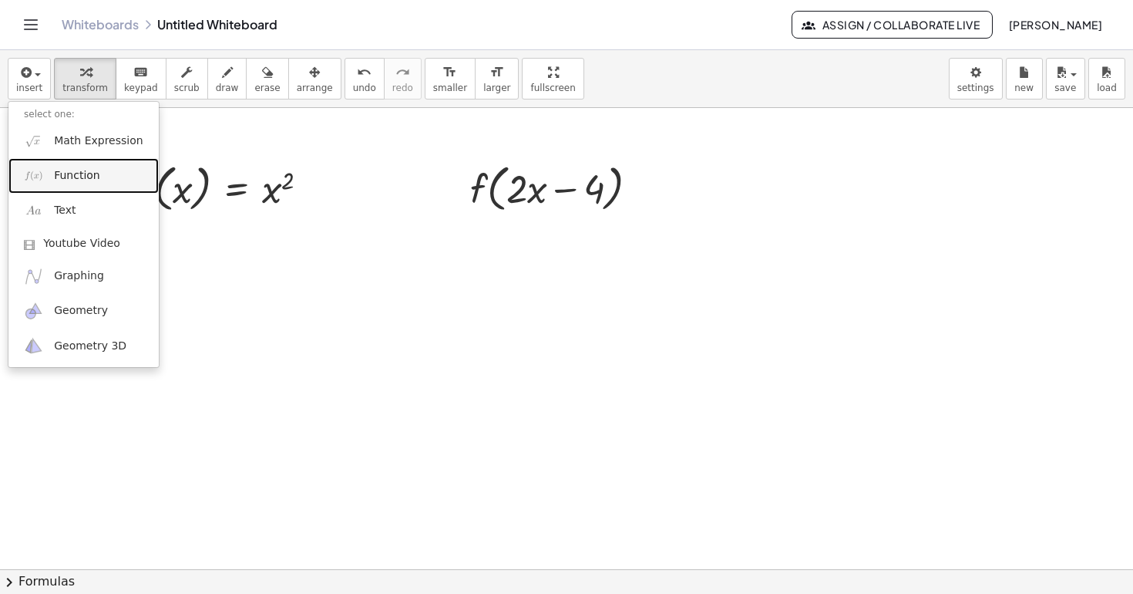
click at [90, 174] on span "Function" at bounding box center [77, 175] width 46 height 15
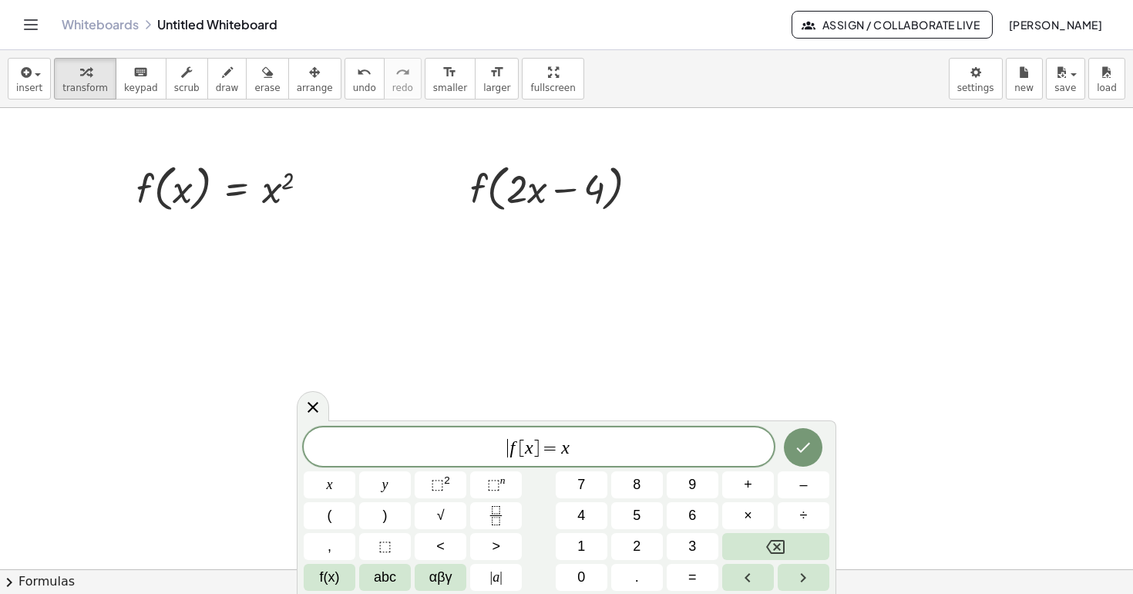
click at [502, 448] on span "​ f [ x ] = x" at bounding box center [539, 448] width 470 height 22
click at [613, 450] on span "2 f [ x ] + 1 ​ = x" at bounding box center [539, 448] width 470 height 22
click at [806, 443] on icon "Done" at bounding box center [803, 447] width 19 height 19
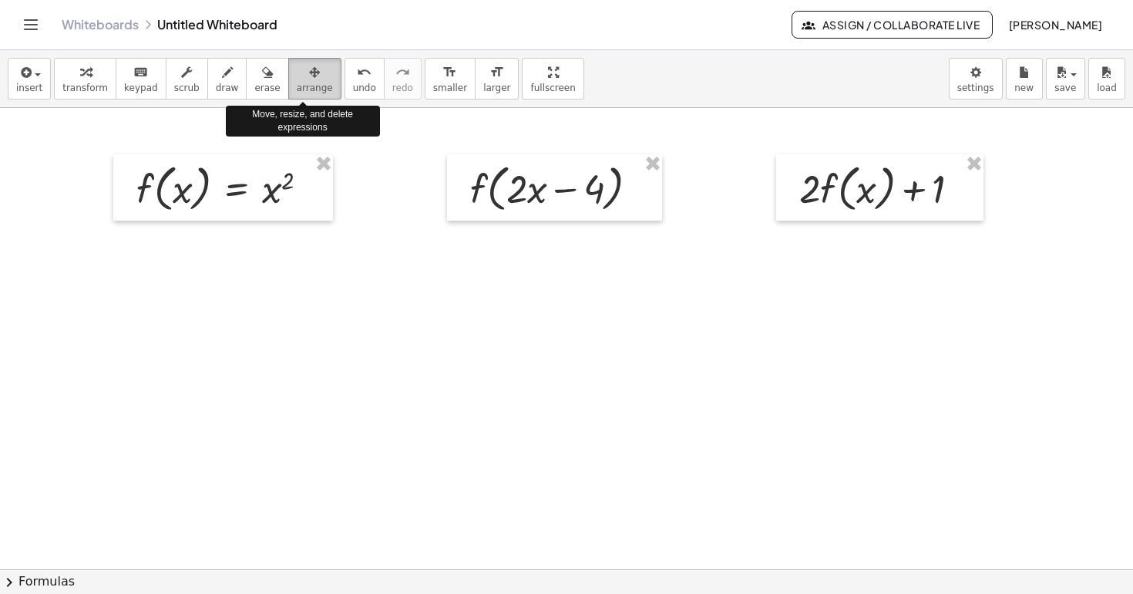
click at [309, 79] on icon "button" at bounding box center [314, 72] width 11 height 19
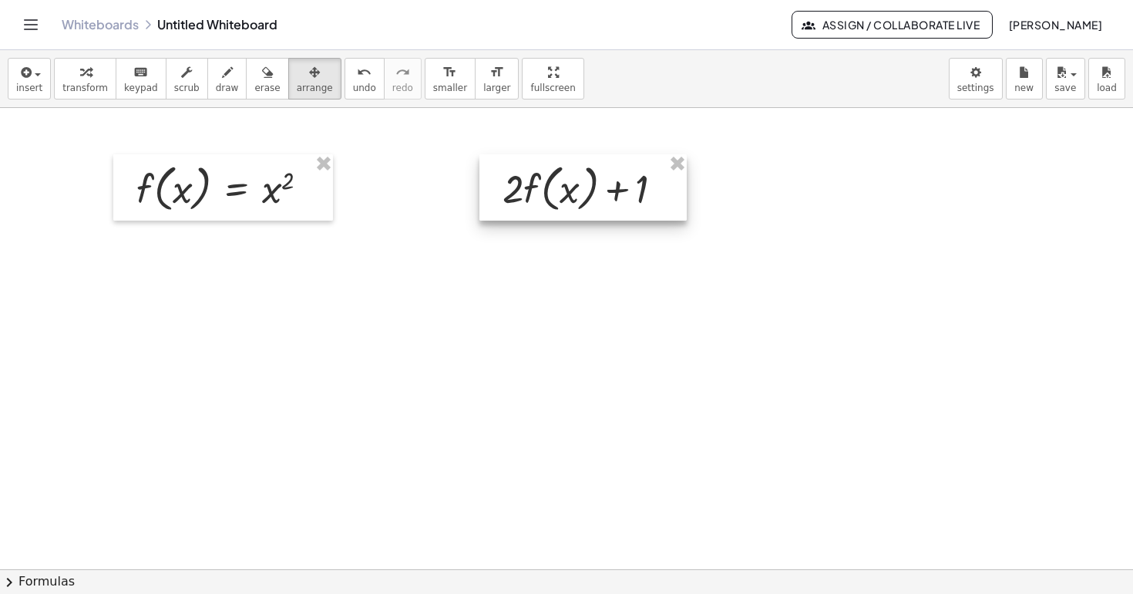
drag, startPoint x: 806, startPoint y: 187, endPoint x: 510, endPoint y: 187, distance: 296.0
click at [510, 187] on div at bounding box center [583, 187] width 207 height 66
click at [528, 271] on div at bounding box center [597, 569] width 1195 height 922
click at [297, 79] on div "button" at bounding box center [315, 71] width 36 height 19
click at [83, 89] on span "transform" at bounding box center [84, 87] width 45 height 11
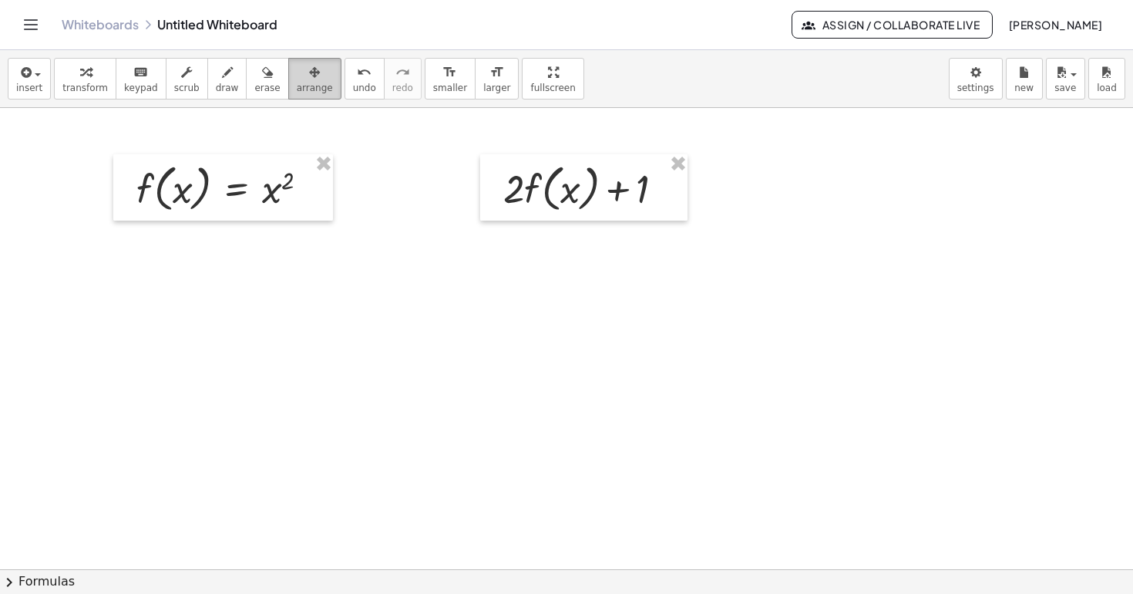
click at [297, 79] on div "button" at bounding box center [315, 71] width 36 height 19
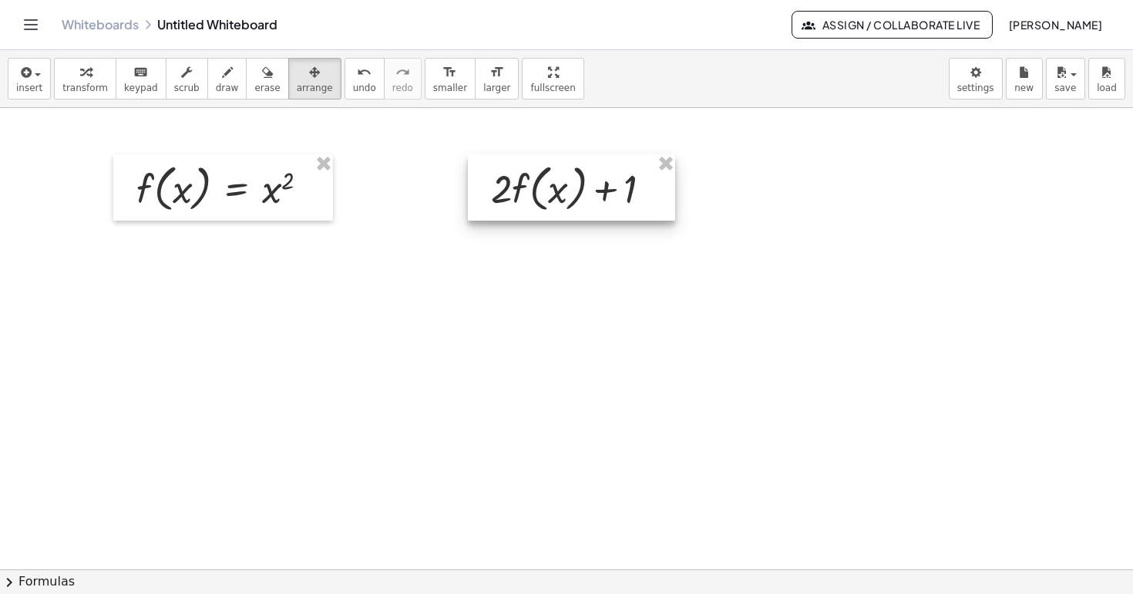
drag, startPoint x: 535, startPoint y: 185, endPoint x: 523, endPoint y: 185, distance: 12.3
click at [523, 185] on div at bounding box center [571, 187] width 207 height 66
click at [495, 266] on div at bounding box center [597, 569] width 1195 height 922
click at [89, 80] on div "button" at bounding box center [84, 71] width 45 height 19
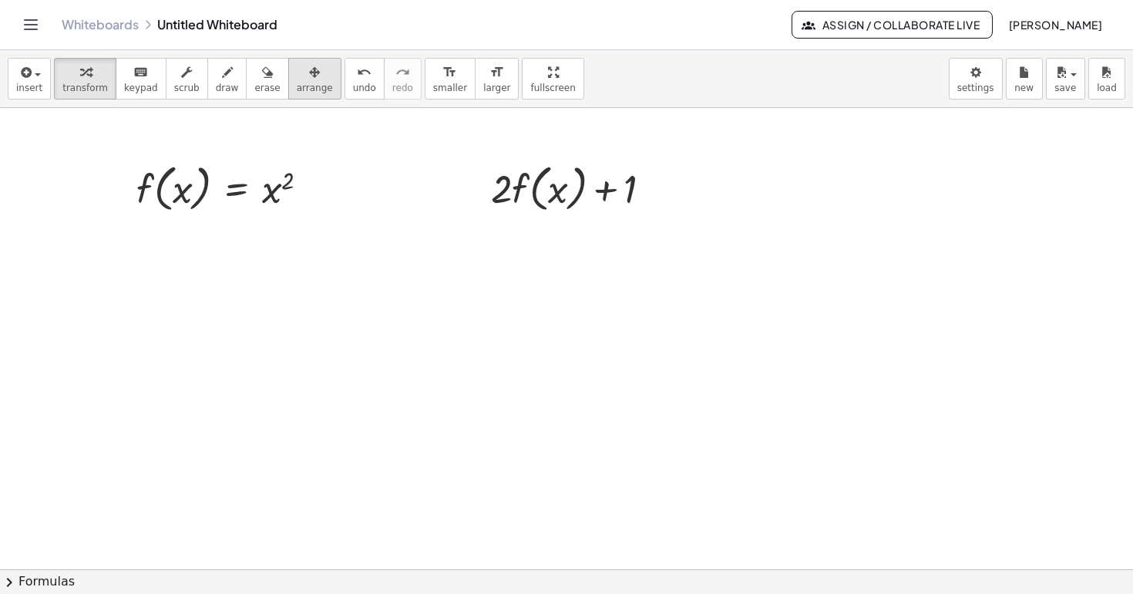
click at [309, 79] on icon "button" at bounding box center [314, 72] width 11 height 19
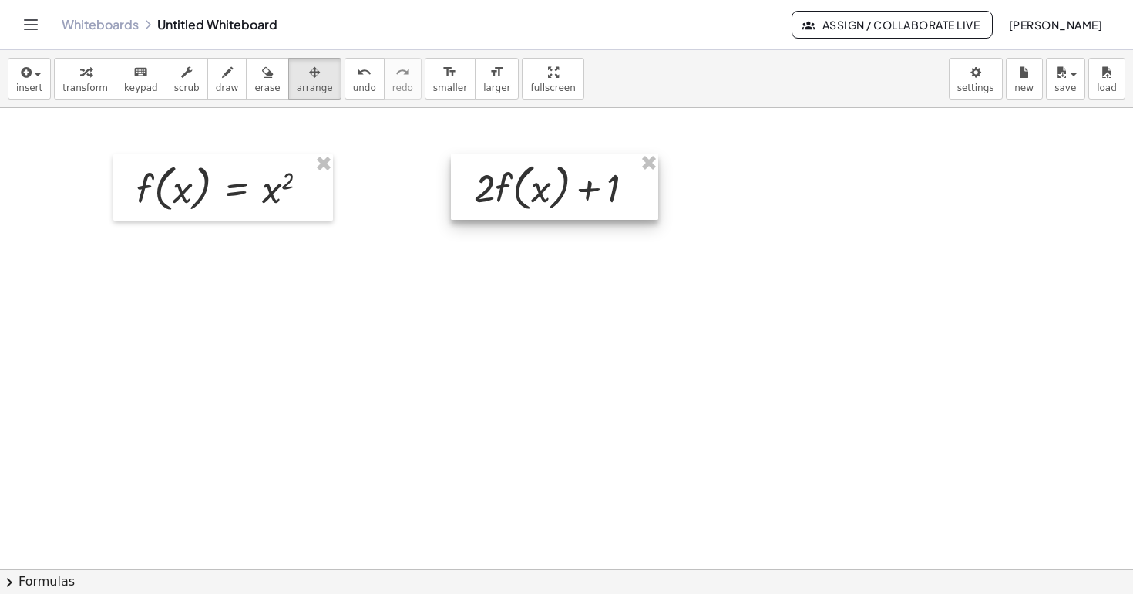
drag, startPoint x: 509, startPoint y: 178, endPoint x: 492, endPoint y: 177, distance: 17.0
click at [492, 177] on div at bounding box center [554, 186] width 207 height 66
click at [458, 298] on div at bounding box center [597, 569] width 1195 height 922
click at [79, 83] on span "transform" at bounding box center [84, 87] width 45 height 11
